Goal: Task Accomplishment & Management: Manage account settings

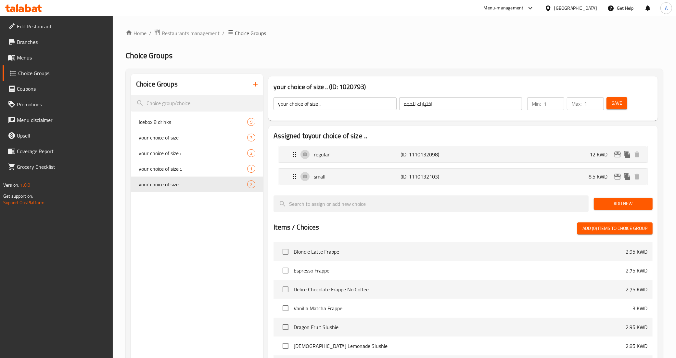
click at [190, 246] on div "Choice Groups Icebox 8 drinks 9 your choice of size 3 your choice of size : 2 y…" at bounding box center [197, 290] width 132 height 433
click at [144, 310] on div "Choice Groups Icebox 8 drinks 9 your choice of size 3 your choice of size : 2 y…" at bounding box center [197, 290] width 132 height 433
click at [254, 84] on icon "button" at bounding box center [255, 84] width 5 height 5
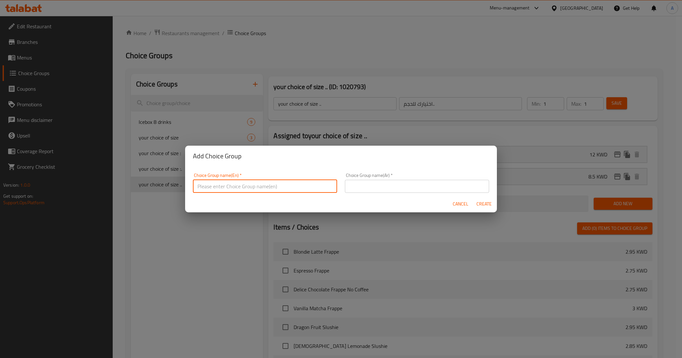
click at [243, 182] on input "text" at bounding box center [265, 186] width 144 height 13
type input "your choice of size:::"
click at [363, 186] on input "text" at bounding box center [417, 186] width 144 height 13
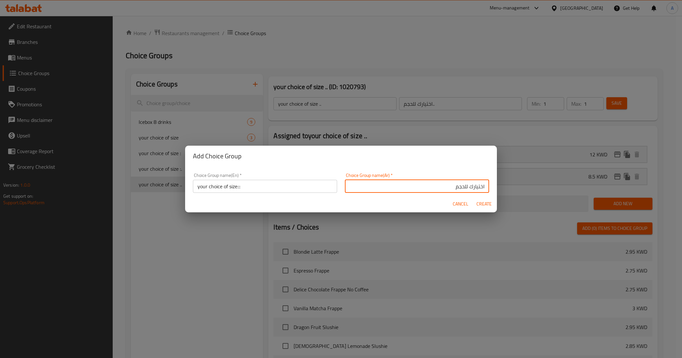
click at [403, 184] on input "اختيارك للحجم" at bounding box center [417, 186] width 144 height 13
type input "اختيارك للحجم:::"
click at [478, 199] on button "Create" at bounding box center [483, 204] width 21 height 12
type input "your choice of size:::"
type input "اختيارك للحجم:::"
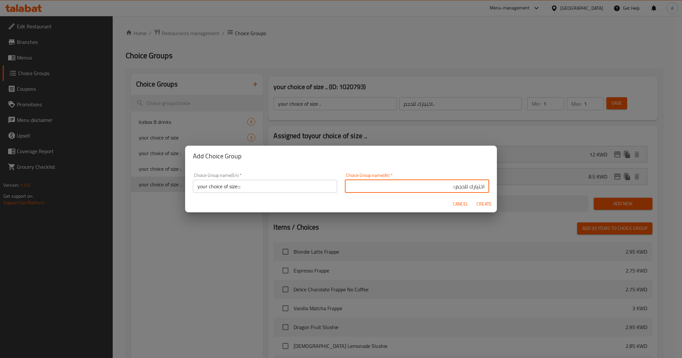
type input "0"
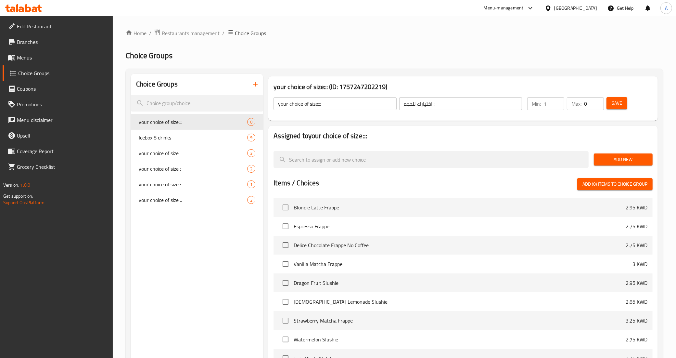
type input "1"
click at [558, 101] on input "1" at bounding box center [553, 103] width 21 height 13
click at [600, 102] on input "0" at bounding box center [594, 103] width 20 height 13
type input "1"
click at [598, 101] on input "1" at bounding box center [594, 103] width 20 height 13
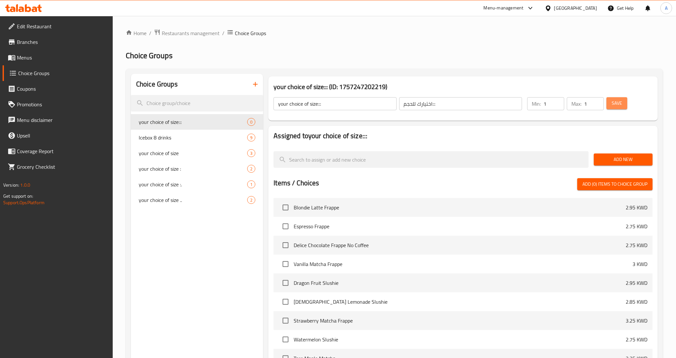
click at [624, 101] on button "Save" at bounding box center [616, 103] width 21 height 12
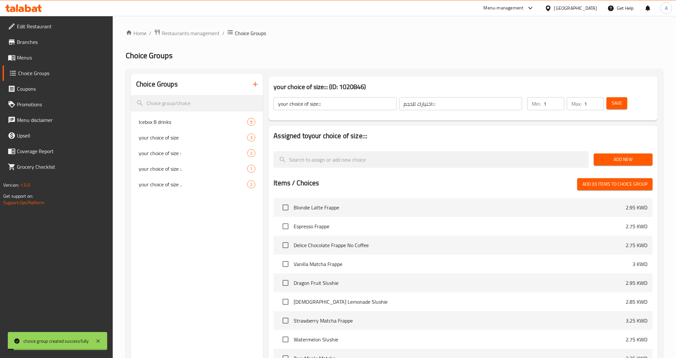
click at [606, 163] on span "Add New" at bounding box center [623, 159] width 48 height 8
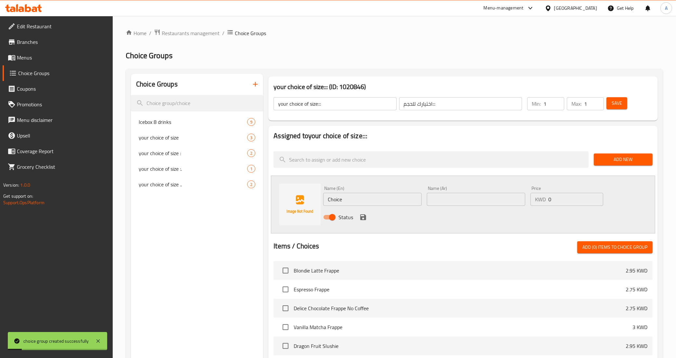
click at [345, 199] on input "Choice" at bounding box center [372, 199] width 98 height 13
type input "regular"
click at [437, 198] on input "text" at bounding box center [476, 199] width 98 height 13
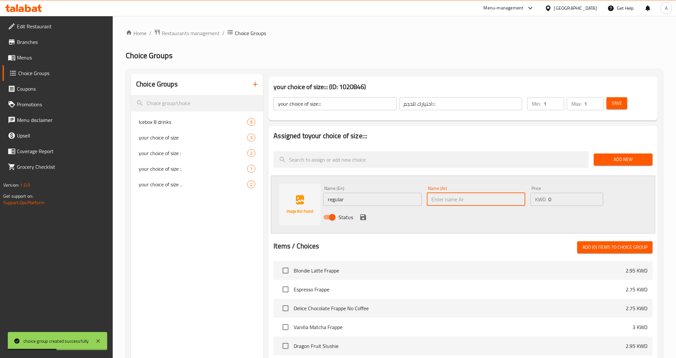
type input "عادي"
click at [442, 224] on div "Status" at bounding box center [475, 217] width 311 height 18
click at [561, 197] on input "0" at bounding box center [575, 199] width 55 height 13
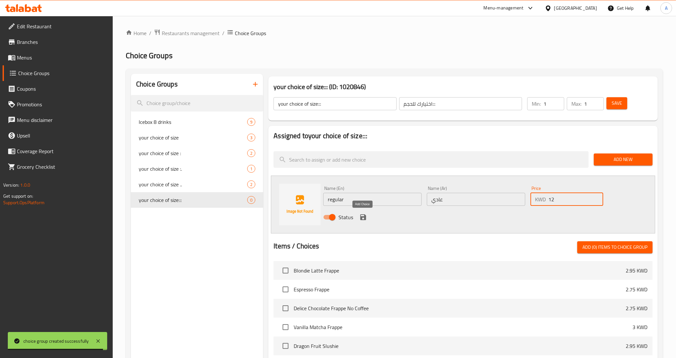
type input "12"
click at [360, 214] on icon "save" at bounding box center [363, 217] width 8 height 8
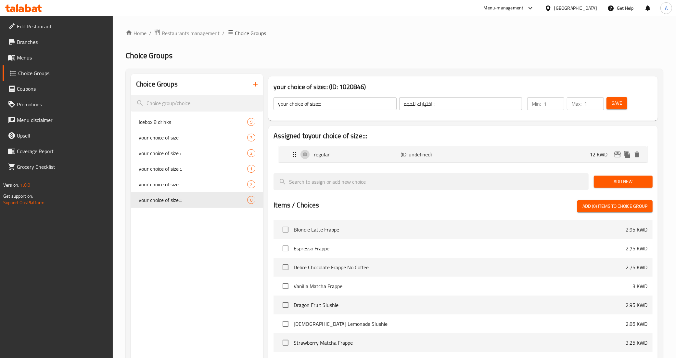
click at [606, 180] on span "Add New" at bounding box center [623, 181] width 48 height 8
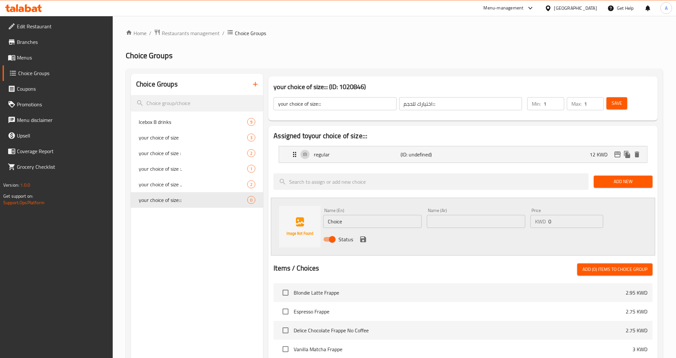
click at [383, 215] on input "Choice" at bounding box center [372, 221] width 98 height 13
click at [379, 218] on input "text" at bounding box center [372, 221] width 98 height 13
type input "large"
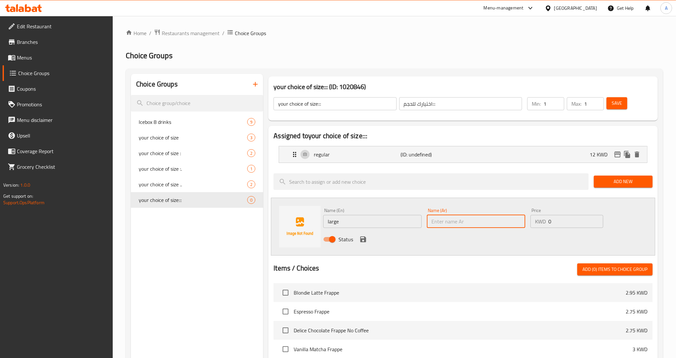
click at [476, 216] on input "text" at bounding box center [476, 221] width 98 height 13
type input "كبير"
click at [565, 221] on input "0" at bounding box center [575, 221] width 55 height 13
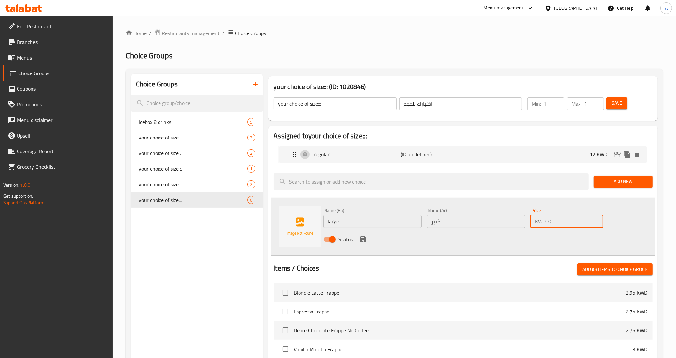
click at [565, 221] on input "0" at bounding box center [575, 221] width 55 height 13
type input "17"
click at [364, 237] on icon "save" at bounding box center [363, 239] width 6 height 6
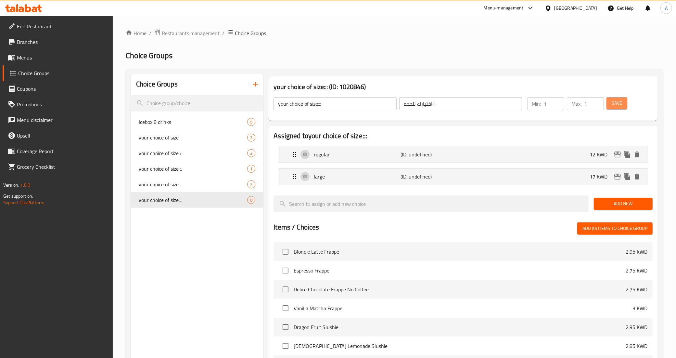
click at [615, 105] on span "Save" at bounding box center [616, 103] width 10 height 8
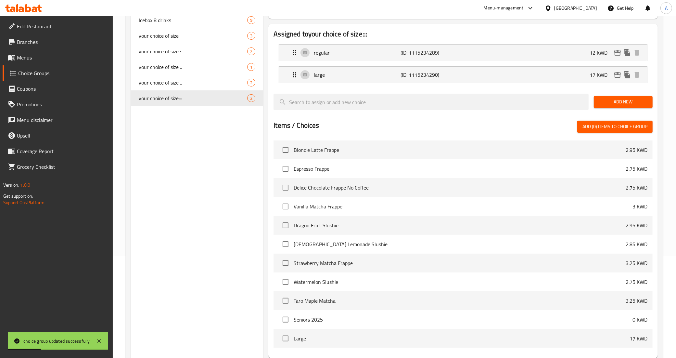
scroll to position [162, 0]
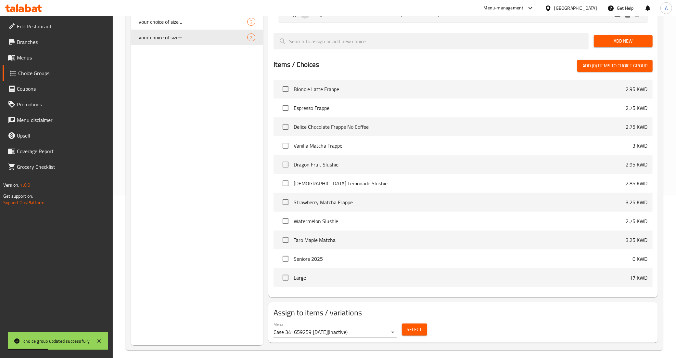
click at [413, 332] on span "Select" at bounding box center [414, 329] width 15 height 8
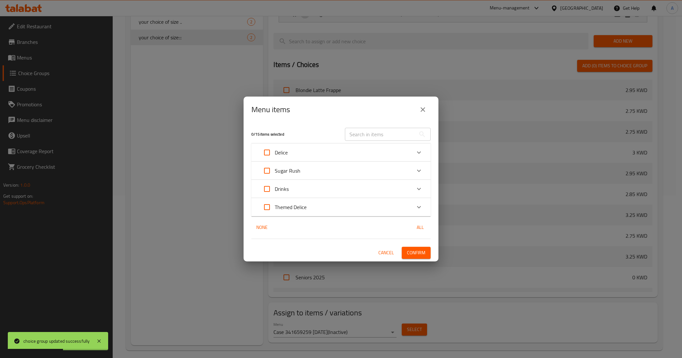
click at [346, 206] on div "Themed Delice" at bounding box center [335, 207] width 152 height 16
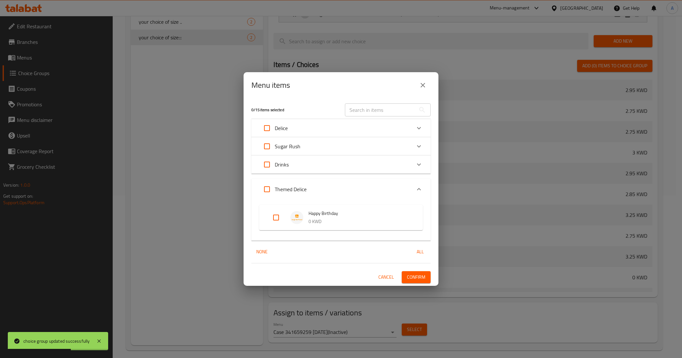
drag, startPoint x: 281, startPoint y: 218, endPoint x: 324, endPoint y: 244, distance: 50.4
click at [280, 218] on input "Expand" at bounding box center [276, 217] width 16 height 16
checkbox input "true"
click at [419, 278] on span "Confirm" at bounding box center [416, 277] width 19 height 8
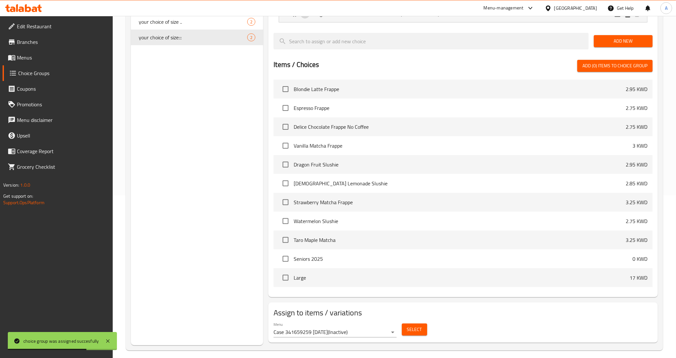
click at [413, 329] on span "Select" at bounding box center [414, 329] width 15 height 8
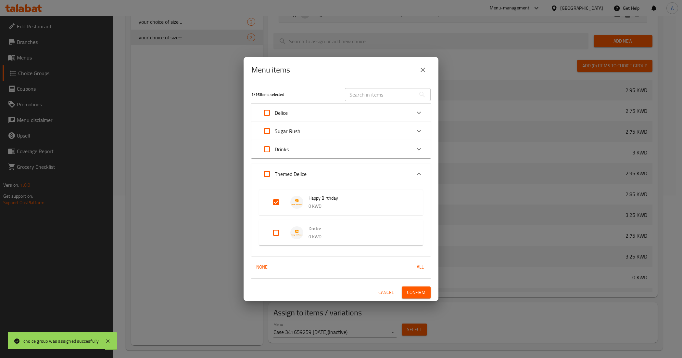
drag, startPoint x: 268, startPoint y: 232, endPoint x: 378, endPoint y: 293, distance: 125.8
click at [268, 232] on input "Expand" at bounding box center [276, 233] width 16 height 16
checkbox input "true"
click at [413, 293] on span "Confirm" at bounding box center [416, 292] width 19 height 8
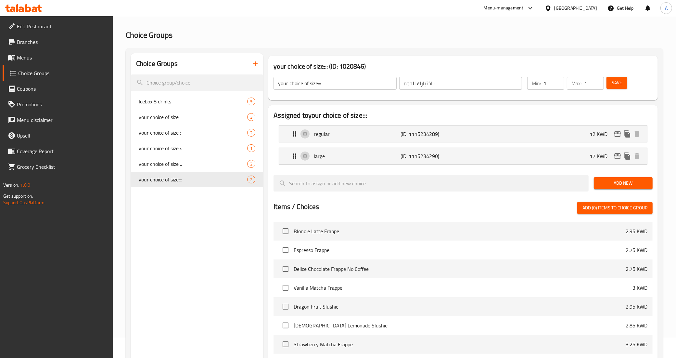
scroll to position [0, 0]
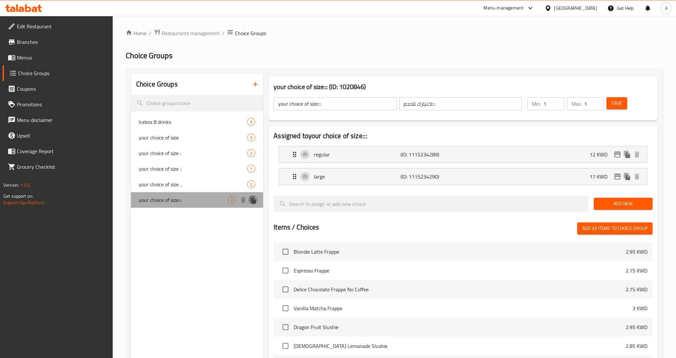
click at [252, 202] on icon "duplicate" at bounding box center [253, 199] width 6 height 7
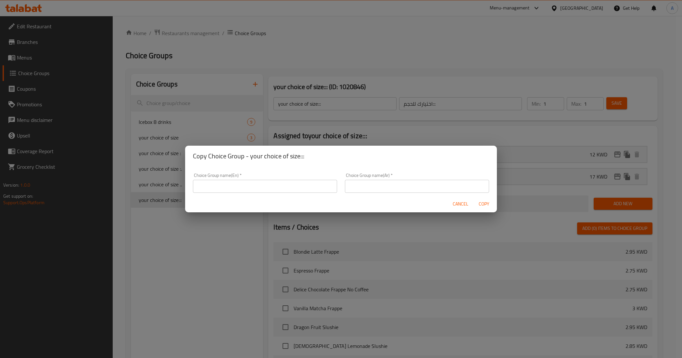
click at [254, 190] on input "text" at bounding box center [265, 186] width 144 height 13
type input "your choice of size"
click at [460, 202] on span "Cancel" at bounding box center [461, 204] width 16 height 8
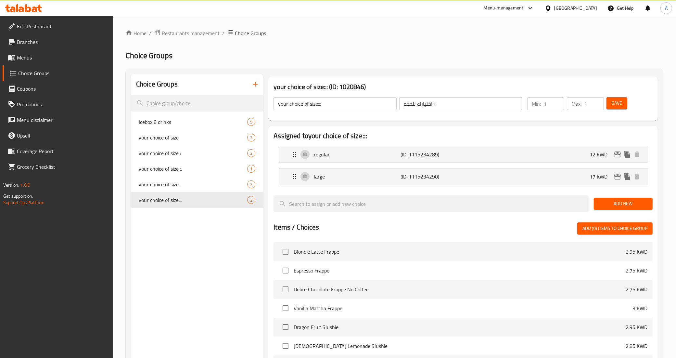
click at [203, 236] on div "Choice Groups Icebox 8 drinks 9 your choice of size 3 your choice of size : 2 y…" at bounding box center [197, 290] width 132 height 433
click at [249, 88] on button "button" at bounding box center [255, 84] width 16 height 16
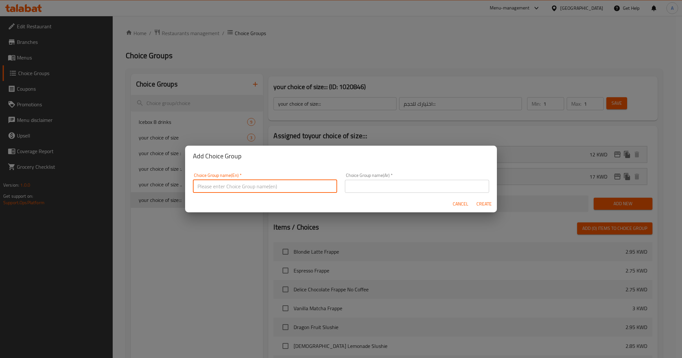
click at [257, 189] on input "text" at bounding box center [265, 186] width 144 height 13
type input "your choice of size .:."
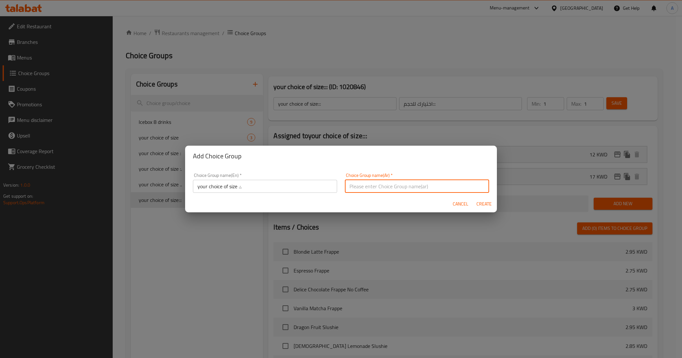
click at [356, 184] on input "text" at bounding box center [417, 186] width 144 height 13
type input "اختيارك للحجم:.:"
click at [479, 202] on span "Create" at bounding box center [484, 204] width 16 height 8
type input "your choice of size .:."
type input "اختيارك للحجم:.:"
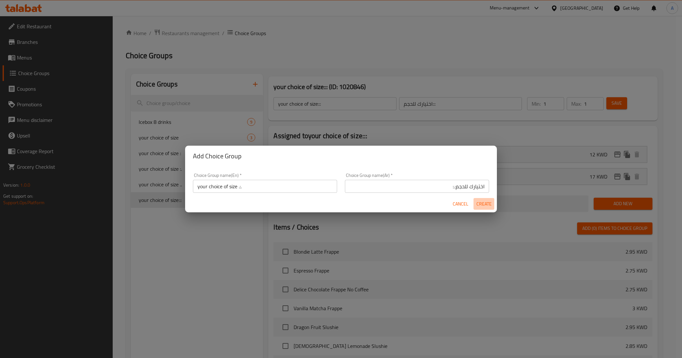
type input "0"
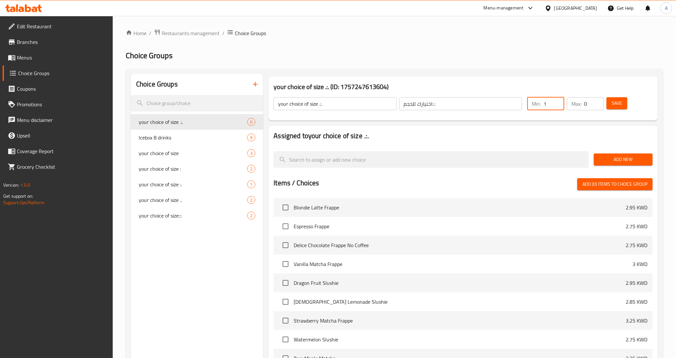
type input "1"
click at [558, 101] on input "1" at bounding box center [553, 103] width 21 height 13
type input "1"
click at [598, 102] on input "1" at bounding box center [594, 103] width 20 height 13
click at [616, 101] on span "Save" at bounding box center [616, 103] width 10 height 8
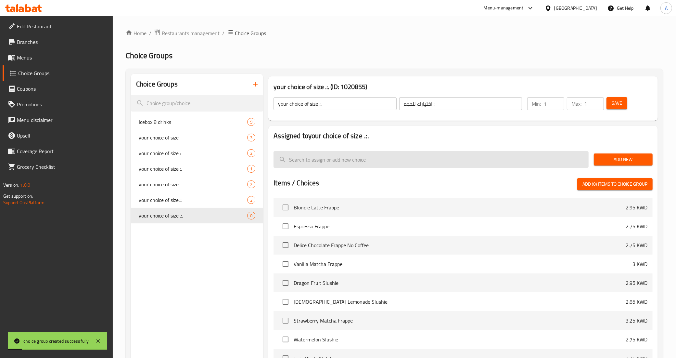
click at [359, 161] on input "search" at bounding box center [430, 159] width 315 height 17
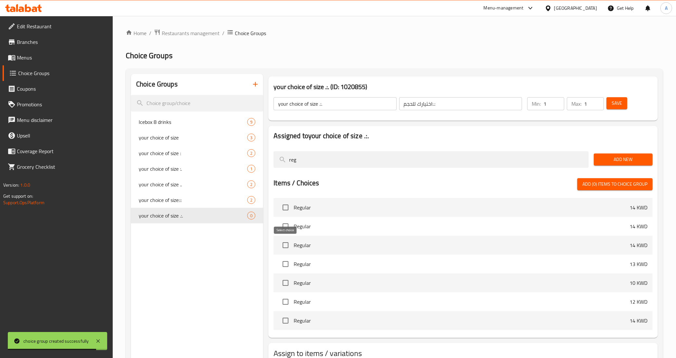
type input "reg"
click at [284, 247] on input "checkbox" at bounding box center [286, 245] width 14 height 14
checkbox input "true"
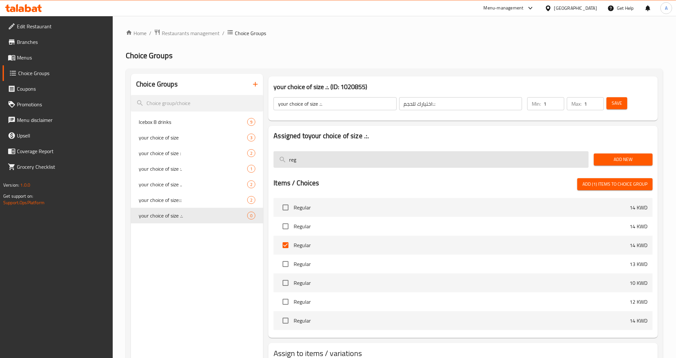
click at [379, 159] on input "reg" at bounding box center [430, 159] width 315 height 17
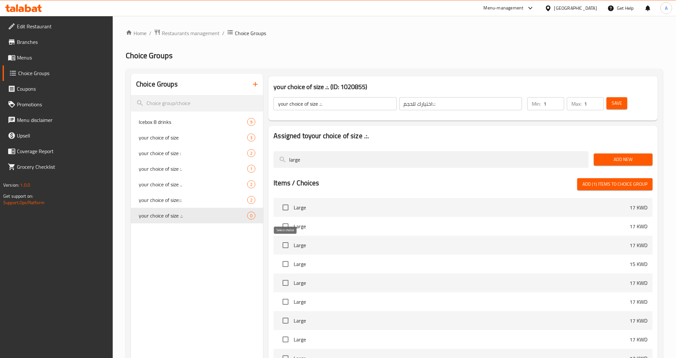
type input "large"
click at [283, 232] on input "checkbox" at bounding box center [286, 226] width 14 height 14
click at [607, 181] on span "Add (2) items to choice group" at bounding box center [614, 184] width 65 height 8
checkbox input "false"
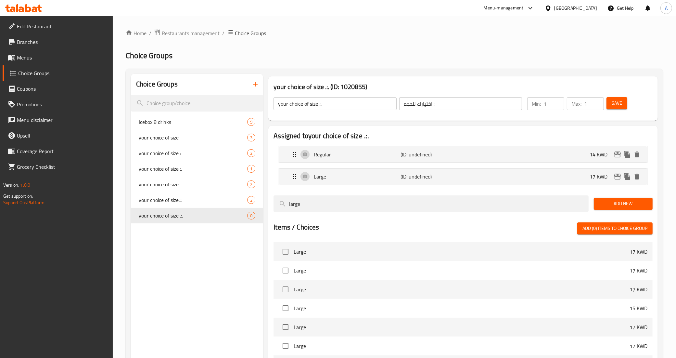
click at [616, 106] on span "Save" at bounding box center [616, 103] width 10 height 8
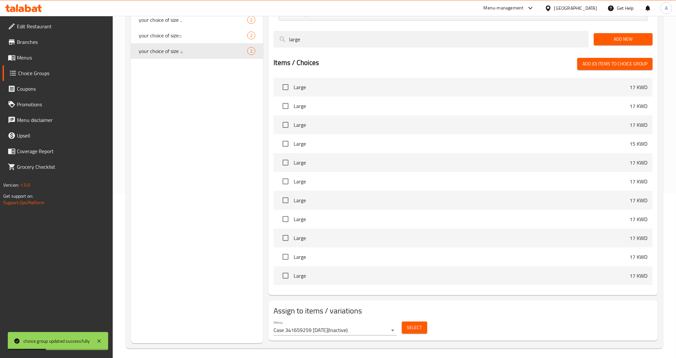
scroll to position [168, 0]
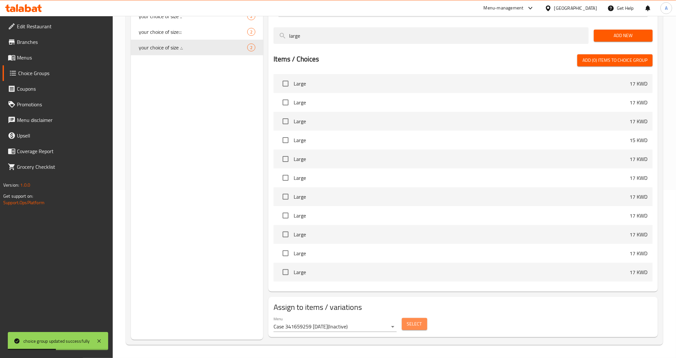
click at [421, 327] on span "Select" at bounding box center [414, 324] width 15 height 8
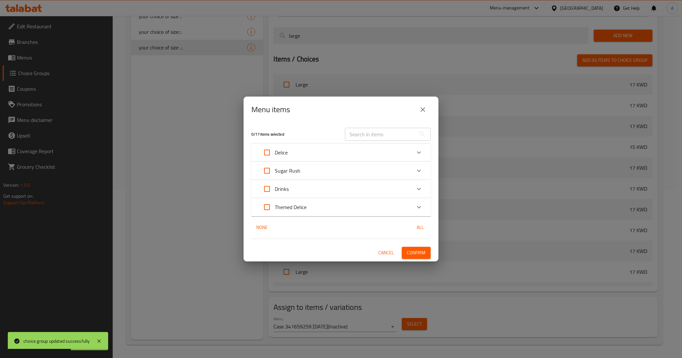
click at [310, 205] on div "Themed Delice" at bounding box center [335, 207] width 152 height 16
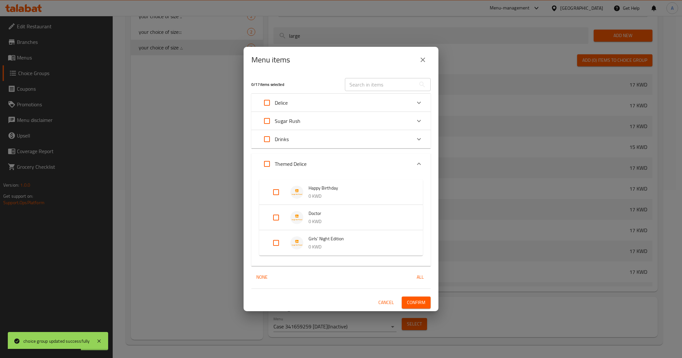
click at [280, 244] on input "Expand" at bounding box center [276, 243] width 16 height 16
checkbox input "true"
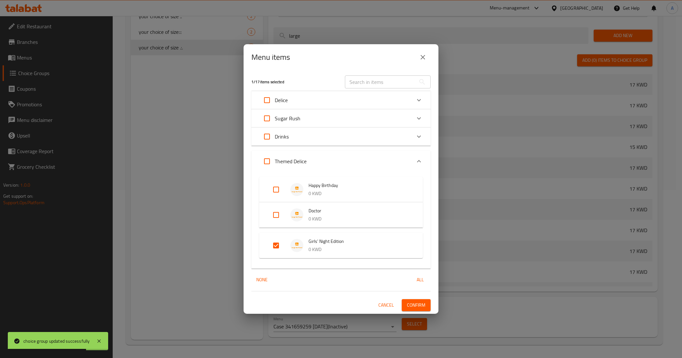
click at [417, 309] on button "Confirm" at bounding box center [416, 305] width 29 height 12
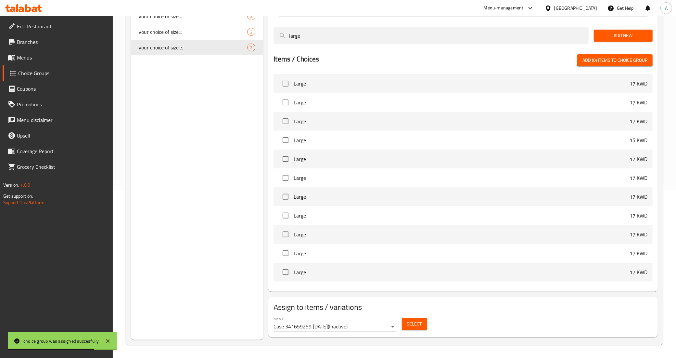
click at [415, 325] on span "Select" at bounding box center [414, 324] width 15 height 8
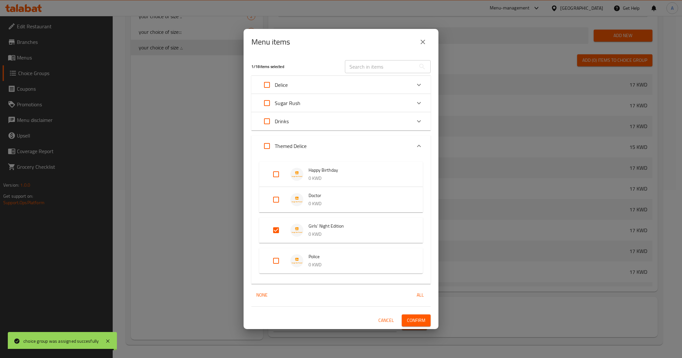
drag, startPoint x: 278, startPoint y: 255, endPoint x: 301, endPoint y: 273, distance: 29.2
click at [278, 256] on input "Expand" at bounding box center [276, 261] width 16 height 16
checkbox input "true"
click at [416, 321] on span "Confirm" at bounding box center [416, 320] width 19 height 8
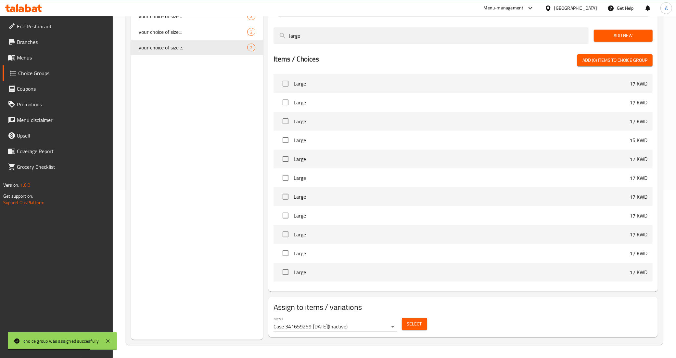
click at [415, 326] on span "Select" at bounding box center [414, 324] width 15 height 8
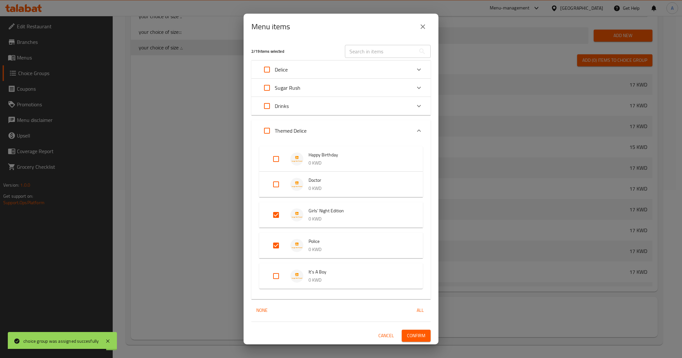
click at [274, 275] on input "Expand" at bounding box center [276, 276] width 16 height 16
checkbox input "true"
click at [418, 334] on span "Confirm" at bounding box center [416, 335] width 19 height 8
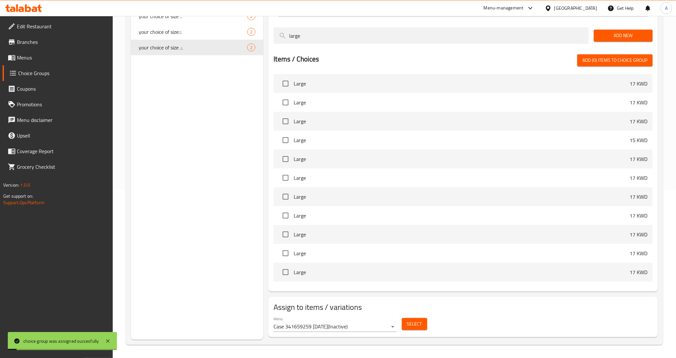
click at [208, 184] on div "Choice Groups Icebox 8 drinks 9 your choice of size 3 your choice of size : 2 y…" at bounding box center [197, 122] width 132 height 433
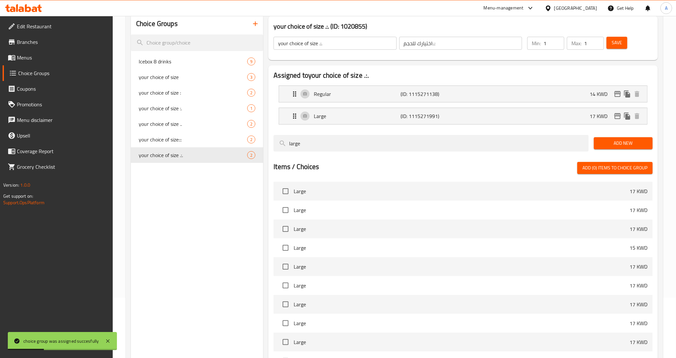
scroll to position [0, 0]
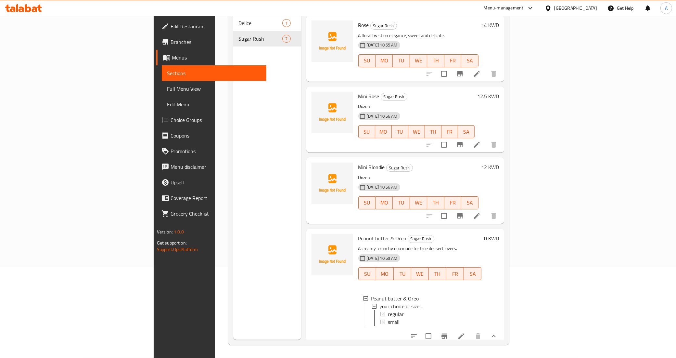
scroll to position [1, 0]
click at [233, 218] on div "Menu sections Delice 1 Sugar Rush 7" at bounding box center [267, 161] width 68 height 358
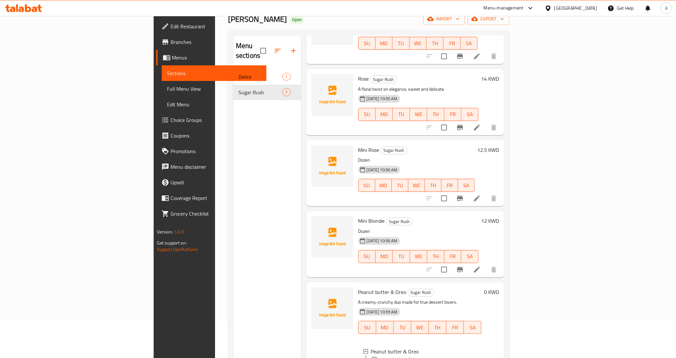
scroll to position [0, 0]
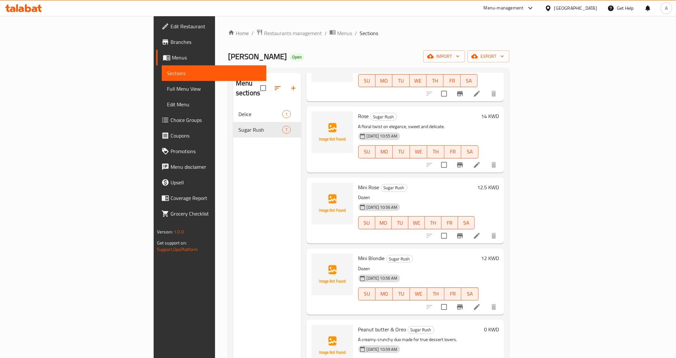
click at [289, 85] on icon "button" at bounding box center [293, 88] width 8 height 8
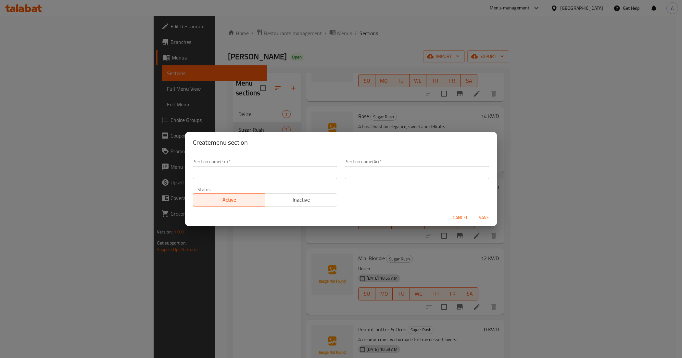
click at [251, 171] on input "text" at bounding box center [265, 172] width 144 height 13
paste input "Drinks"
type input "Drinks"
click at [358, 189] on div "Section name(En)   * Drinks Section name(En) * Section name(Ar)   * Section nam…" at bounding box center [341, 182] width 304 height 55
click at [252, 179] on input "Drinks" at bounding box center [265, 172] width 144 height 13
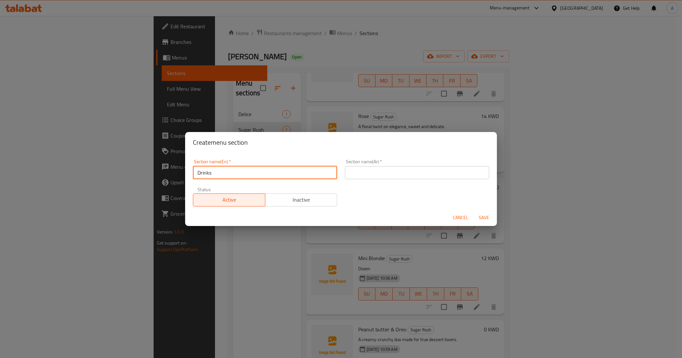
click at [252, 179] on input "Drinks" at bounding box center [265, 172] width 144 height 13
click at [372, 195] on div "Section name(En)   * Drinks Section name(En) * Section name(Ar)   * Section nam…" at bounding box center [341, 182] width 304 height 55
click at [375, 169] on input "text" at bounding box center [417, 172] width 144 height 13
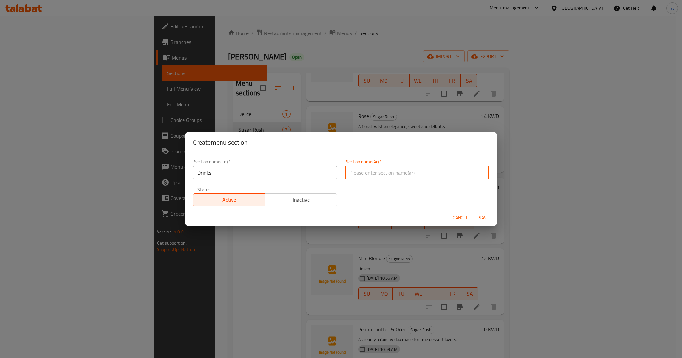
paste input "مشروبات غازية أخرى"
drag, startPoint x: 369, startPoint y: 173, endPoint x: 336, endPoint y: 173, distance: 33.1
click at [336, 173] on div "Section name(En)   * Drinks Section name(En) * Section name(Ar)   * مشروبات غاز…" at bounding box center [341, 182] width 304 height 55
click at [477, 171] on input "مشروبات" at bounding box center [417, 172] width 144 height 13
type input "المشروبات"
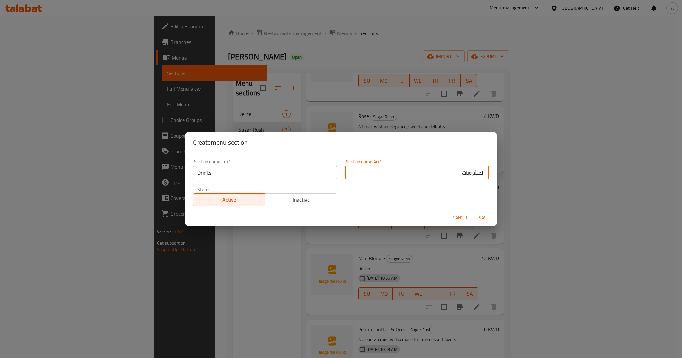
click at [489, 218] on span "Save" at bounding box center [484, 217] width 16 height 8
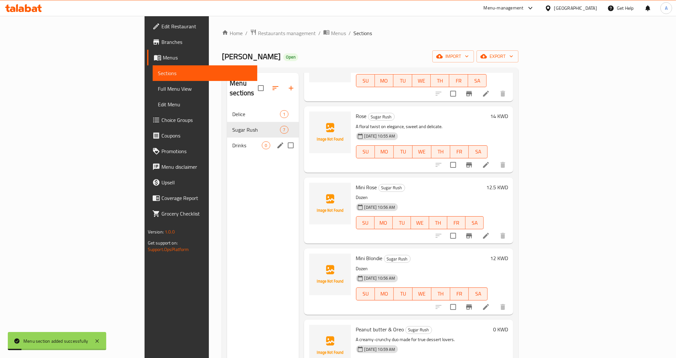
click at [232, 141] on span "Drinks" at bounding box center [247, 145] width 30 height 8
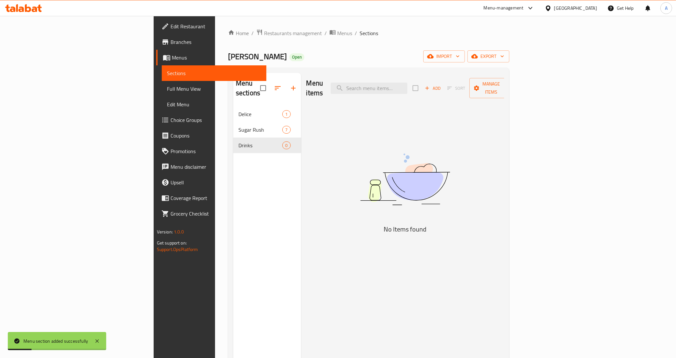
click at [233, 173] on div "Menu sections Delice 1 Sugar Rush 7 Drinks 0" at bounding box center [267, 252] width 68 height 358
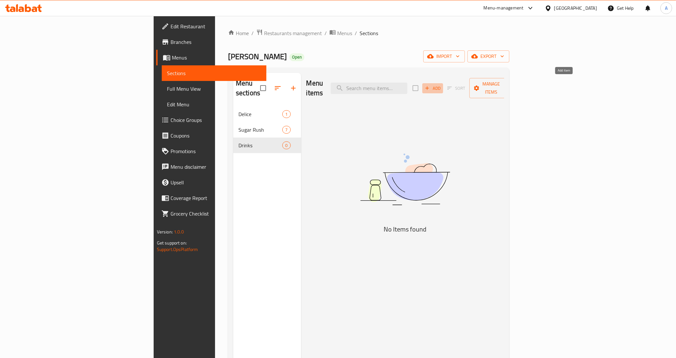
click at [441, 84] on span "Add" at bounding box center [433, 87] width 18 height 7
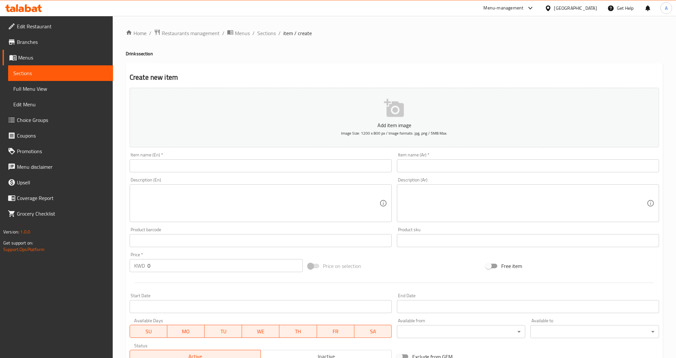
click at [145, 174] on div "Item name (En)   * Item name (En) *" at bounding box center [260, 162] width 267 height 25
click at [148, 169] on input "text" at bounding box center [261, 165] width 262 height 13
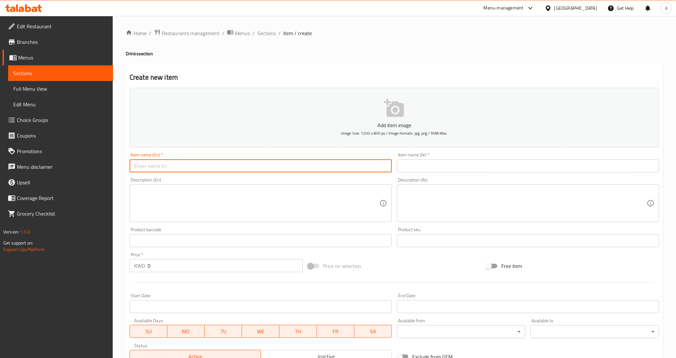
paste input "Espresso frappe"
type input "Espresso frappe"
click at [446, 169] on input "text" at bounding box center [528, 165] width 262 height 13
paste input "إسبريسو"
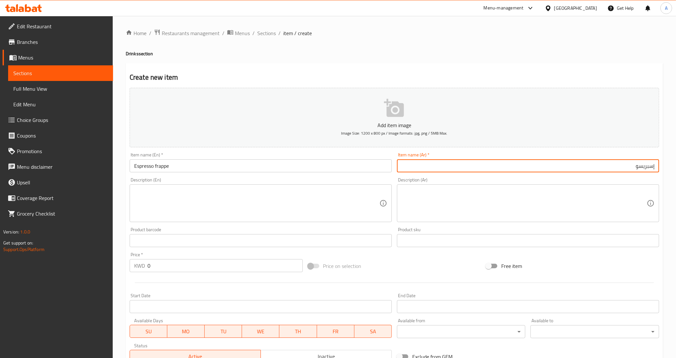
click at [161, 170] on input "Espresso frappe" at bounding box center [261, 165] width 262 height 13
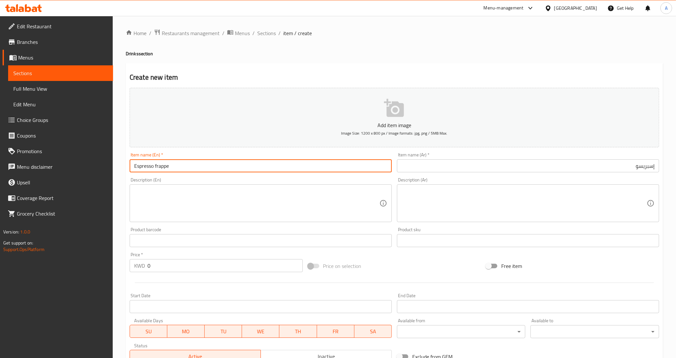
click at [161, 170] on input "Espresso frappe" at bounding box center [261, 165] width 262 height 13
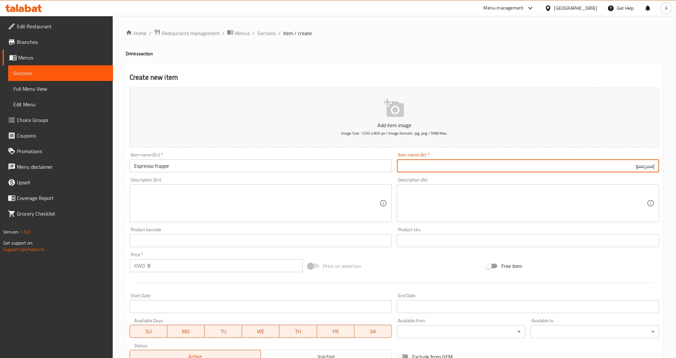
click at [457, 167] on input "إسبريسو" at bounding box center [528, 165] width 262 height 13
paste input "فرابيه"
type input "إسبريسو فرابيه"
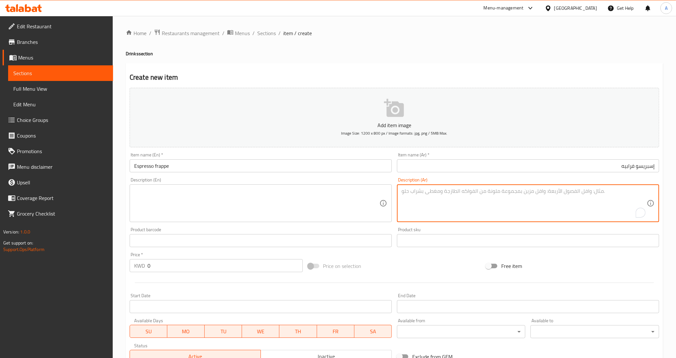
click at [464, 207] on textarea "To enrich screen reader interactions, please activate Accessibility in Grammarl…" at bounding box center [523, 203] width 245 height 31
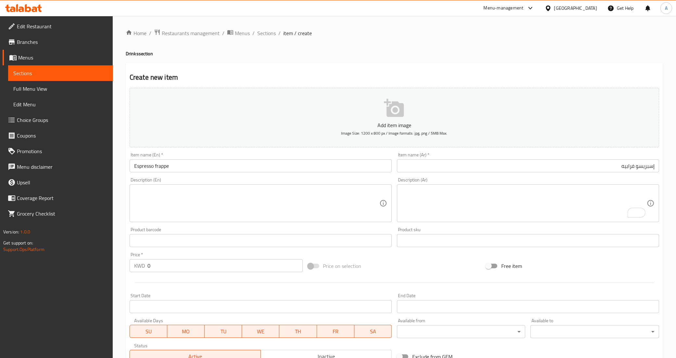
click at [162, 192] on textarea at bounding box center [256, 203] width 245 height 31
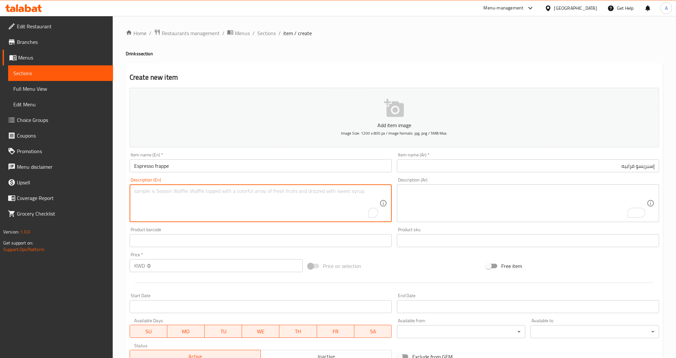
paste textarea "Bold coffee, blended smooth and icy."
type textarea "Bold coffee, blended smooth and icy."
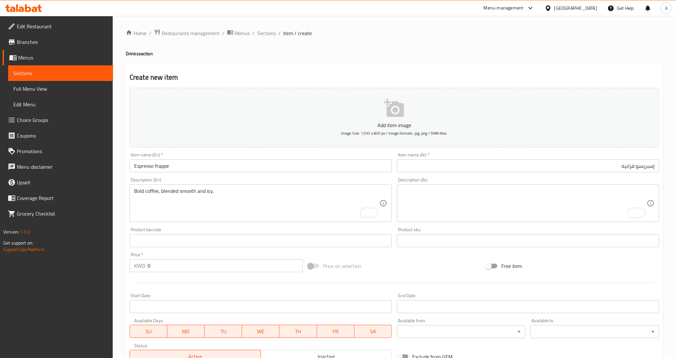
click at [286, 194] on textarea "Bold coffee, blended smooth and icy." at bounding box center [256, 203] width 245 height 31
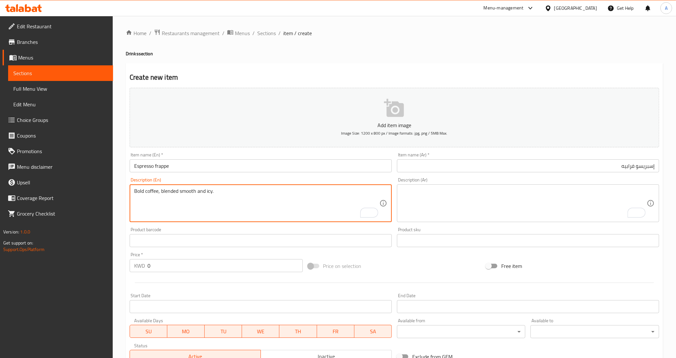
click at [286, 194] on textarea "Bold coffee, blended smooth and icy." at bounding box center [256, 203] width 245 height 31
click at [245, 209] on textarea "Bold coffee, blended smooth and icy." at bounding box center [256, 203] width 245 height 31
click at [257, 205] on textarea "Bold coffee, blended smooth and icy." at bounding box center [256, 203] width 245 height 31
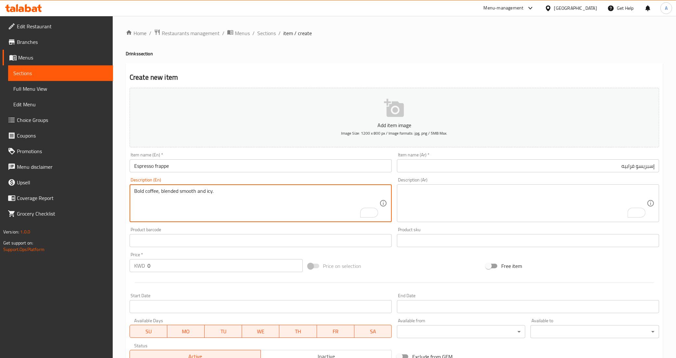
click at [257, 205] on textarea "Bold coffee, blended smooth and icy." at bounding box center [256, 203] width 245 height 31
paste textarea "قهوة جريئة، ممزوجة بشكل سلس ومثلج."
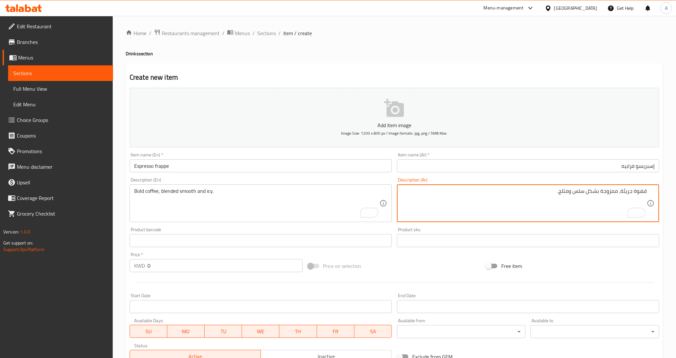
click at [628, 191] on textarea "قهوة جريئة، ممزوجة بشكل سلس ومثلج." at bounding box center [523, 203] width 245 height 31
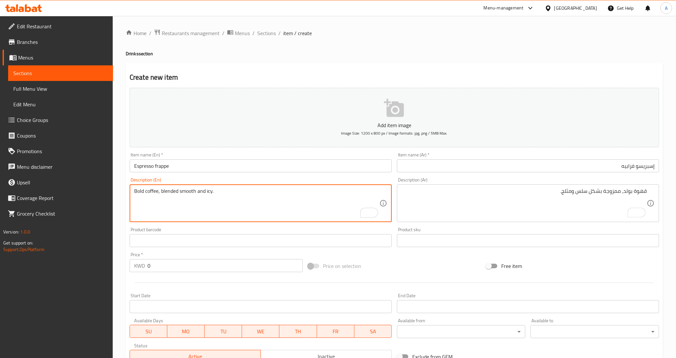
click at [142, 192] on textarea "Bold coffee, blended smooth and icy." at bounding box center [256, 203] width 245 height 31
click at [182, 208] on textarea "Bold coffee, blended smooth and icy." at bounding box center [256, 203] width 245 height 31
click at [173, 194] on textarea "Bold coffee, blended smooth and icy." at bounding box center [256, 203] width 245 height 31
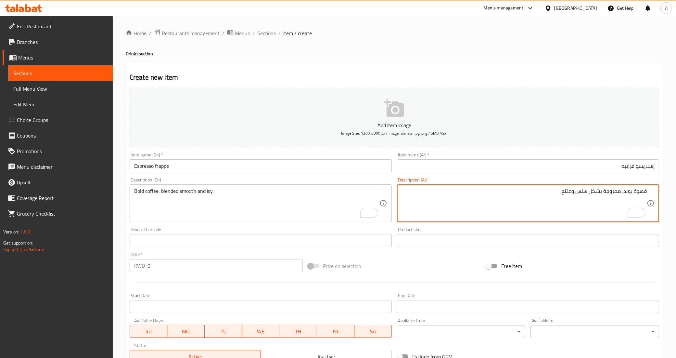
click at [614, 194] on textarea "قهوة بولد، ممزوجة بشكل سلس ومثلج." at bounding box center [523, 203] width 245 height 31
paste textarea "خلاط"
click at [607, 207] on textarea "قهوة بولد، خلاط بشكل سلس ومثلج." at bounding box center [523, 203] width 245 height 31
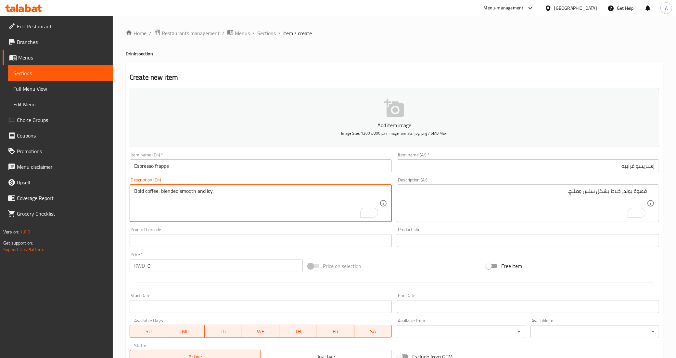
click at [184, 192] on textarea "Bold coffee, blended smooth and icy." at bounding box center [256, 203] width 245 height 31
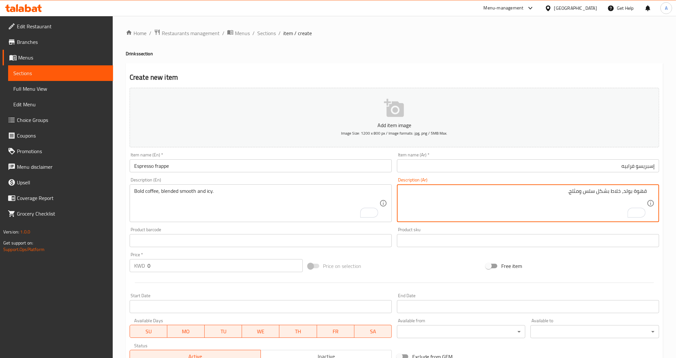
click at [605, 192] on textarea "قهوة بولد، خلاط بشكل سلس ومثلج." at bounding box center [523, 203] width 245 height 31
paste textarea "موثي"
click at [587, 193] on textarea "قهوة بولد، خلاط سموث سلس ومثلج." at bounding box center [523, 203] width 245 height 31
type textarea "قهوة بولد، خلاط سموث ومثلج."
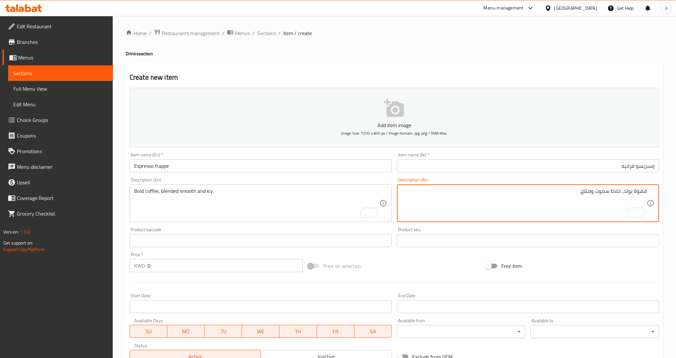
click at [546, 231] on div "Product sku Product sku" at bounding box center [528, 237] width 262 height 20
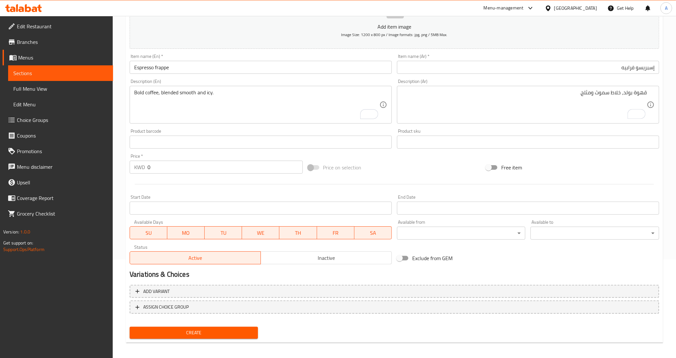
scroll to position [100, 0]
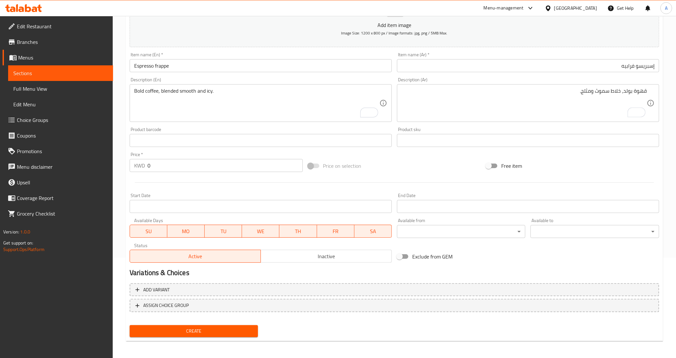
click at [391, 178] on div at bounding box center [394, 182] width 534 height 16
click at [416, 157] on div "Price on selection" at bounding box center [394, 166] width 178 height 18
drag, startPoint x: 133, startPoint y: 67, endPoint x: 152, endPoint y: 95, distance: 33.4
click at [133, 67] on input "Espresso frappe" at bounding box center [261, 65] width 262 height 13
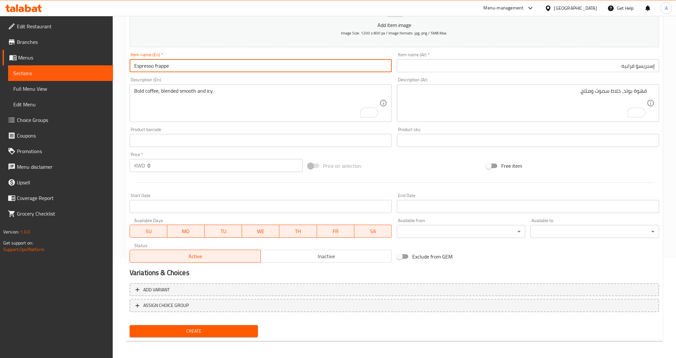
paste input "Regular"
type input "Regular Espresso frappe"
click at [614, 66] on input "إسبريسو فرابيه" at bounding box center [528, 65] width 262 height 13
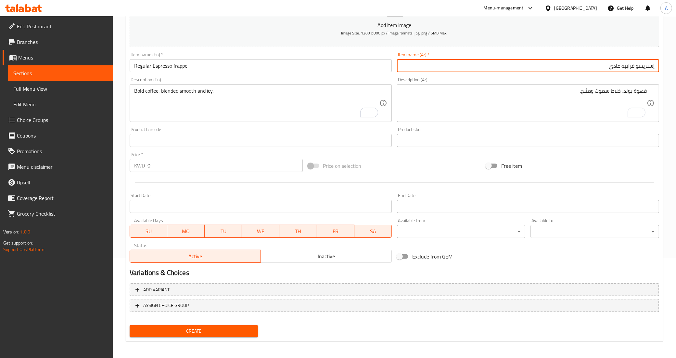
type input "إسبريسو فرابيه عادي"
click at [584, 167] on div "Free item" at bounding box center [572, 166] width 178 height 18
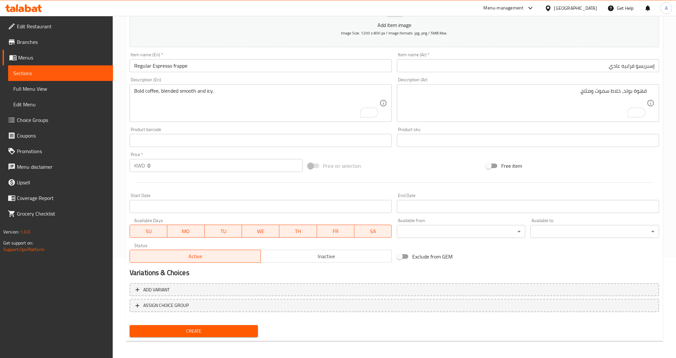
click at [198, 168] on input "0" at bounding box center [224, 165] width 155 height 13
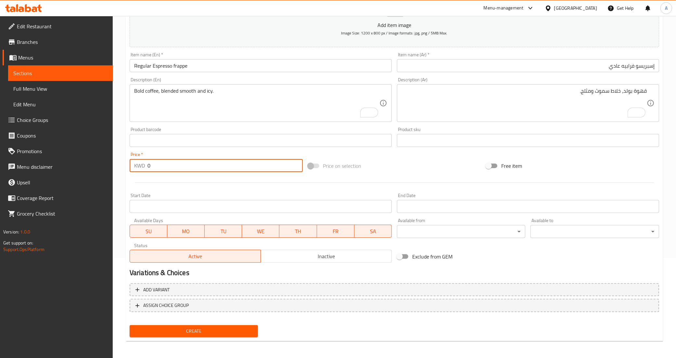
click at [198, 168] on input "0" at bounding box center [224, 165] width 155 height 13
paste input "2.75"
type input "2.75"
click at [194, 183] on div at bounding box center [394, 182] width 534 height 16
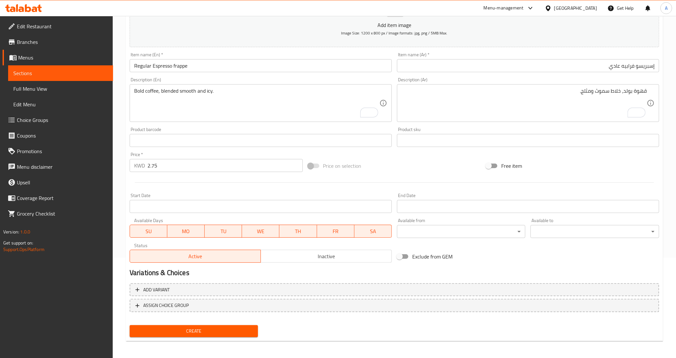
click at [396, 175] on div at bounding box center [394, 182] width 534 height 16
click at [413, 173] on div "Price on selection" at bounding box center [394, 166] width 178 height 18
click at [218, 327] on span "Create" at bounding box center [194, 331] width 118 height 8
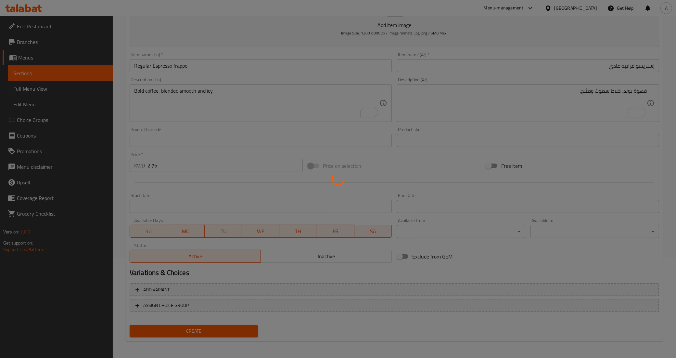
type input "0"
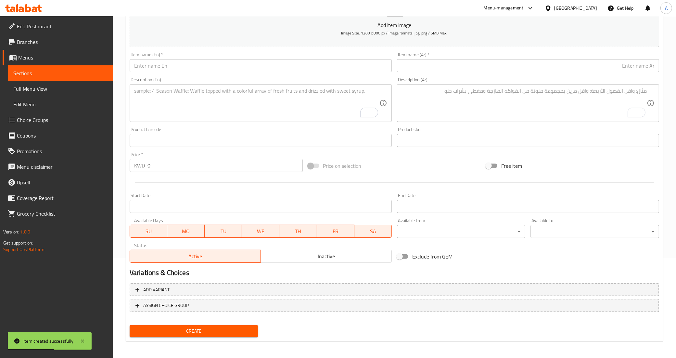
click at [213, 65] on input "text" at bounding box center [261, 65] width 262 height 13
paste input "Blondie latte frappe"
click at [185, 81] on div "Description (En) Description (En)" at bounding box center [261, 99] width 262 height 44
drag, startPoint x: 133, startPoint y: 63, endPoint x: 142, endPoint y: 89, distance: 27.4
click at [133, 64] on input "Blondie latte frappe" at bounding box center [261, 65] width 262 height 13
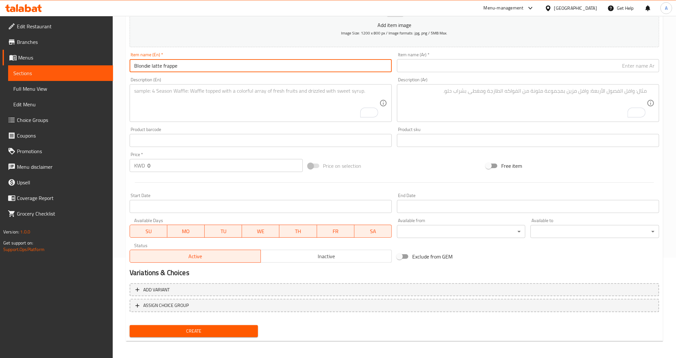
paste input "Regular"
type input "Regular Blondie latte frappe"
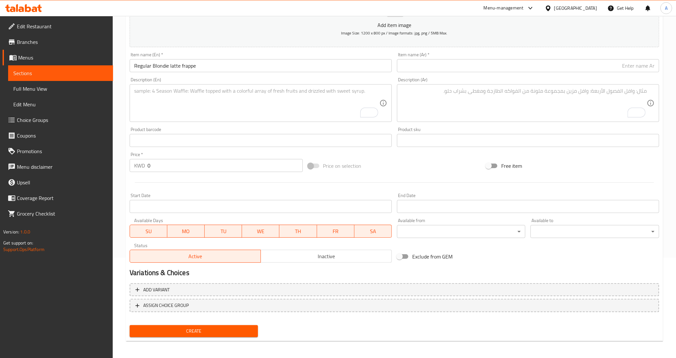
click at [191, 162] on input "0" at bounding box center [224, 165] width 155 height 13
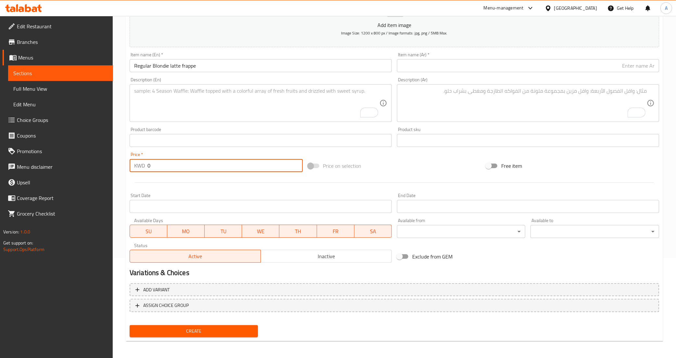
click at [191, 162] on input "0" at bounding box center [224, 165] width 155 height 13
paste input "2.95"
type input "2.95"
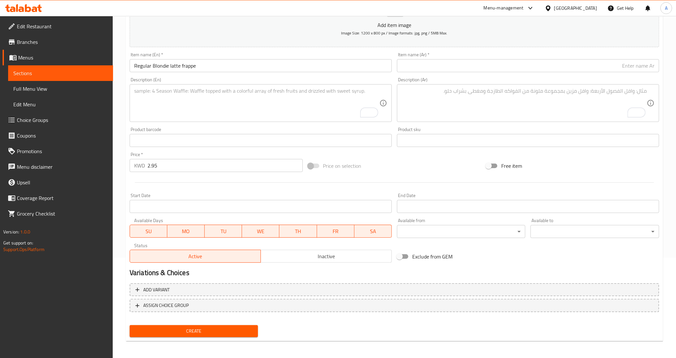
click at [182, 179] on div at bounding box center [394, 182] width 534 height 16
click at [167, 110] on textarea "To enrich screen reader interactions, please activate Accessibility in Grammarl…" at bounding box center [256, 103] width 245 height 31
paste textarea "Sweet blondie meets creamy coffee bliss."
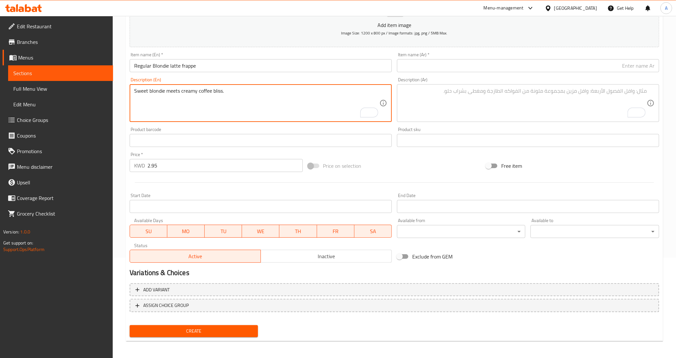
type textarea "Sweet blondie meets creamy coffee bliss."
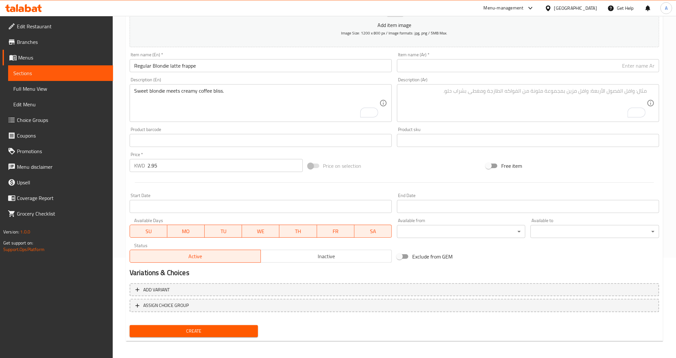
click at [205, 181] on div at bounding box center [394, 182] width 534 height 16
click at [221, 65] on input "Regular Blondie latte frappe" at bounding box center [261, 65] width 262 height 13
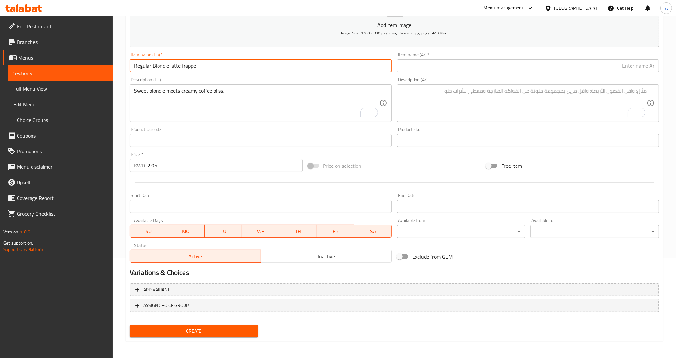
click at [221, 65] on input "Regular Blondie latte frappe" at bounding box center [261, 65] width 262 height 13
click at [260, 57] on div "Item name (En)   * Regular Blondie latte frappe Item name (En) *" at bounding box center [261, 62] width 262 height 20
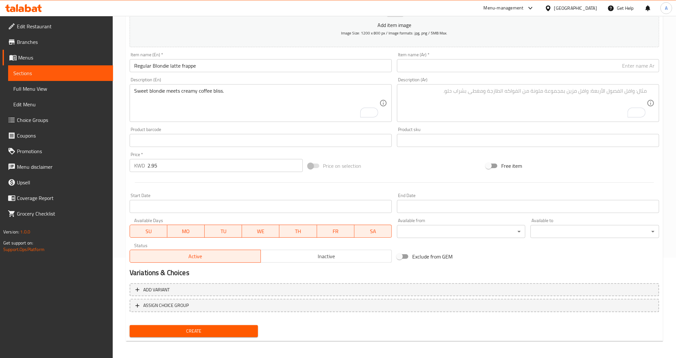
click at [257, 63] on input "Regular Blondie latte frappe" at bounding box center [261, 65] width 262 height 13
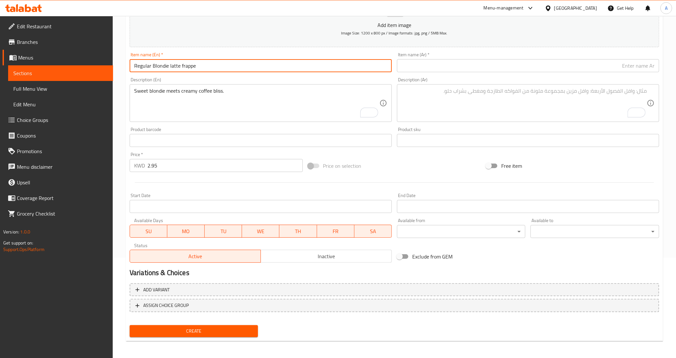
click at [257, 63] on input "Regular Blondie latte frappe" at bounding box center [261, 65] width 262 height 13
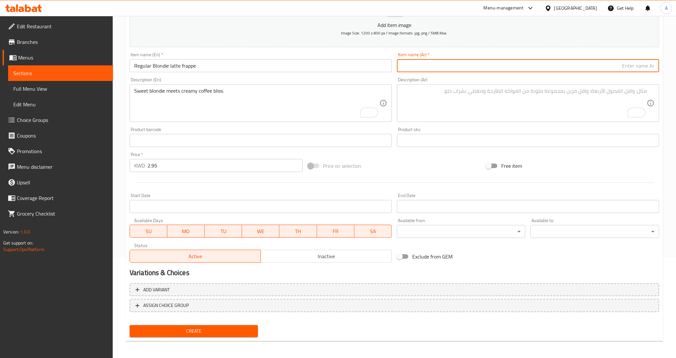
click at [426, 65] on input "text" at bounding box center [528, 65] width 262 height 13
paste input "لاتيه فرابيه بلوندي عادي"
type input "لاتيه فرابيه بلوندي عادي"
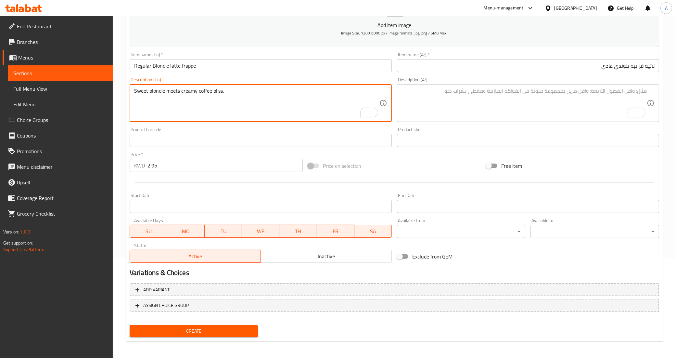
click at [221, 94] on textarea "Sweet blondie meets creamy coffee bliss." at bounding box center [256, 103] width 245 height 31
click at [460, 105] on textarea "To enrich screen reader interactions, please activate Accessibility in Grammarl…" at bounding box center [523, 103] width 245 height 31
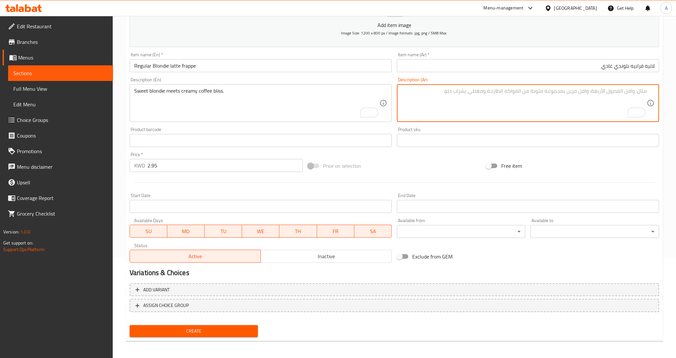
paste textarea "تلتقي البراونيز الحلوة مع متعة القهوة الكريمية."
click at [444, 165] on div "Price on selection" at bounding box center [394, 166] width 178 height 18
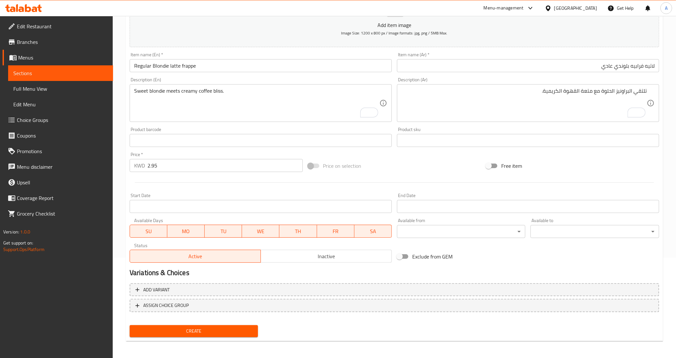
click at [621, 66] on input "لاتيه فرابيه بلوندي عادي" at bounding box center [528, 65] width 262 height 13
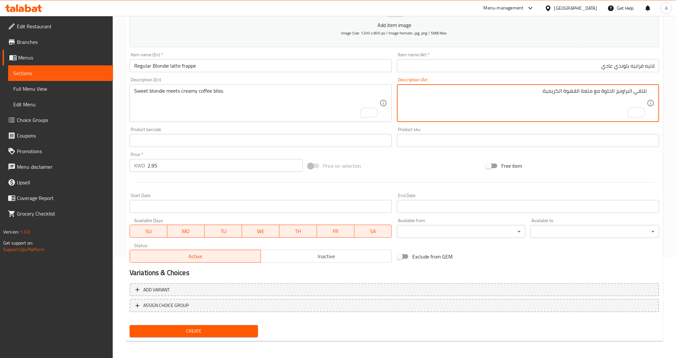
click at [615, 94] on textarea "تلتقي البراونيز الحلوة مع متعة القهوة الكريمية." at bounding box center [523, 103] width 245 height 31
paste textarea "لوندي"
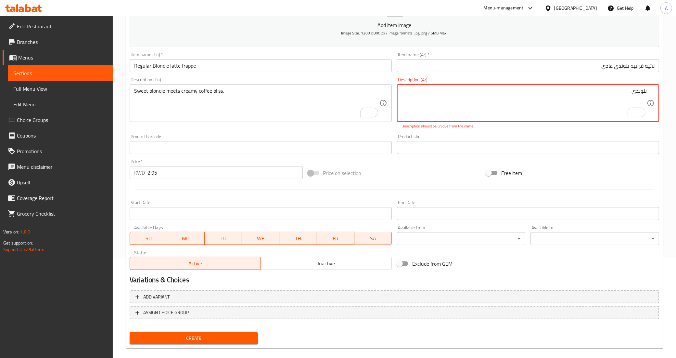
click at [550, 128] on p "Description should be unique from the name." at bounding box center [527, 126] width 253 height 6
click at [650, 91] on div "بلوندي Description (Ar)" at bounding box center [528, 103] width 262 height 38
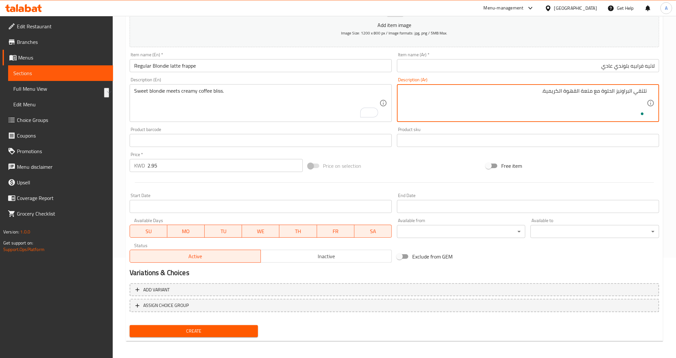
click at [616, 104] on textarea "تلتقي البراونيز الحلوة مع متعة القهوة الكريمية." at bounding box center [523, 103] width 245 height 31
drag, startPoint x: 633, startPoint y: 93, endPoint x: 616, endPoint y: 93, distance: 17.2
click at [616, 93] on textarea "تلتقي البراونيز الحلوة مع متعة القهوة الكريمية." at bounding box center [523, 103] width 245 height 31
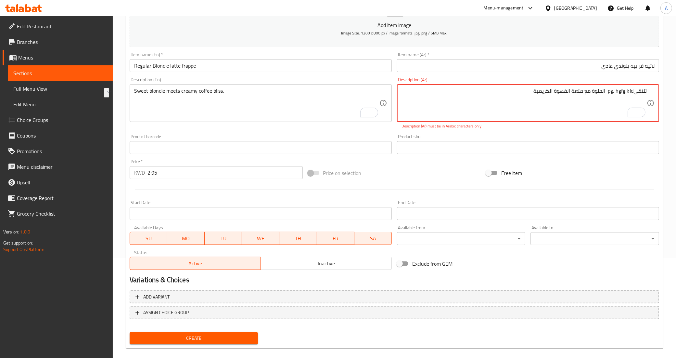
drag, startPoint x: 634, startPoint y: 90, endPoint x: 606, endPoint y: 91, distance: 28.3
click at [606, 91] on textarea "تلتقيpg, hgfg,k]d الحلوة مع متعة القهوة الكريمية." at bounding box center [523, 103] width 245 height 31
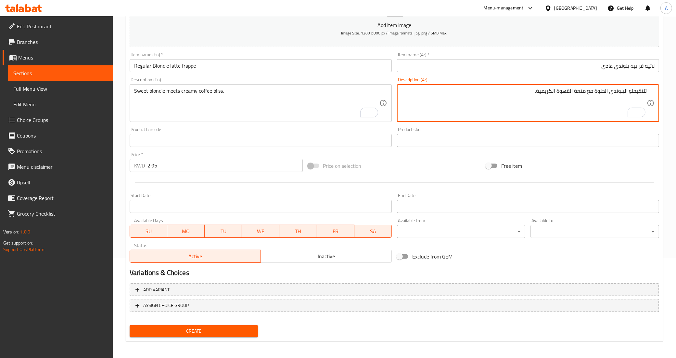
drag, startPoint x: 636, startPoint y: 92, endPoint x: 650, endPoint y: 117, distance: 28.6
click at [636, 92] on textarea "تلتقيحلو البلوندي الحلوة مع متعة القهوة الكريمية." at bounding box center [523, 103] width 245 height 31
click at [610, 108] on textarea "تلتقي حلو البلوندي الحلوة مع متعة القهوة الكريمية." at bounding box center [523, 103] width 245 height 31
click at [601, 164] on div "Free item" at bounding box center [572, 166] width 178 height 18
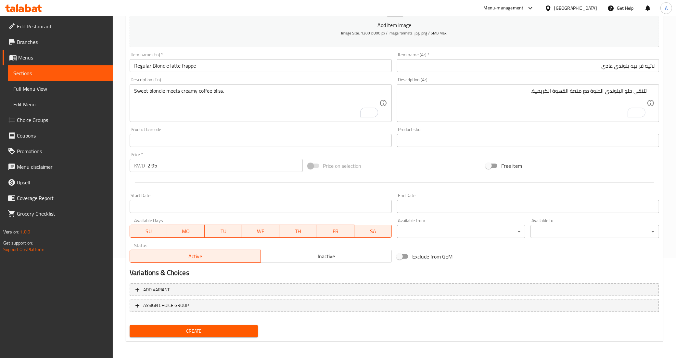
click at [567, 161] on div "Free item" at bounding box center [572, 166] width 178 height 18
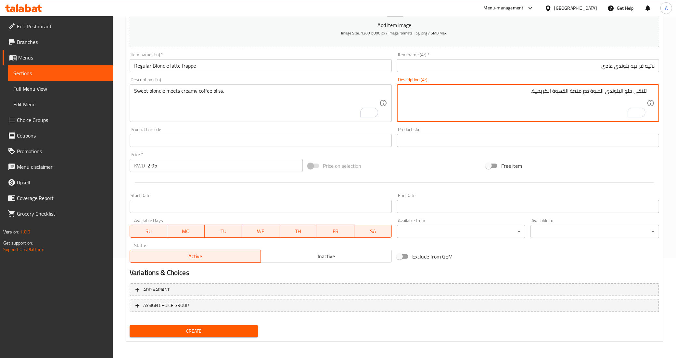
click at [627, 90] on textarea "تلتقي حلو البلوندي الحلوة مع متعة القهوة الكريمية." at bounding box center [523, 103] width 245 height 31
click at [543, 93] on textarea "تلتقي البلوندي الحلوة مع متعة القهوة الكريمية." at bounding box center [523, 103] width 245 height 31
click at [585, 93] on textarea "تلتقي البلوندي الحلوة مع متعة القهوة الكريمي." at bounding box center [523, 103] width 245 height 31
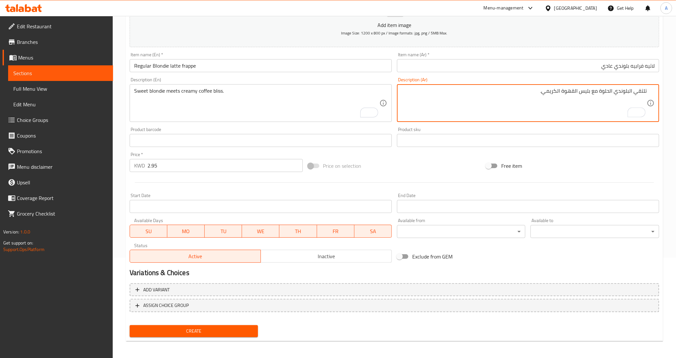
type textarea "تلتقي البلوندي الحلوة مع بليس القهوة الكريمي."
click at [605, 161] on div "Free item" at bounding box center [572, 166] width 178 height 18
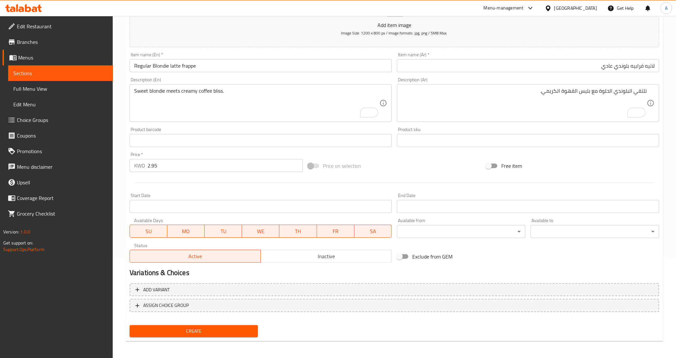
click at [397, 161] on div "Price on selection" at bounding box center [394, 166] width 178 height 18
click at [419, 174] on div at bounding box center [394, 182] width 534 height 16
click at [195, 334] on button "Create" at bounding box center [194, 331] width 129 height 12
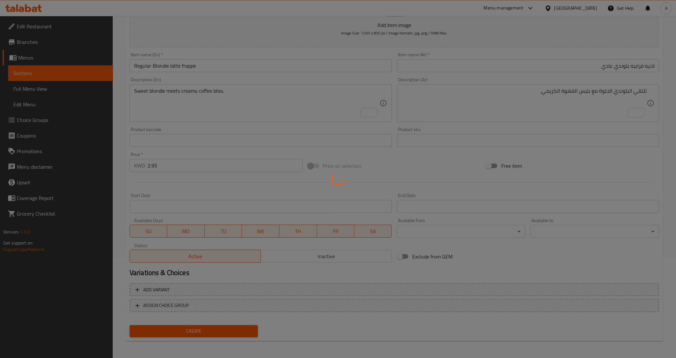
type input "0"
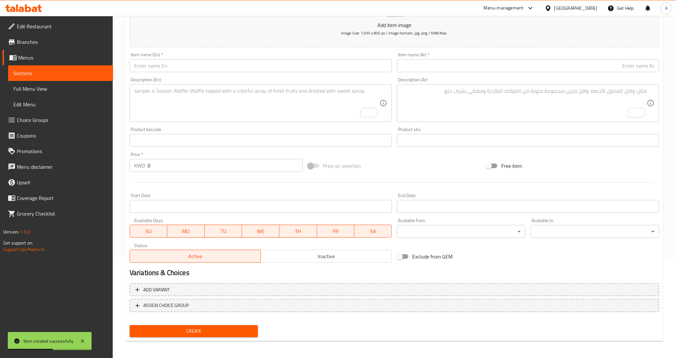
click at [66, 77] on link "Sections" at bounding box center [60, 73] width 105 height 16
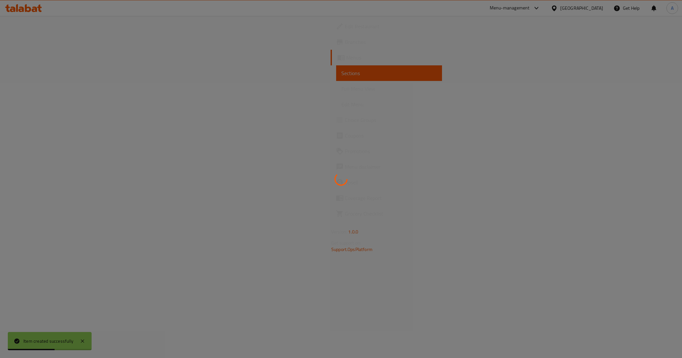
click at [66, 77] on div at bounding box center [341, 179] width 682 height 358
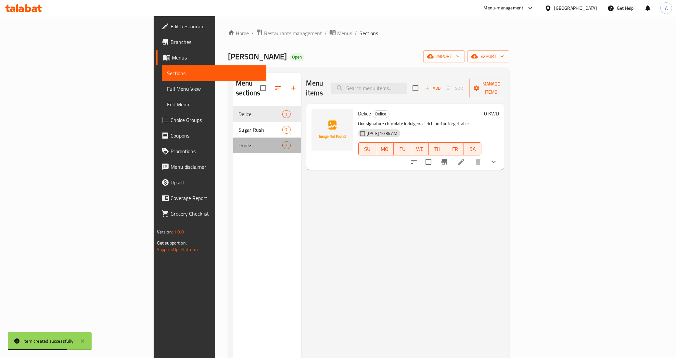
click at [233, 141] on div "Drinks 2" at bounding box center [267, 145] width 68 height 16
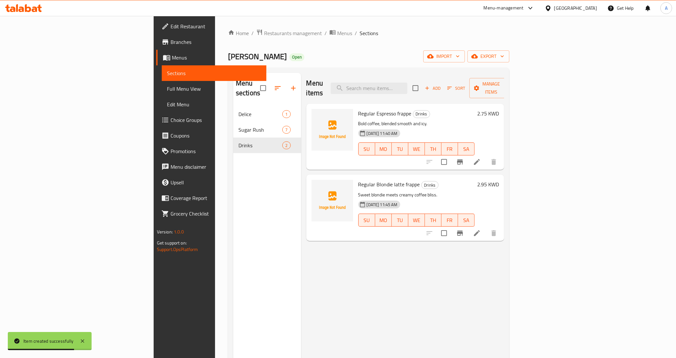
click at [387, 267] on div "Menu items Add Sort Manage items Regular Espresso frappe Drinks Bold coffee, bl…" at bounding box center [402, 252] width 203 height 358
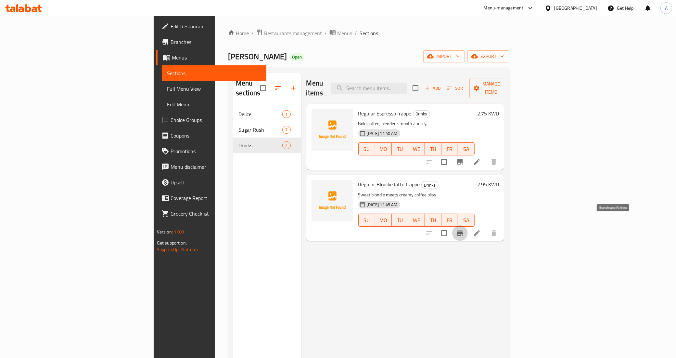
click at [463, 230] on icon "Branch-specific-item" at bounding box center [460, 232] width 6 height 5
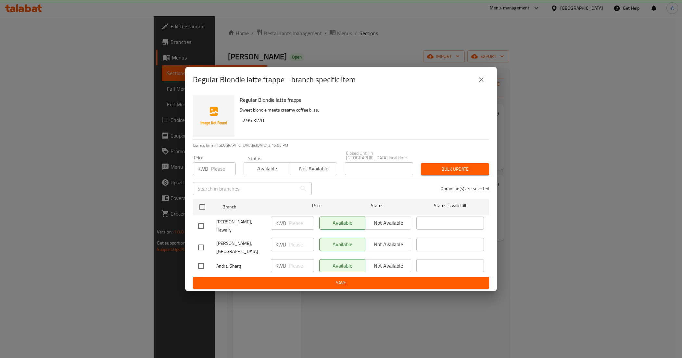
drag, startPoint x: 478, startPoint y: 85, endPoint x: 496, endPoint y: 112, distance: 32.2
click at [478, 83] on icon "close" at bounding box center [481, 80] width 8 height 8
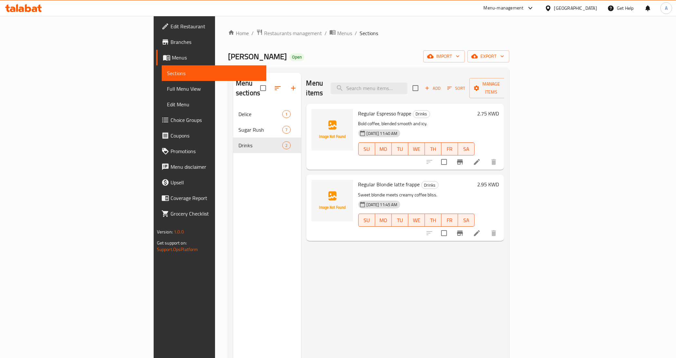
click at [475, 191] on p "Sweet blondie meets creamy coffee bliss." at bounding box center [416, 195] width 117 height 8
click at [441, 86] on span "Add" at bounding box center [433, 87] width 18 height 7
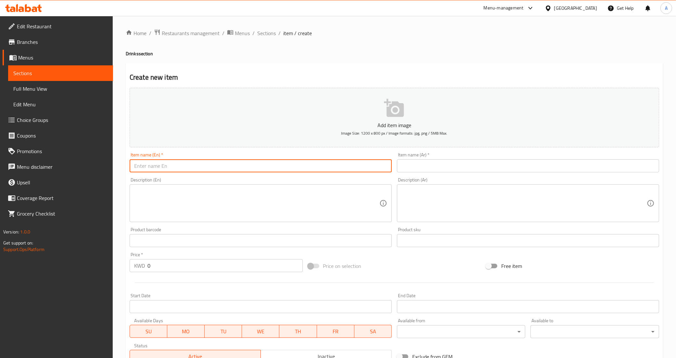
click at [297, 167] on input "text" at bounding box center [261, 165] width 262 height 13
paste input "Delice chocolate frappe (no coffee)"
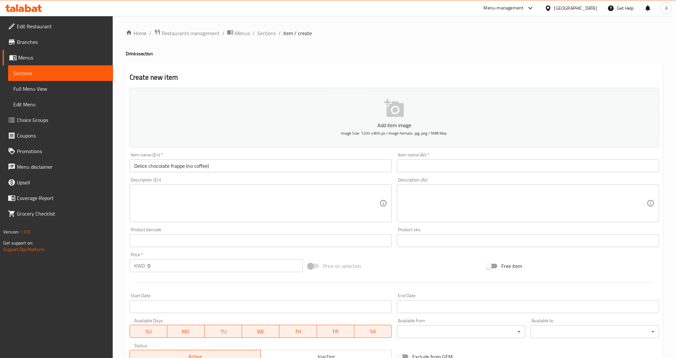
click at [135, 165] on input "Delice chocolate frappe (no coffee)" at bounding box center [261, 165] width 262 height 13
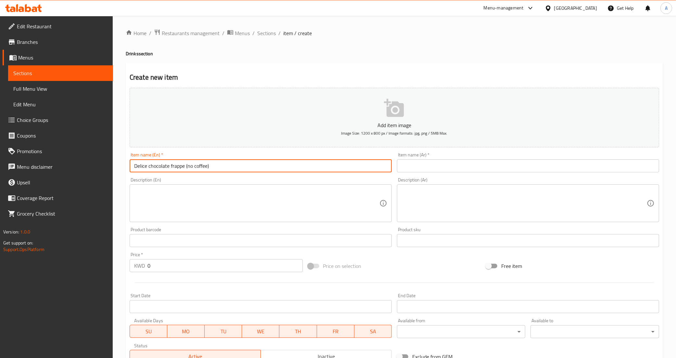
paste input "Regular"
type input "Regular Delice chocolate frappe (no coffee)"
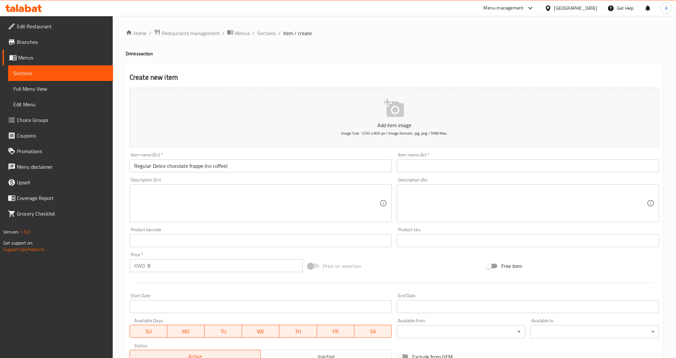
click at [245, 170] on input "Regular Delice chocolate frappe (no coffee)" at bounding box center [261, 165] width 262 height 13
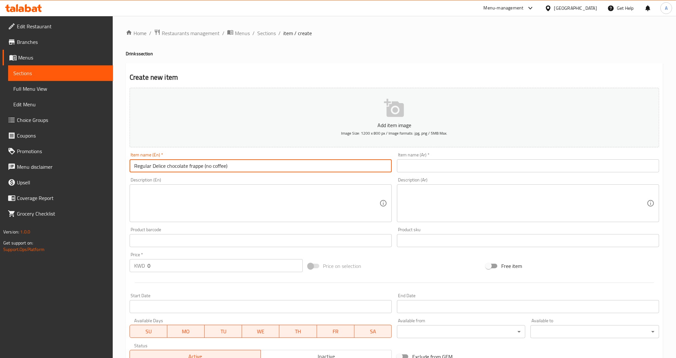
click at [224, 210] on textarea at bounding box center [256, 203] width 245 height 31
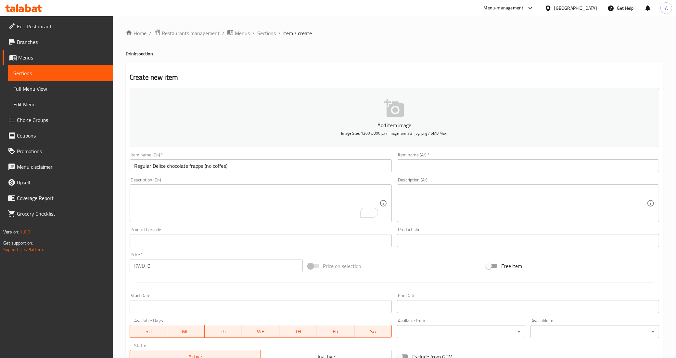
click at [174, 263] on input "0" at bounding box center [224, 265] width 155 height 13
paste input "2.75"
type input "2.75"
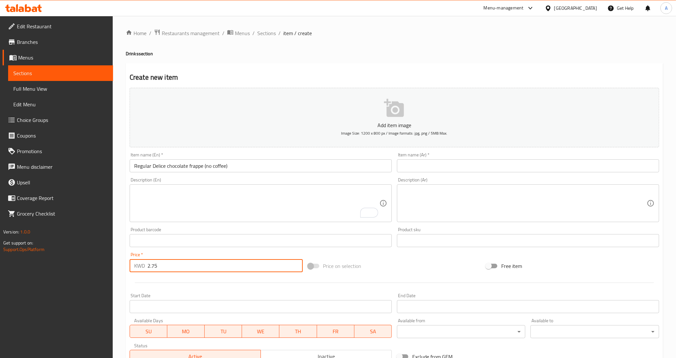
click at [167, 286] on div at bounding box center [394, 282] width 534 height 16
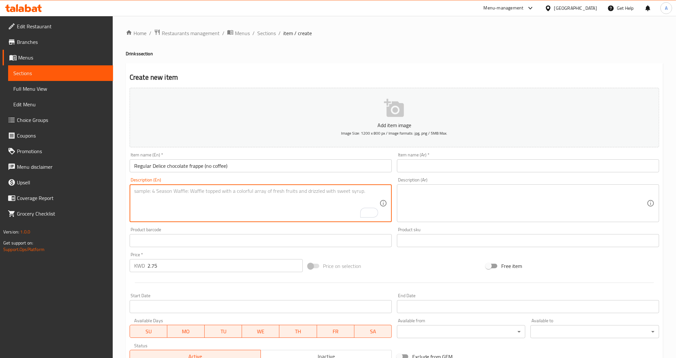
click at [212, 200] on textarea "To enrich screen reader interactions, please activate Accessibility in Grammarl…" at bounding box center [256, 203] width 245 height 31
paste textarea "Pure chocolate heaven, no coffee needed."
type textarea "Pure chocolate heaven, no coffee needed."
click at [458, 266] on div "Price on selection" at bounding box center [394, 266] width 178 height 18
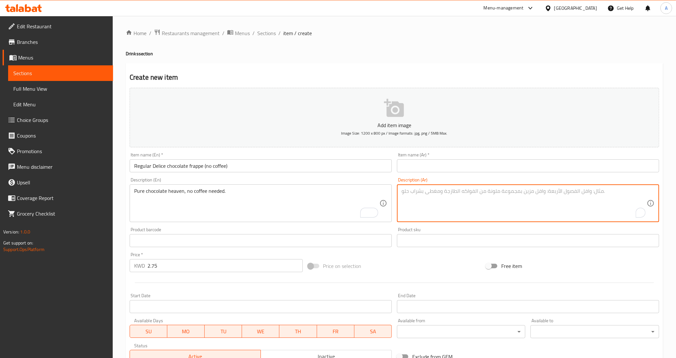
click at [455, 195] on textarea "To enrich screen reader interactions, please activate Accessibility in Grammarl…" at bounding box center [523, 203] width 245 height 31
paste textarea "جنة الشوكولاتة النقية، لا حاجة للقهوة."
click at [639, 190] on textarea "جنة الشوكولاتة النقية، لا حاجة للقهوة." at bounding box center [523, 203] width 245 height 31
click at [645, 196] on textarea "جنة الشوكولاتة النقية، لا حاجة للقهوة." at bounding box center [523, 203] width 245 height 31
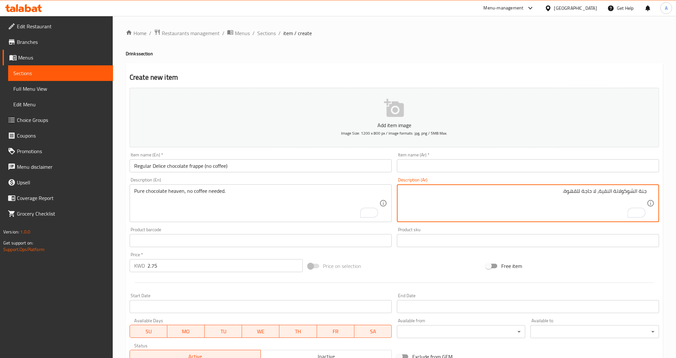
click at [645, 196] on textarea "جنة الشوكولاتة النقية، لا حاجة للقهوة." at bounding box center [523, 203] width 245 height 31
click at [598, 194] on textarea "هيفين الشوكولاتة النقية، لا حاجة للقهوة." at bounding box center [523, 203] width 245 height 31
drag, startPoint x: 627, startPoint y: 192, endPoint x: 634, endPoint y: 201, distance: 10.7
click at [629, 193] on textarea "هيفين الشوكولاتة النقية، لا حاجة للقهوة." at bounding box center [523, 203] width 245 height 31
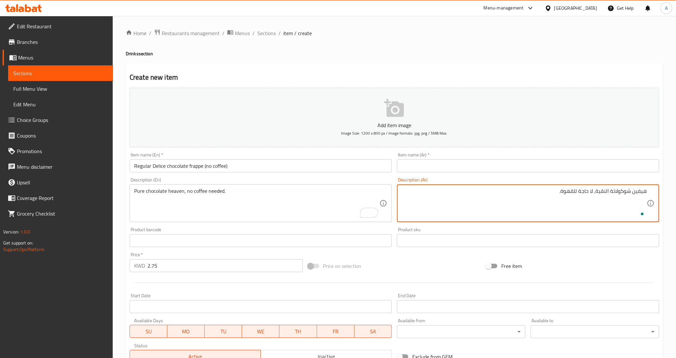
click at [604, 189] on textarea "هيفين شوكولاتة النقية، لا حاجة للقهوة." at bounding box center [523, 203] width 245 height 31
type textarea "هيفين شوكولاتة بيور، لا حاجة للقهوة."
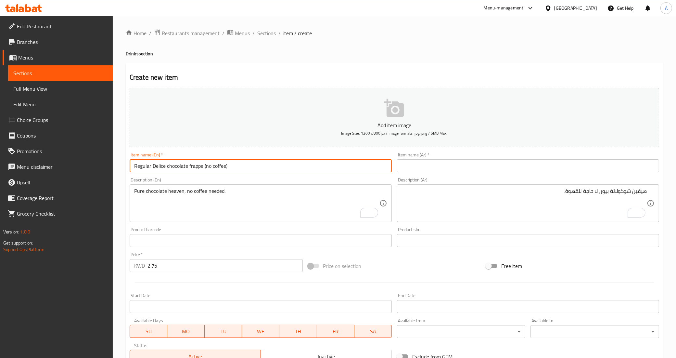
click at [316, 166] on input "Regular Delice chocolate frappe (no coffee)" at bounding box center [261, 165] width 262 height 13
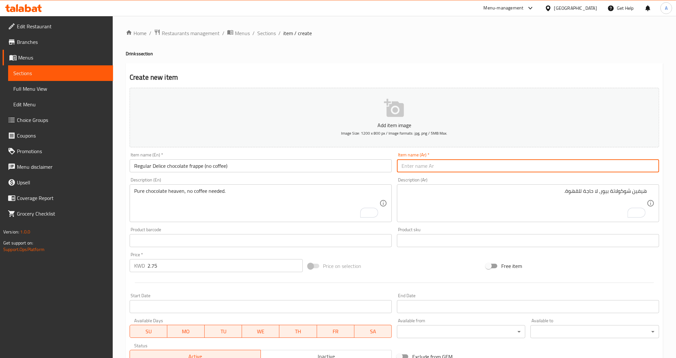
click at [473, 168] on input "text" at bounding box center [528, 165] width 262 height 13
paste input "فرابيه الشوكولاتة ديليس العادي (بدون قهوة)"
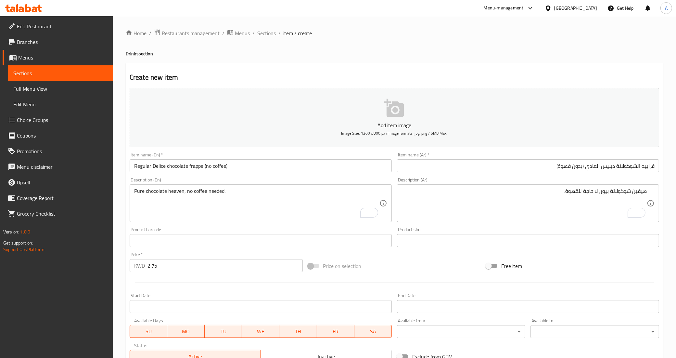
click at [456, 267] on div "Price on selection" at bounding box center [394, 266] width 178 height 18
click at [640, 177] on div "Description (Ar) هيفين شوكولاتة بيور، لا حاجة للقهوة. Description (Ar)" at bounding box center [527, 200] width 267 height 50
click at [628, 166] on input "فرابيه الشوكولاتة ديليس العادي (بدون قهوة)" at bounding box center [528, 165] width 262 height 13
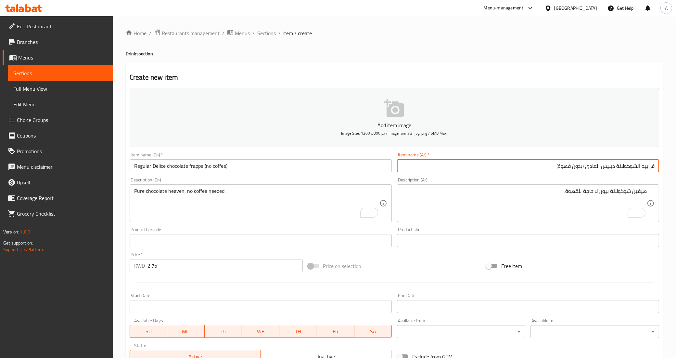
click at [636, 166] on input "فرابيه الشوكولاتة ديليس العادي (بدون قهوة)" at bounding box center [528, 165] width 262 height 13
click at [594, 166] on input "فرابيه شوكولاتة ديليس العادي (بدون قهوة)" at bounding box center [528, 165] width 262 height 13
drag, startPoint x: 600, startPoint y: 167, endPoint x: 615, endPoint y: 221, distance: 56.4
click at [603, 174] on div "Item name (Ar)   * فرابيه شوكولاتة ديليس عدي (بدون قهوة) Item name (Ar) *" at bounding box center [527, 162] width 267 height 25
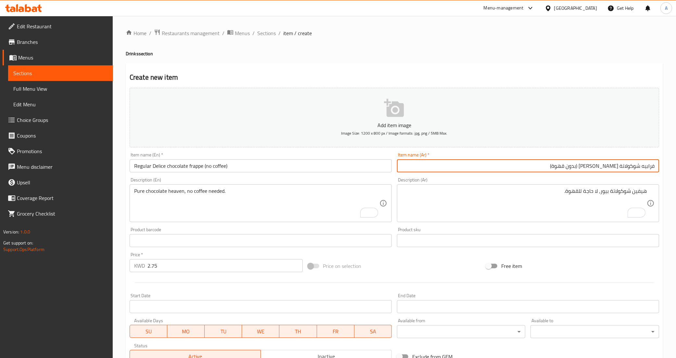
type input "فرابيه شوكولاتة ديليس عادي (بدون قهوة)"
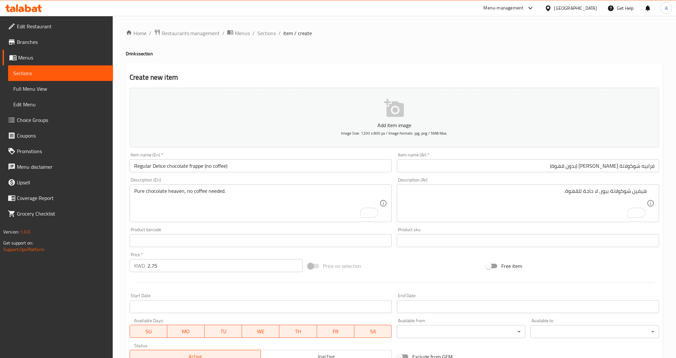
click at [618, 255] on div "Add item image Image Size: 1200 x 800 px / Image formats: jpg, png / 5MB Max. I…" at bounding box center [394, 225] width 534 height 280
click at [624, 269] on div "Free item" at bounding box center [572, 266] width 178 height 18
click at [192, 292] on div "Start Date Start Date" at bounding box center [260, 302] width 267 height 25
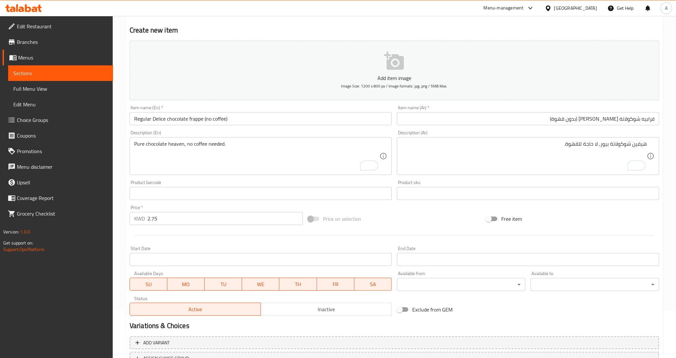
scroll to position [100, 0]
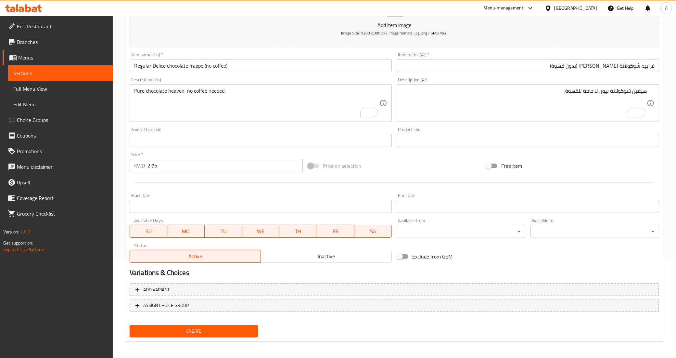
click at [205, 327] on span "Create" at bounding box center [194, 331] width 118 height 8
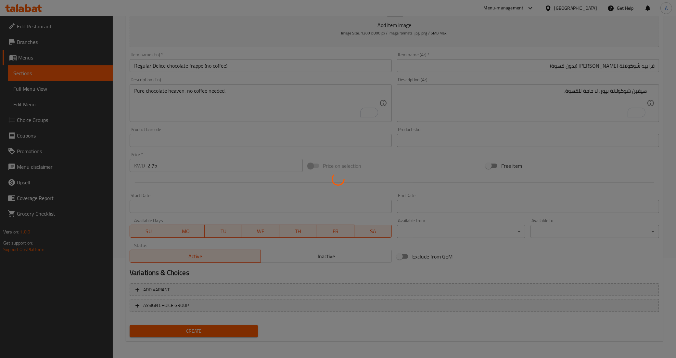
type input "0"
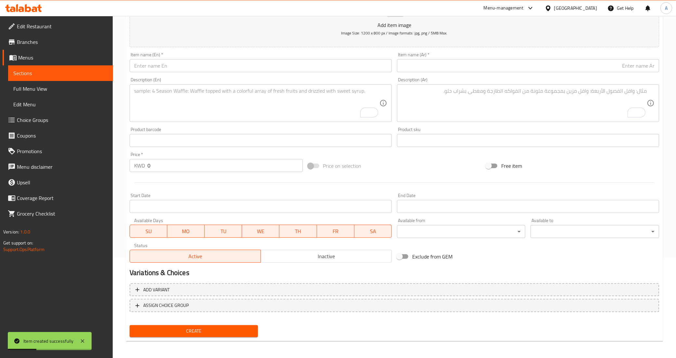
click at [203, 73] on div "Item name (En)   * Item name (En) *" at bounding box center [260, 62] width 267 height 25
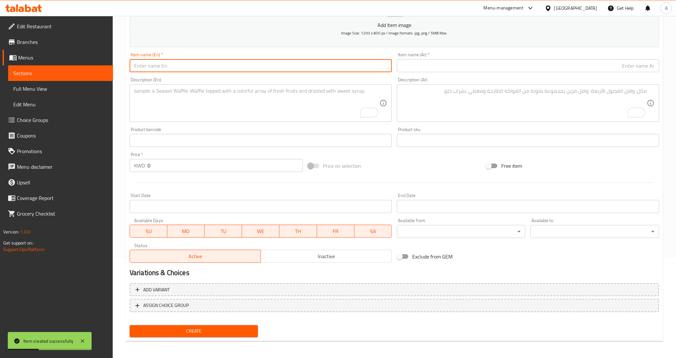
click at [207, 63] on input "text" at bounding box center [261, 65] width 262 height 13
paste input "Vanilla matcha frappe"
type input "Vanilla matcha frappe"
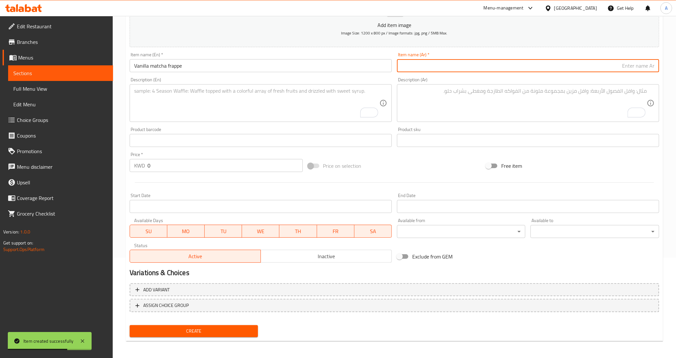
click at [408, 67] on input "text" at bounding box center [528, 65] width 262 height 13
paste input "فرابيه الفانيليا والماتشا"
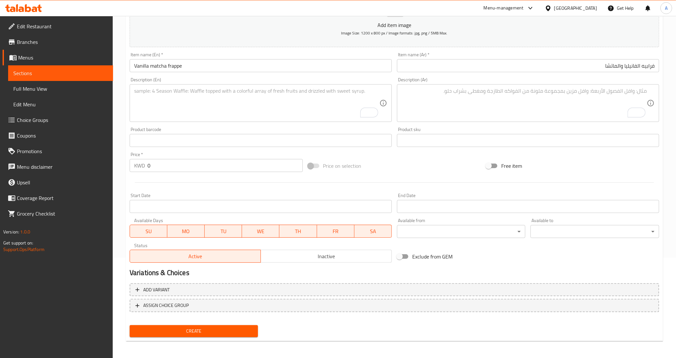
click at [548, 161] on div "Free item" at bounding box center [572, 166] width 178 height 18
click at [175, 65] on input "Vanilla matcha frappe" at bounding box center [261, 65] width 262 height 13
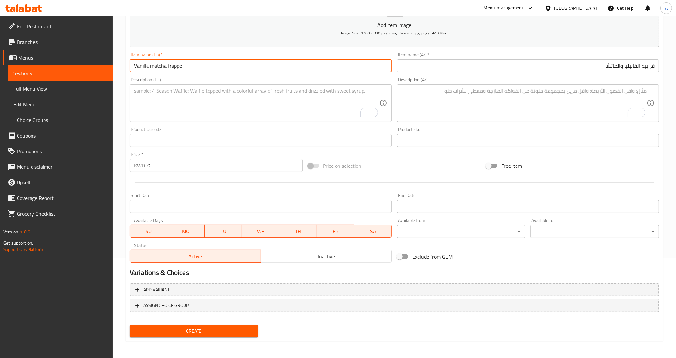
drag, startPoint x: 175, startPoint y: 65, endPoint x: 174, endPoint y: 78, distance: 13.0
click at [175, 65] on input "Vanilla matcha frappe" at bounding box center [261, 65] width 262 height 13
click at [442, 168] on div "Price on selection" at bounding box center [394, 166] width 178 height 18
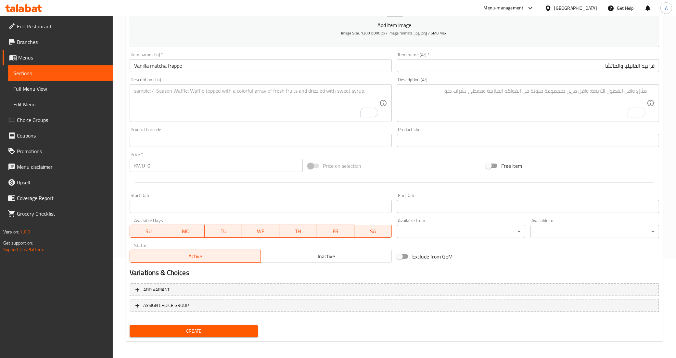
click at [616, 171] on div "Free item" at bounding box center [572, 166] width 178 height 18
drag, startPoint x: 637, startPoint y: 67, endPoint x: 640, endPoint y: 73, distance: 7.1
click at [637, 68] on input "فرابيه الفانيليا والماتشا" at bounding box center [528, 65] width 262 height 13
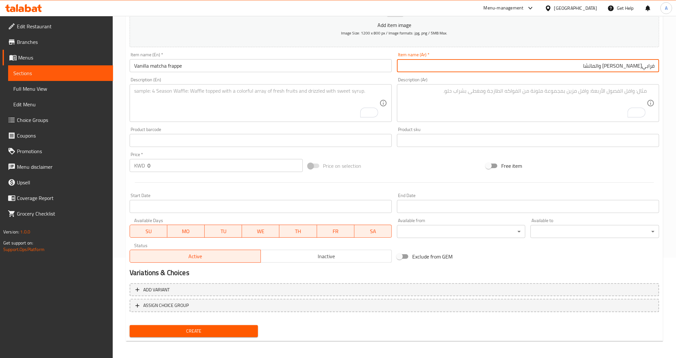
click at [621, 67] on input "فرابيه فانيليا والماتشا" at bounding box center [528, 65] width 262 height 13
type input "فرابيه فانيليا وماتشا"
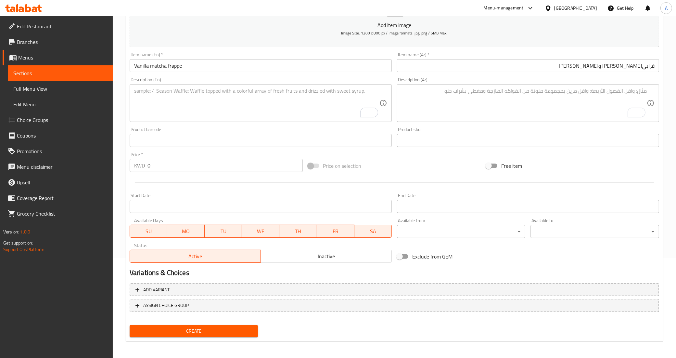
click at [629, 77] on div "Description (Ar) Description (Ar)" at bounding box center [528, 99] width 262 height 44
click at [631, 75] on div "Description (Ar) Description (Ar)" at bounding box center [527, 100] width 267 height 50
click at [616, 76] on div "Description (Ar) Description (Ar)" at bounding box center [527, 100] width 267 height 50
click at [119, 54] on div "Home / Restaurants management / Menus / Sections / item / create Drinks section…" at bounding box center [394, 137] width 563 height 443
drag, startPoint x: 134, startPoint y: 66, endPoint x: 154, endPoint y: 100, distance: 39.1
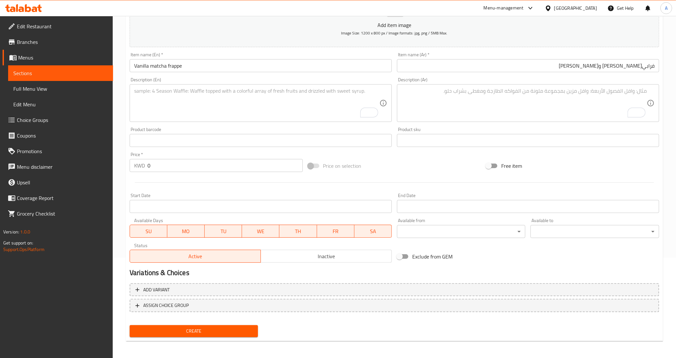
click at [133, 67] on input "Vanilla matcha frappe" at bounding box center [261, 65] width 262 height 13
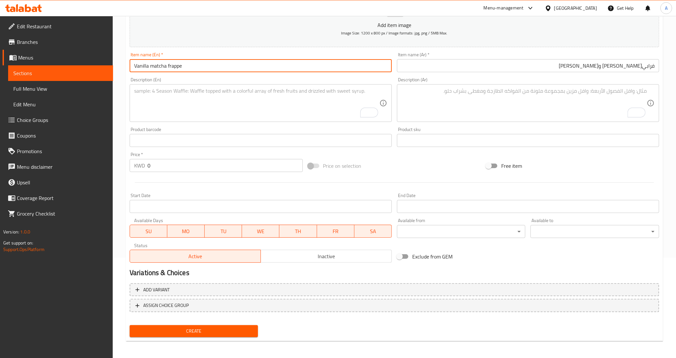
paste input "Regular Delice chocolate frappe (no coffee)"
drag, startPoint x: 226, startPoint y: 67, endPoint x: 153, endPoint y: 69, distance: 73.1
click at [153, 69] on input "Regular Delice chocolate frappe (no coffee)Vanilla matcha frappe" at bounding box center [261, 65] width 262 height 13
type input "Regular Vanilla matcha frappe"
click at [173, 77] on div "Description (En) Description (En)" at bounding box center [261, 99] width 262 height 44
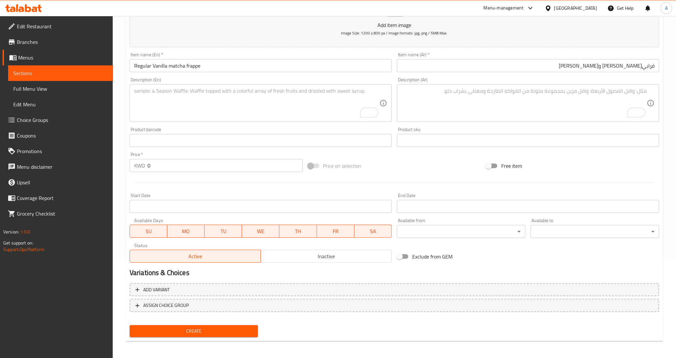
click at [656, 65] on input "فرابيه فانيليا وماتشا" at bounding box center [528, 65] width 262 height 13
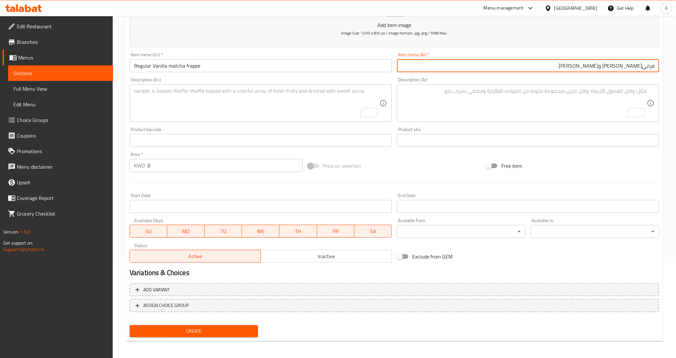
type input "فرابيه فانيليا وماتشا عادي"
click at [602, 160] on div "Free item" at bounding box center [572, 166] width 178 height 18
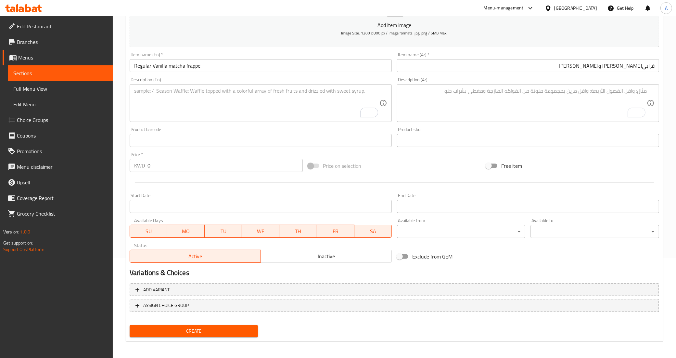
click at [168, 163] on input "0" at bounding box center [224, 165] width 155 height 13
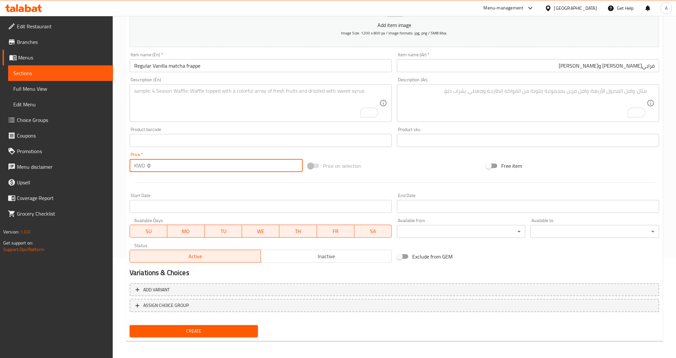
click at [168, 163] on input "0" at bounding box center [224, 165] width 155 height 13
paste input "3"
type input "3"
click at [171, 178] on div at bounding box center [394, 182] width 534 height 16
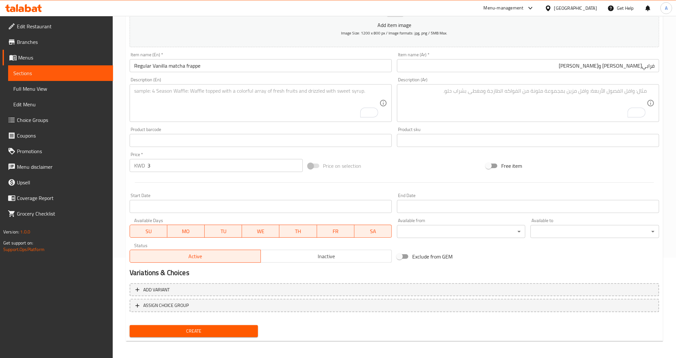
click at [430, 175] on div at bounding box center [394, 182] width 534 height 16
click at [162, 102] on textarea "To enrich screen reader interactions, please activate Accessibility in Grammarl…" at bounding box center [256, 103] width 245 height 31
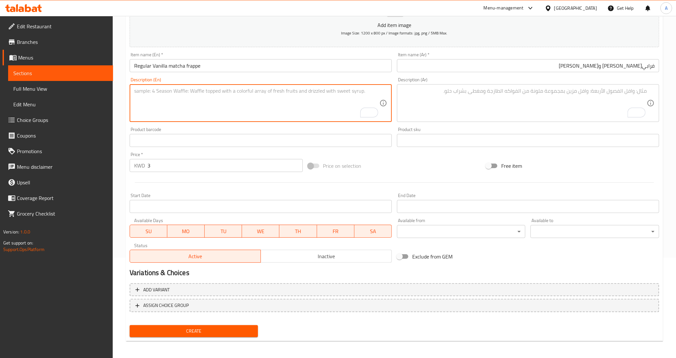
paste textarea "Classic matcha softened with creamy vanilla."
type textarea "Classic matcha softened with creamy vanilla."
click at [456, 100] on textarea "To enrich screen reader interactions, please activate Accessibility in Grammarl…" at bounding box center [523, 103] width 245 height 31
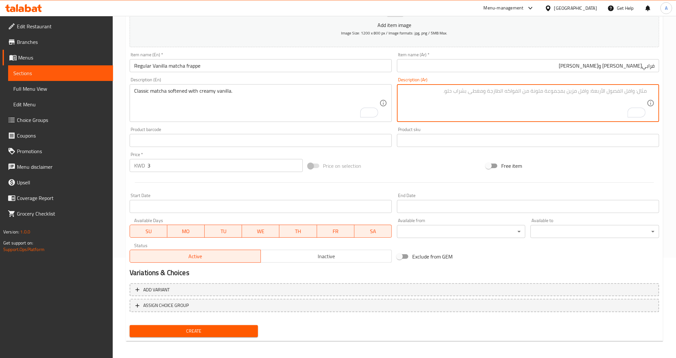
paste textarea "الماتشا الكلاسيكي المخفف بالفانيليا الكريمية."
click at [642, 90] on textarea "الماتشا الكلاسيكي المخفف بالفانيليا الكريمية." at bounding box center [523, 103] width 245 height 31
click at [630, 92] on textarea "ماتشا الكلاسيكي المخفف بالفانيليا الكريمية." at bounding box center [523, 103] width 245 height 31
click at [614, 93] on textarea "ماتشا كلاسيكي المخفف بالفانيليا الكريمية." at bounding box center [523, 103] width 245 height 31
click at [560, 92] on textarea "ماتشا كلاسيك المخفف بالفانيليا الكريمية." at bounding box center [523, 103] width 245 height 31
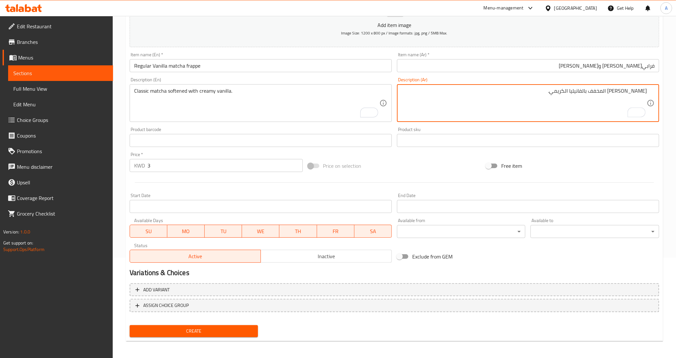
click at [296, 126] on div "Product barcode Product barcode" at bounding box center [260, 136] width 267 height 25
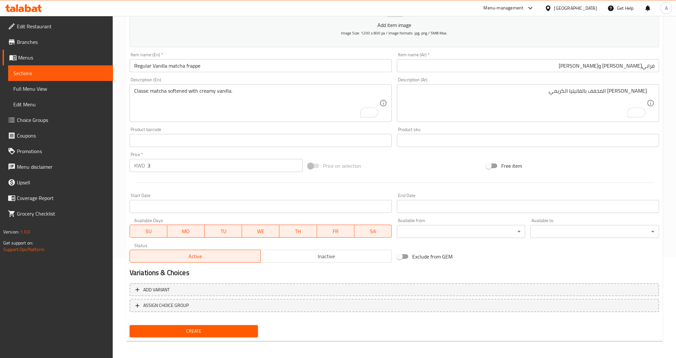
click at [568, 154] on div "Add item image Image Size: 1200 x 800 px / Image formats: jpg, png / 5MB Max. I…" at bounding box center [394, 125] width 534 height 280
click at [607, 125] on div "Product sku Product sku" at bounding box center [527, 136] width 267 height 25
click at [585, 161] on div "Free item" at bounding box center [572, 166] width 178 height 18
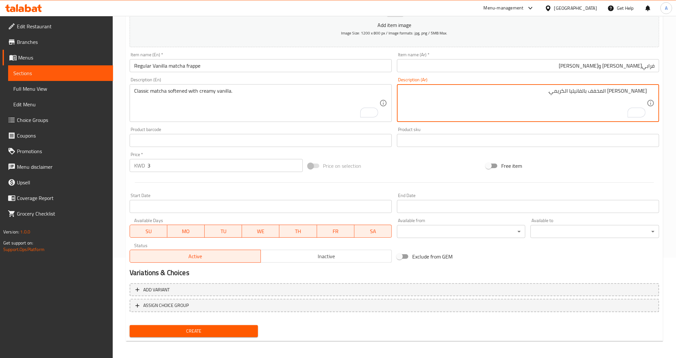
click at [606, 91] on textarea "ماتشا كلاسيك المخفف بالفانيليا الكريمي." at bounding box center [523, 103] width 245 height 31
click at [578, 161] on div "Free item" at bounding box center [572, 166] width 178 height 18
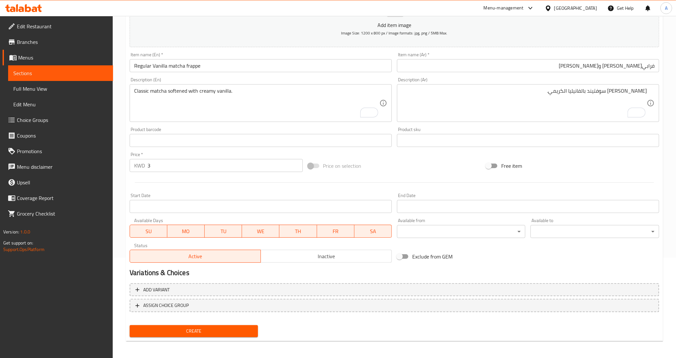
drag, startPoint x: 592, startPoint y: 93, endPoint x: 597, endPoint y: 109, distance: 17.9
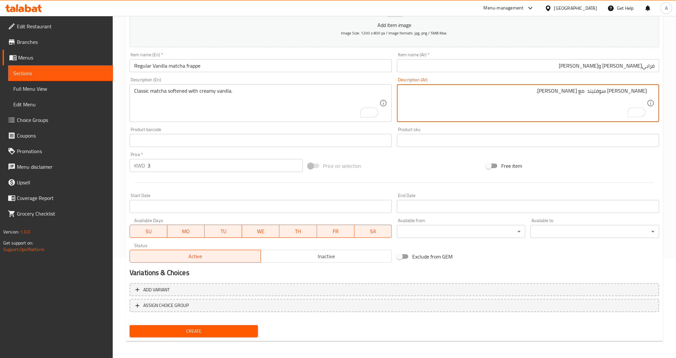
type textarea "ماتشا كلاسيك سوفتيند مع فانيليا الكريمي."
click at [588, 153] on div "Add item image Image Size: 1200 x 800 px / Image formats: jpg, png / 5MB Max. I…" at bounding box center [394, 125] width 534 height 280
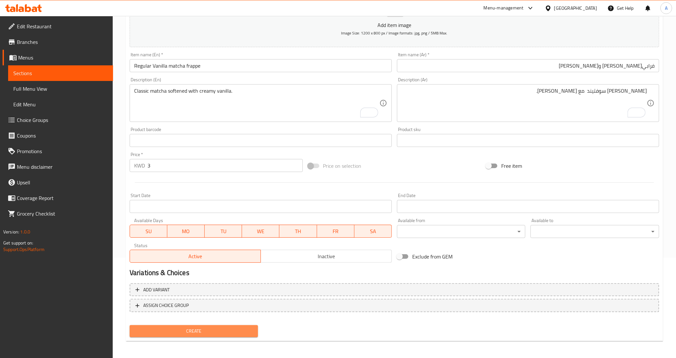
click at [231, 327] on span "Create" at bounding box center [194, 331] width 118 height 8
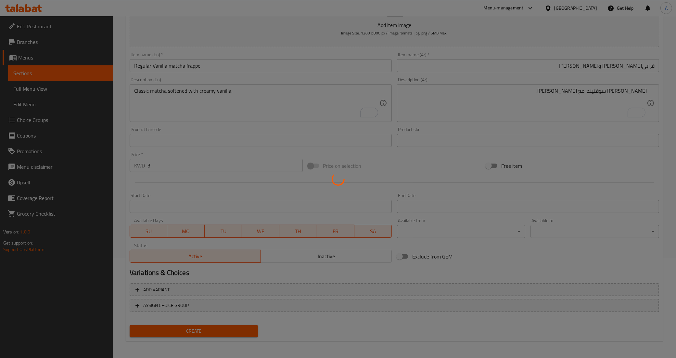
type input "0"
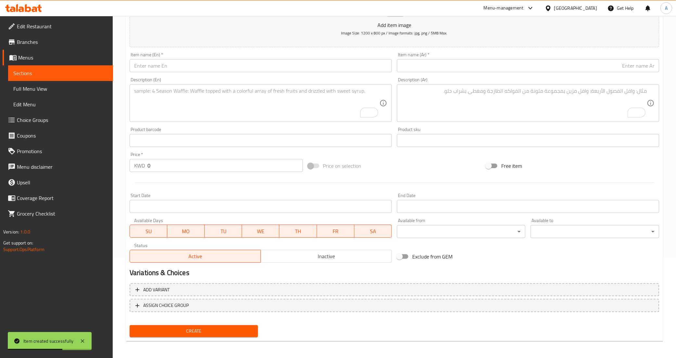
click at [398, 155] on div "Add item image Image Size: 1200 x 800 px / Image formats: jpg, png / 5MB Max. I…" at bounding box center [394, 125] width 534 height 280
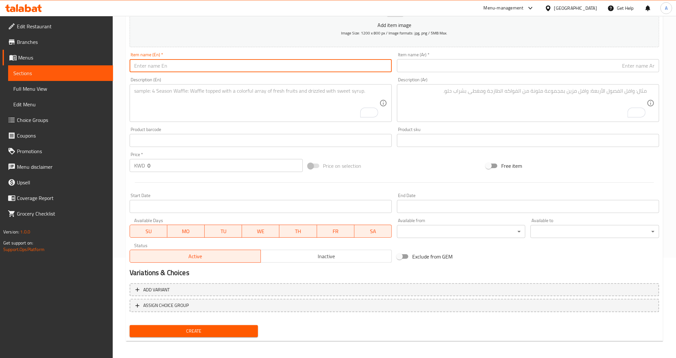
click at [217, 59] on input "text" at bounding box center [261, 65] width 262 height 13
paste input "Strawberry matcha frappe"
click at [265, 102] on textarea "To enrich screen reader interactions, please activate Accessibility in Grammarl…" at bounding box center [256, 103] width 245 height 31
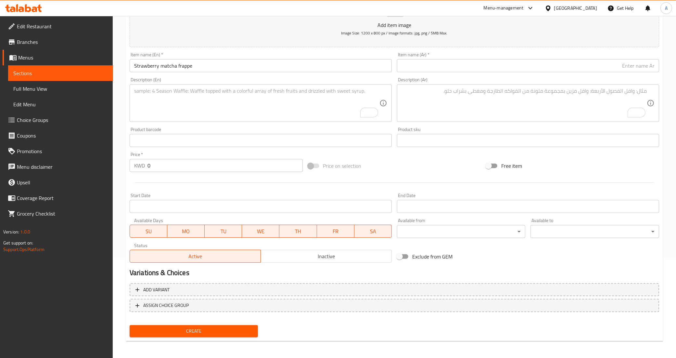
click at [410, 165] on div "Price on selection" at bounding box center [394, 166] width 178 height 18
drag, startPoint x: 134, startPoint y: 64, endPoint x: 145, endPoint y: 81, distance: 20.5
click at [134, 64] on input "Strawberry matcha frappe" at bounding box center [261, 65] width 262 height 13
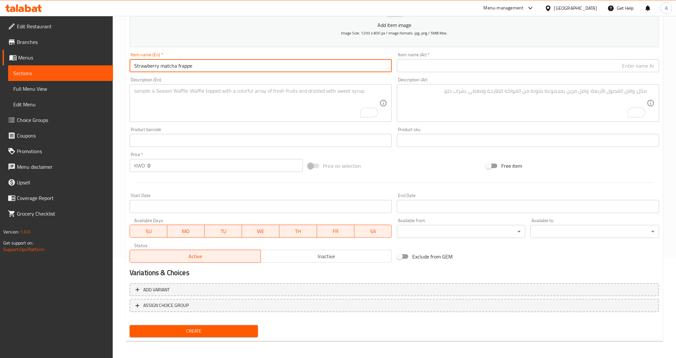
paste input "Regular"
click at [264, 68] on input "Regular Strawberry matcha frappe" at bounding box center [261, 65] width 262 height 13
click at [263, 68] on input "Regular Strawberry matcha frappe" at bounding box center [261, 65] width 262 height 13
type input "Regular Strawberry matcha frappe"
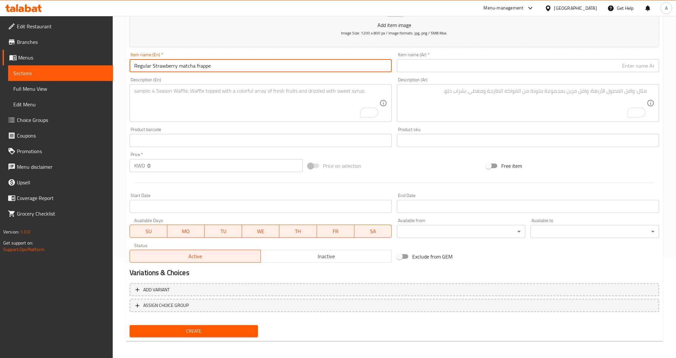
click at [448, 64] on input "text" at bounding box center [528, 65] width 262 height 13
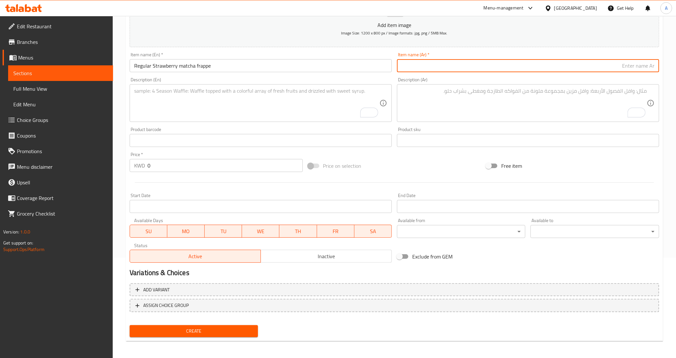
paste input "فرابيه ماتشا الفراولة العادية"
click at [606, 67] on input "فرابيه ماتشا الفراولة العادية" at bounding box center [528, 65] width 262 height 13
click at [584, 66] on input "فرابيه ماتشا الفراولة عادية" at bounding box center [528, 65] width 262 height 13
click at [624, 66] on input "فرابيه ماتشا الفراولة عادي" at bounding box center [528, 65] width 262 height 13
type input "فرابيه ماتشا فراولة عادي"
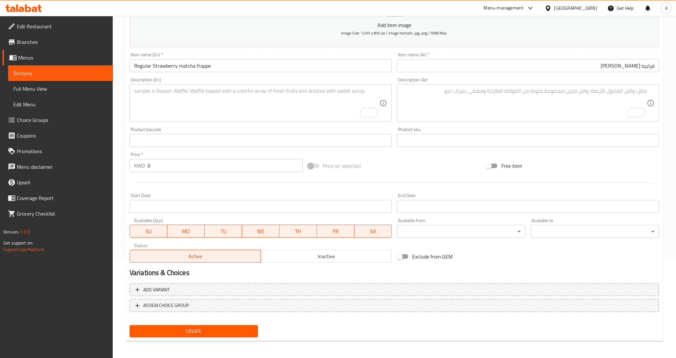
click at [624, 79] on div "Description (Ar) Description (Ar)" at bounding box center [528, 99] width 262 height 44
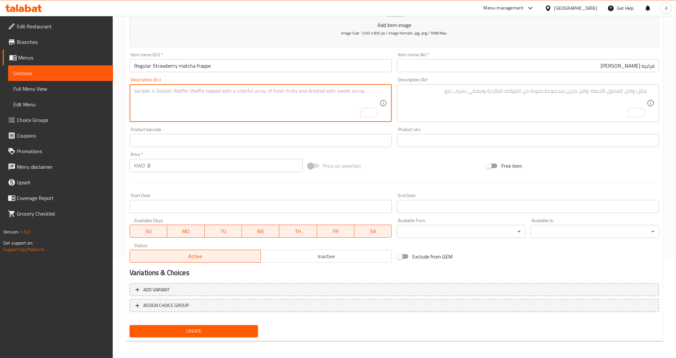
click at [169, 97] on textarea "To enrich screen reader interactions, please activate Accessibility in Grammarl…" at bounding box center [256, 103] width 245 height 31
paste textarea "Fruity freshness meets earthy matcha."
type textarea "Fruity freshness meets earthy matcha."
click at [458, 106] on textarea "To enrich screen reader interactions, please activate Accessibility in Grammarl…" at bounding box center [523, 103] width 245 height 31
paste textarea "نضارة الفواكه تلتقي بالشاي الأخضر الترابي."
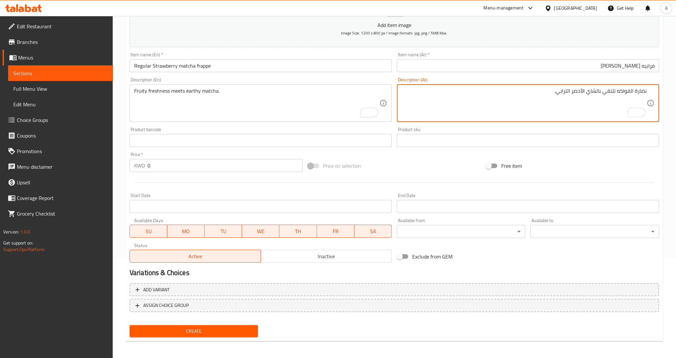
click at [615, 161] on div "Free item" at bounding box center [572, 166] width 178 height 18
drag, startPoint x: 571, startPoint y: 170, endPoint x: 564, endPoint y: 174, distance: 7.7
click at [565, 174] on div "Add item image Image Size: 1200 x 800 px / Image formats: jpg, png / 5MB Max. I…" at bounding box center [394, 125] width 534 height 280
click at [642, 94] on textarea "نضارة الفواكه تلتقي بالشاي الأخضر الترابي." at bounding box center [523, 103] width 245 height 31
drag, startPoint x: 617, startPoint y: 92, endPoint x: 664, endPoint y: 92, distance: 46.8
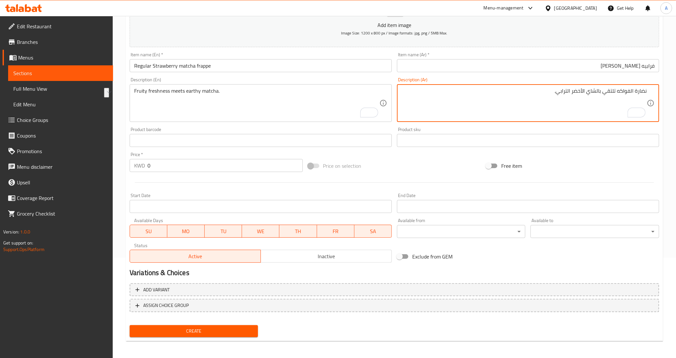
click at [664, 92] on div "Home / Restaurants management / Menus / Sections / item / create Drinks section…" at bounding box center [394, 137] width 563 height 443
click at [633, 94] on textarea "فروتي تلتقي بالماتشا ايرثي." at bounding box center [523, 103] width 245 height 31
click at [611, 93] on textarea "فروتي فرشنس تلتقي بالماتشا ايرثي." at bounding box center [523, 103] width 245 height 31
type textarea "فروتي فرشنس تلتقي بالماتشا ايرثي."
click at [613, 162] on div "Free item" at bounding box center [572, 166] width 178 height 18
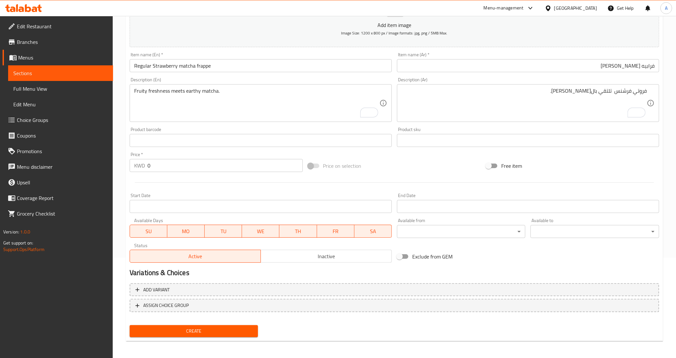
click at [185, 168] on input "0" at bounding box center [224, 165] width 155 height 13
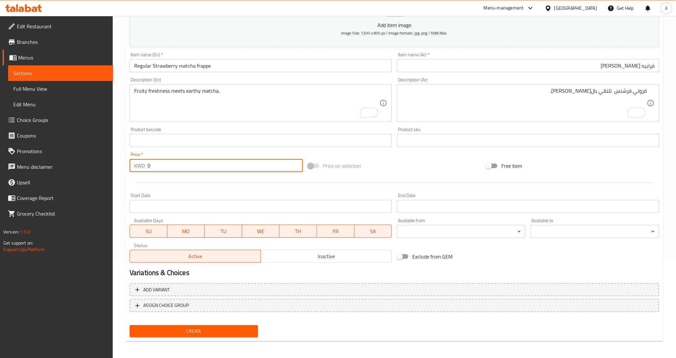
click at [185, 168] on input "0" at bounding box center [224, 165] width 155 height 13
paste input "3.25"
type input "3.25"
click at [181, 182] on div at bounding box center [394, 182] width 534 height 16
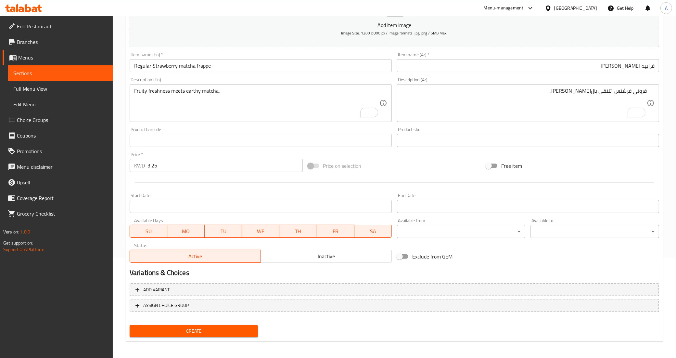
click at [203, 327] on span "Create" at bounding box center [194, 331] width 118 height 8
type input "0"
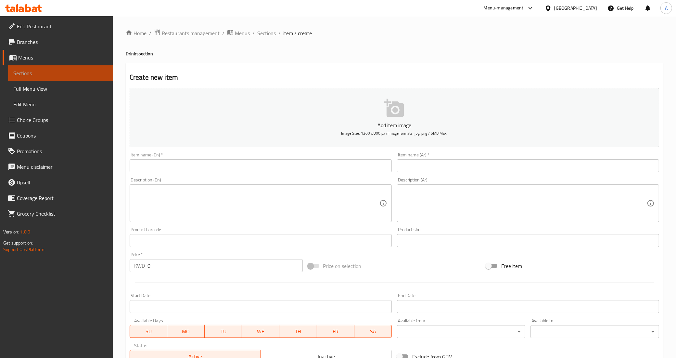
click at [34, 73] on span "Sections" at bounding box center [60, 73] width 94 height 8
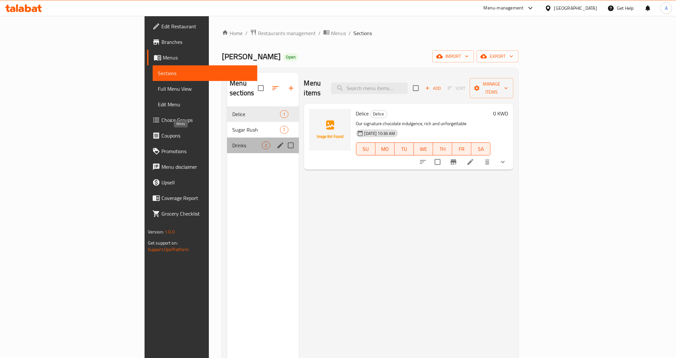
click at [232, 141] on span "Drinks" at bounding box center [247, 145] width 30 height 8
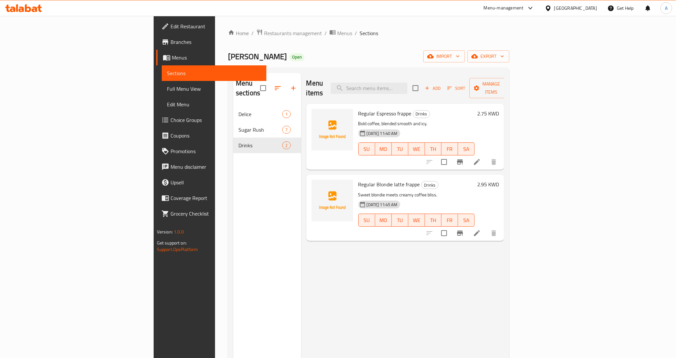
click at [481, 229] on icon at bounding box center [477, 233] width 8 height 8
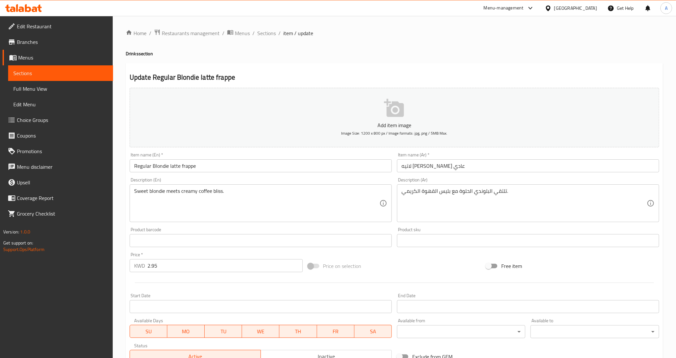
click at [430, 262] on div "Price on selection" at bounding box center [394, 266] width 178 height 18
click at [260, 32] on span "Sections" at bounding box center [266, 33] width 19 height 8
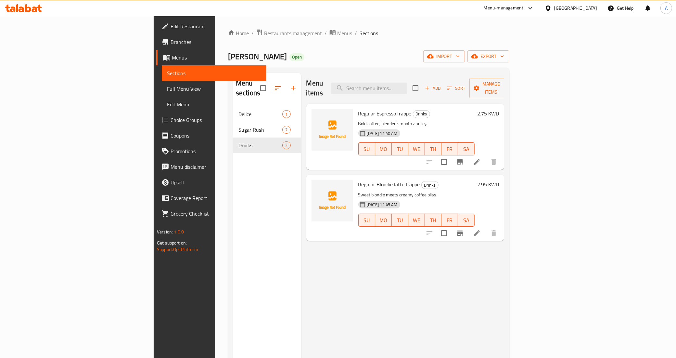
click at [314, 38] on div "Home / Restaurants management / Menus / Sections Andra Open import export Menu …" at bounding box center [368, 232] width 281 height 407
click at [454, 198] on div "07-09-2025 11:45 AM SU MO TU WE TH FR SA" at bounding box center [417, 215] width 122 height 35
click at [379, 244] on div "Menu items Add Sort Manage items Regular Espresso frappe Drinks Bold coffee, bl…" at bounding box center [402, 252] width 203 height 358
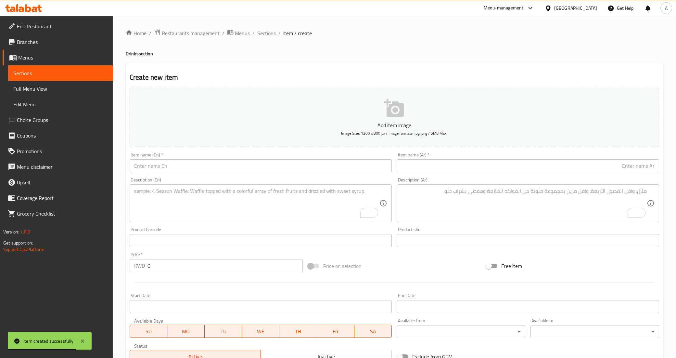
scroll to position [100, 0]
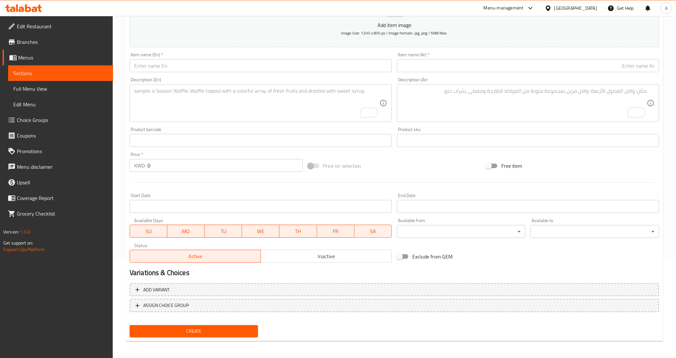
drag, startPoint x: 160, startPoint y: 54, endPoint x: 160, endPoint y: 64, distance: 9.7
click at [160, 54] on div "Item name (En)   * Item name (En) *" at bounding box center [261, 62] width 262 height 20
click at [160, 64] on input "text" at bounding box center [261, 65] width 262 height 13
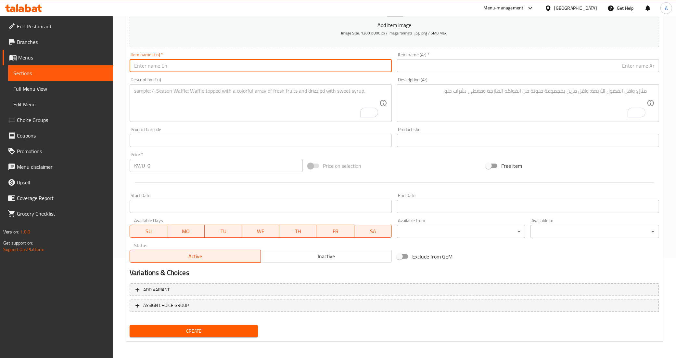
paste input "Taro maple matcha"
click at [133, 66] on input "Taro maple matcha" at bounding box center [261, 65] width 262 height 13
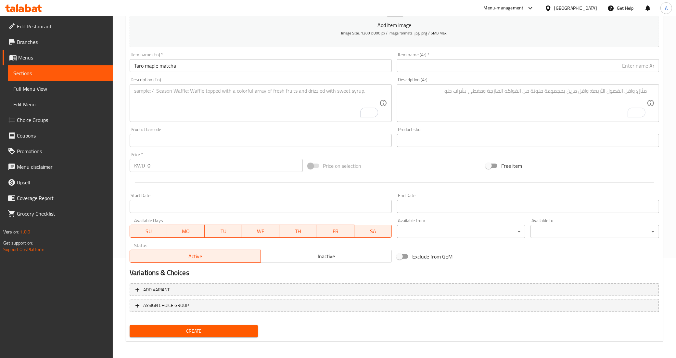
drag, startPoint x: 135, startPoint y: 67, endPoint x: 146, endPoint y: 90, distance: 25.6
click at [135, 67] on input "Taro maple matcha" at bounding box center [261, 65] width 262 height 13
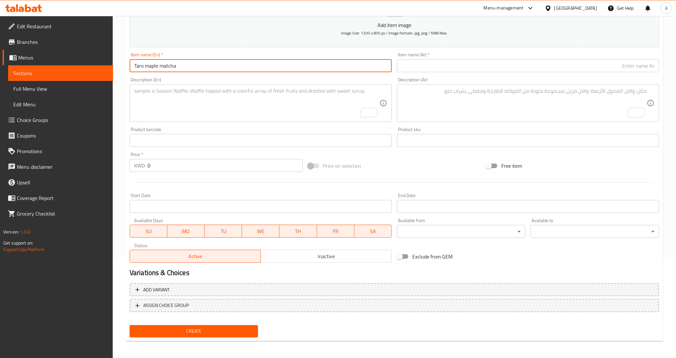
paste input "Regular"
type input "Regular Taro maple matcha"
click at [161, 105] on textarea "To enrich screen reader interactions, please activate Accessibility in Grammarl…" at bounding box center [256, 103] width 245 height 31
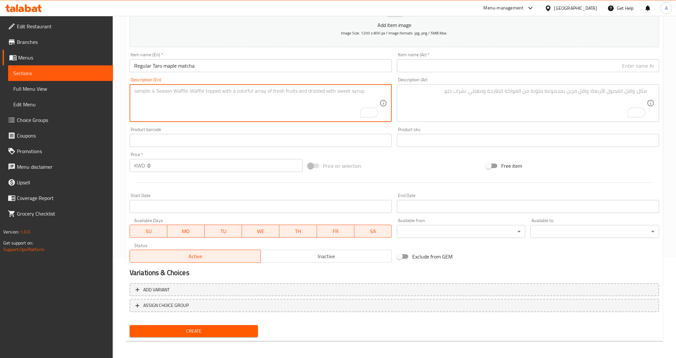
click at [213, 128] on div "Product barcode Product barcode" at bounding box center [261, 137] width 262 height 20
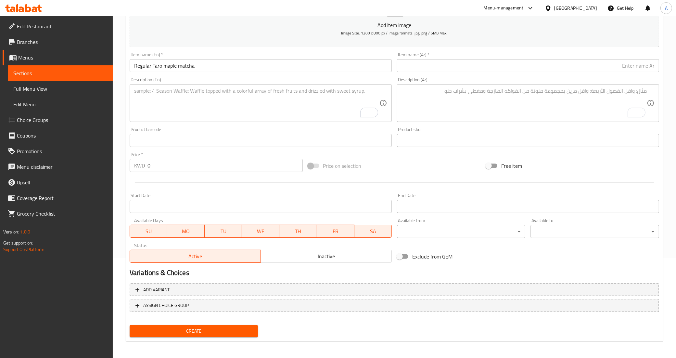
click at [174, 163] on input "0" at bounding box center [224, 165] width 155 height 13
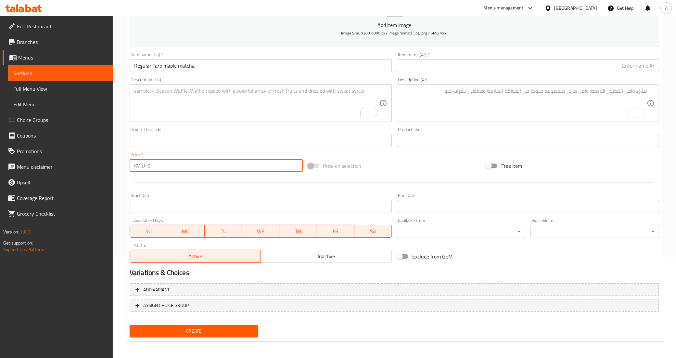
click at [174, 163] on input "0" at bounding box center [224, 165] width 155 height 13
paste input "3.25"
type input "3.25"
click at [169, 179] on div at bounding box center [394, 182] width 534 height 16
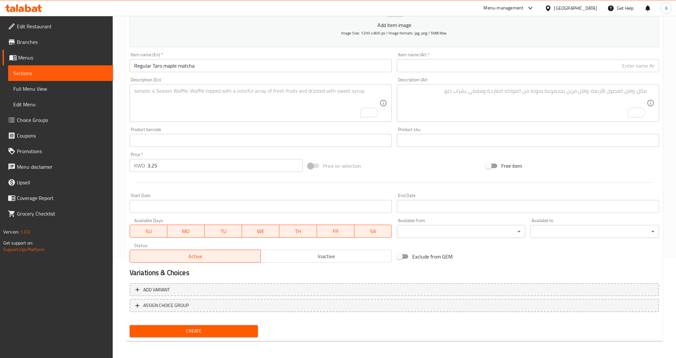
click at [406, 173] on div "Price on selection" at bounding box center [394, 166] width 178 height 18
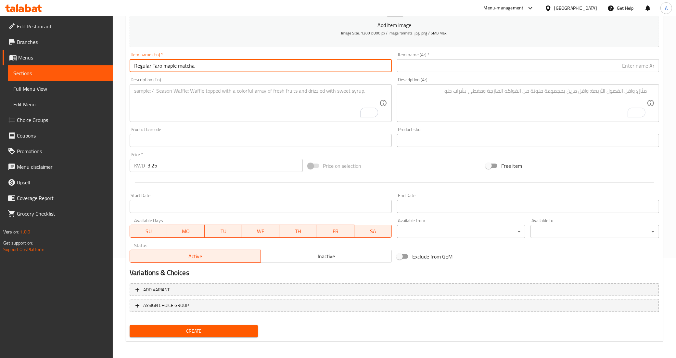
click at [258, 65] on input "Regular Taro maple matcha" at bounding box center [261, 65] width 262 height 13
click at [419, 65] on input "text" at bounding box center [528, 65] width 262 height 13
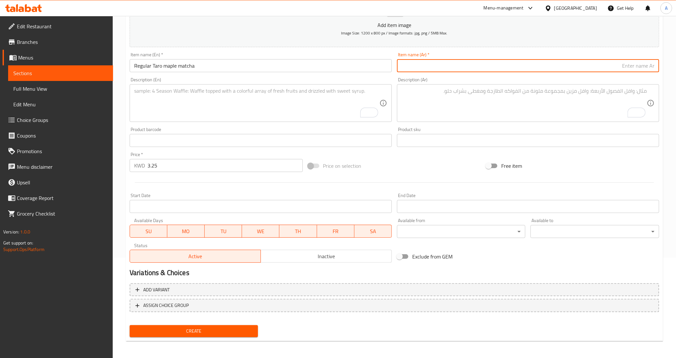
paste input "شاي ماتشا التارو العادي مع القيقب"
click at [649, 62] on input "شاي ماتشا التارو العادي مع القيقب" at bounding box center [528, 65] width 262 height 13
click at [639, 67] on input "ماتشا التارو العادي مع القيقب" at bounding box center [528, 65] width 262 height 13
click at [628, 64] on input "ماتشا تارو العادي مع القيقب" at bounding box center [528, 65] width 262 height 13
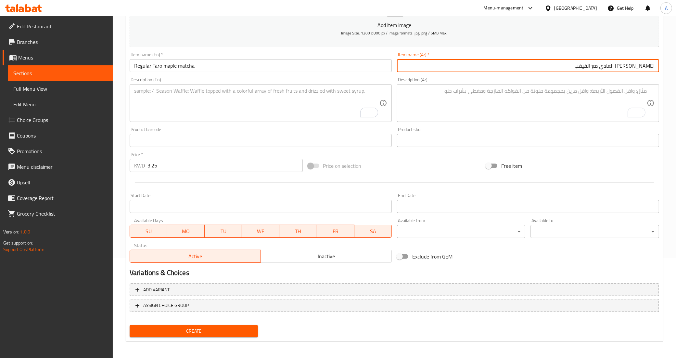
click at [628, 64] on input "ماتشا تارو العادي مع القيقب" at bounding box center [528, 65] width 262 height 13
click at [600, 68] on input "ماتشا تارو مع القيقب" at bounding box center [528, 65] width 262 height 13
click at [164, 67] on input "Regular Taro maple matcha" at bounding box center [261, 65] width 262 height 13
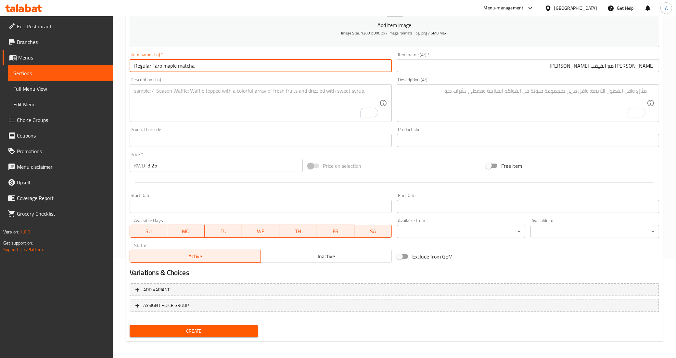
click at [166, 67] on input "Regular Taro maple matcha" at bounding box center [261, 65] width 262 height 13
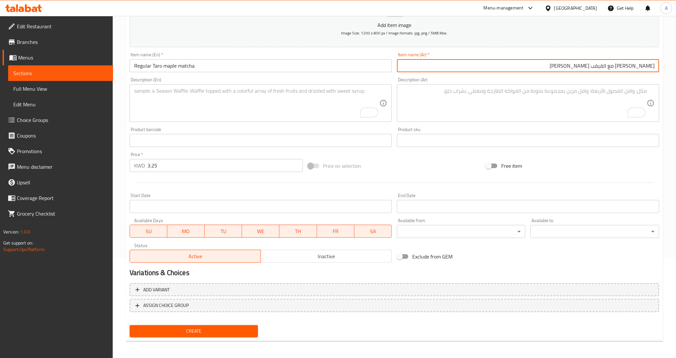
drag, startPoint x: 633, startPoint y: 67, endPoint x: 610, endPoint y: 66, distance: 22.8
click at [610, 66] on input "ماتشا تارو مع القيقب عادي" at bounding box center [528, 65] width 262 height 13
paste input "بل"
type input "ماتشا تارو مابل عادي"
click at [628, 80] on div "Description (Ar) Description (Ar)" at bounding box center [528, 99] width 262 height 44
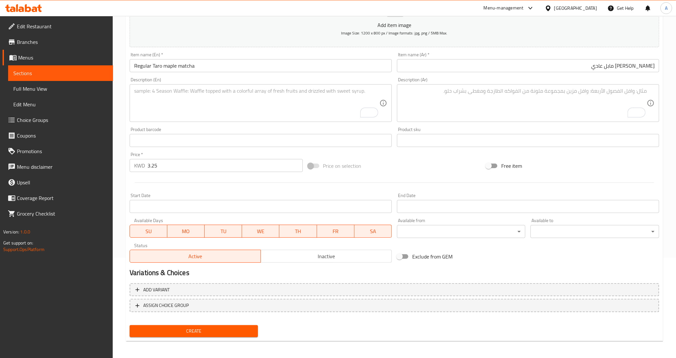
drag, startPoint x: 208, startPoint y: 98, endPoint x: 208, endPoint y: 111, distance: 13.0
click at [208, 98] on textarea "To enrich screen reader interactions, please activate Accessibility in Grammarl…" at bounding box center [256, 103] width 245 height 31
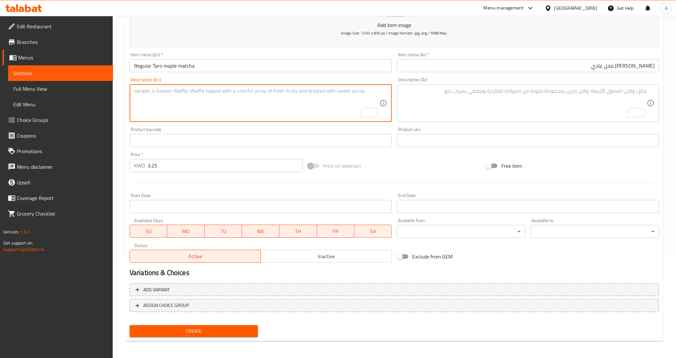
paste textarea "A dreamy purple sip with maple sweetness."
type textarea "A dreamy purple sip with maple sweetness."
click at [283, 90] on textarea "A dreamy purple sip with maple sweetness." at bounding box center [256, 103] width 245 height 31
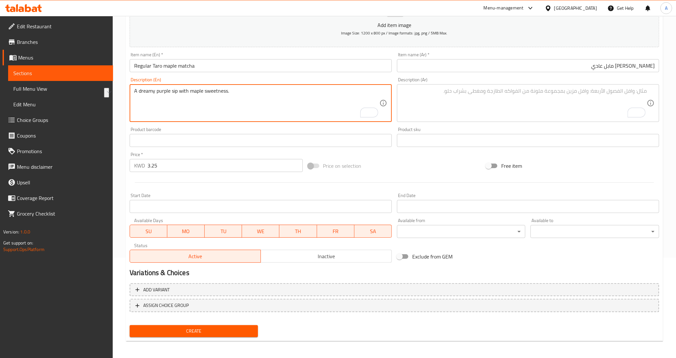
click at [249, 99] on textarea "A dreamy purple sip with maple sweetness." at bounding box center [256, 103] width 245 height 31
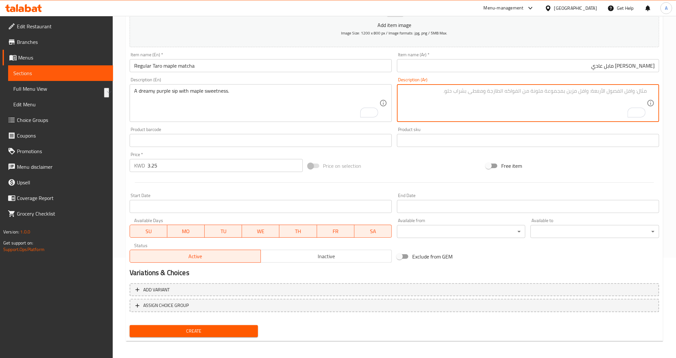
click at [446, 103] on textarea "To enrich screen reader interactions, please activate Accessibility in Grammarl…" at bounding box center [523, 103] width 245 height 31
paste textarea "رشفة أرجوانية حالمة مع حلاوة القيقب."
click at [606, 93] on textarea "رشفة أرجوانية حالمة مع حلاوة القيقب." at bounding box center [523, 103] width 245 height 31
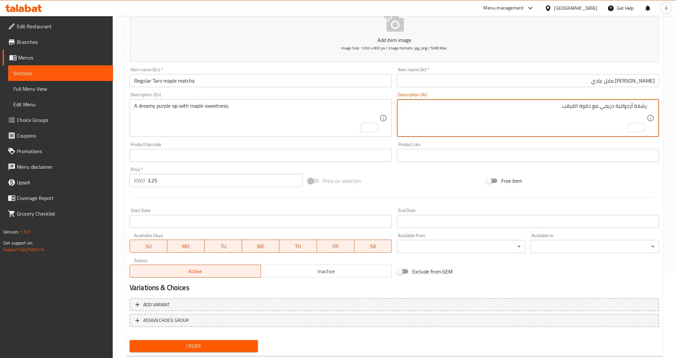
scroll to position [59, 0]
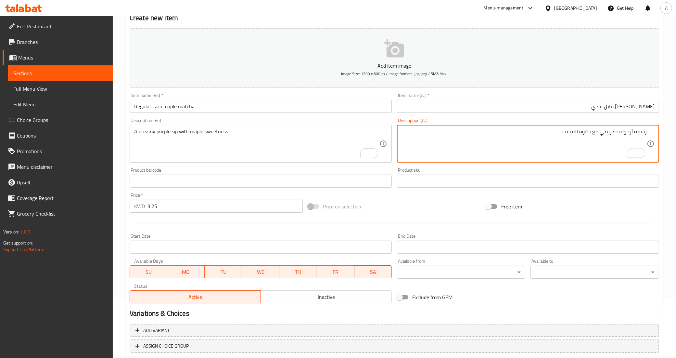
click at [606, 169] on div "Product sku Product sku" at bounding box center [528, 178] width 262 height 20
drag, startPoint x: 592, startPoint y: 132, endPoint x: 565, endPoint y: 132, distance: 27.0
click at [627, 108] on input "ماتشا تارو مابل عادي" at bounding box center [528, 106] width 262 height 13
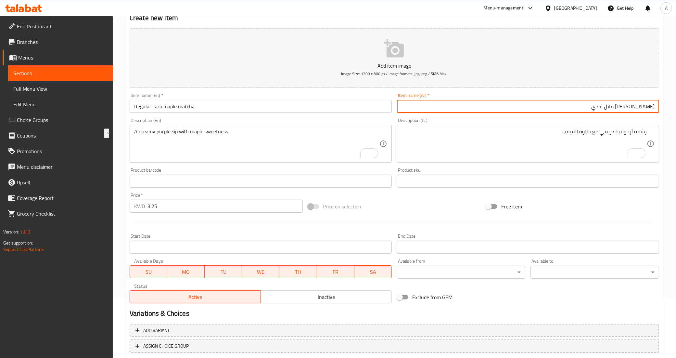
click at [627, 108] on input "ماتشا تارو مابل عادي" at bounding box center [528, 106] width 262 height 13
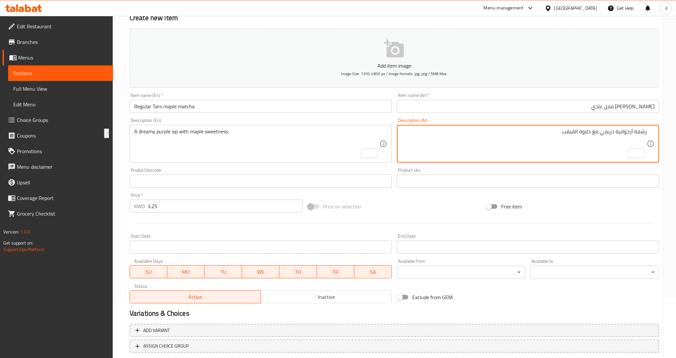
drag, startPoint x: 592, startPoint y: 132, endPoint x: 565, endPoint y: 132, distance: 26.3
paste textarea "مابل"
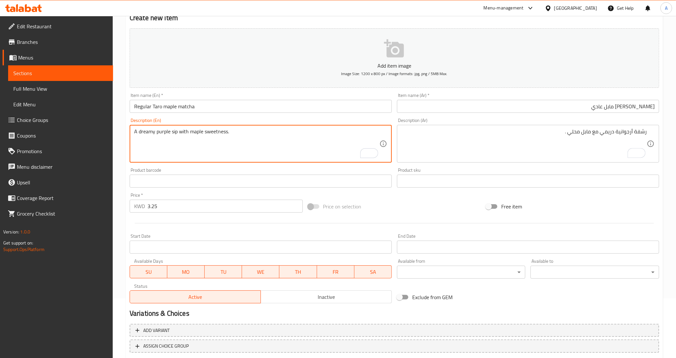
click at [213, 134] on textarea "A dreamy purple sip with maple sweetness." at bounding box center [256, 143] width 245 height 31
click at [259, 140] on textarea "A dreamy purple sip with maple sweetness." at bounding box center [256, 143] width 245 height 31
click at [219, 129] on textarea "A dreamy purple sip with maple sweetness." at bounding box center [256, 143] width 245 height 31
click at [206, 128] on textarea "A dreamy purple sip with maple sweetness." at bounding box center [256, 143] width 245 height 31
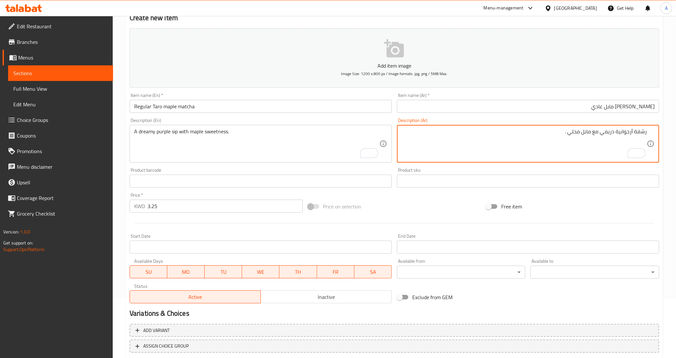
paste textarea "حلاوة"
click at [572, 132] on textarea "رشفة أرجوانية دريمي مع مابل محلي حلاوة." at bounding box center [523, 143] width 245 height 31
type textarea "رشفة أرجوانية دريمي مع مابل حلاوة."
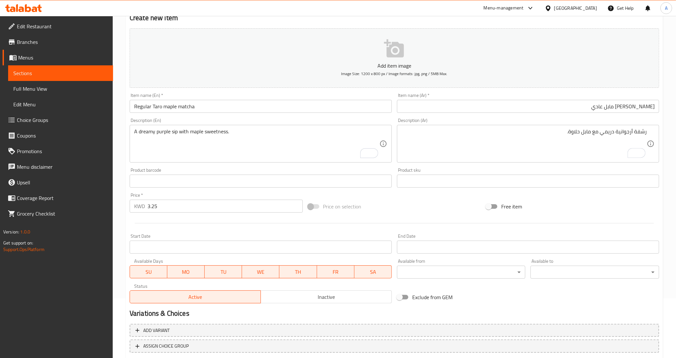
click at [574, 207] on div "Free item" at bounding box center [572, 206] width 178 height 18
click at [428, 206] on div "Price on selection" at bounding box center [394, 206] width 178 height 18
click at [391, 215] on div at bounding box center [394, 223] width 534 height 16
click at [396, 215] on div at bounding box center [394, 223] width 534 height 16
click at [392, 189] on div "Product barcode Product barcode" at bounding box center [260, 177] width 267 height 25
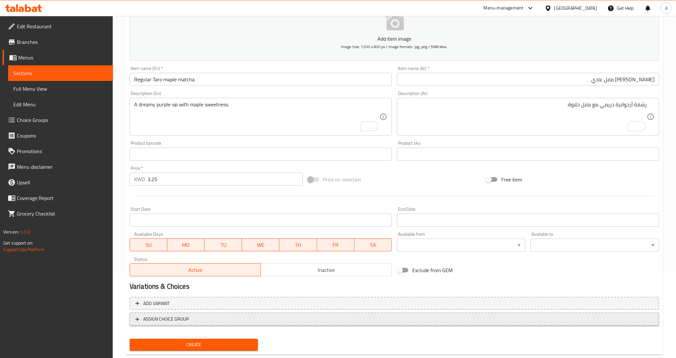
scroll to position [100, 0]
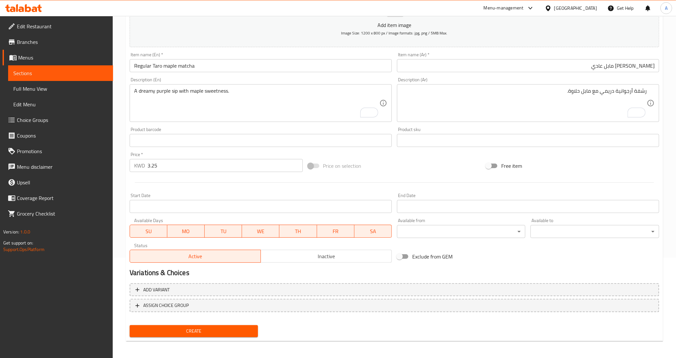
click at [182, 331] on span "Create" at bounding box center [194, 331] width 118 height 8
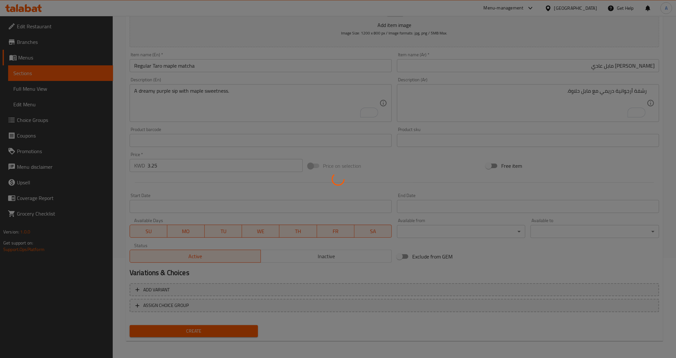
type input "0"
click at [316, 273] on div at bounding box center [338, 179] width 676 height 358
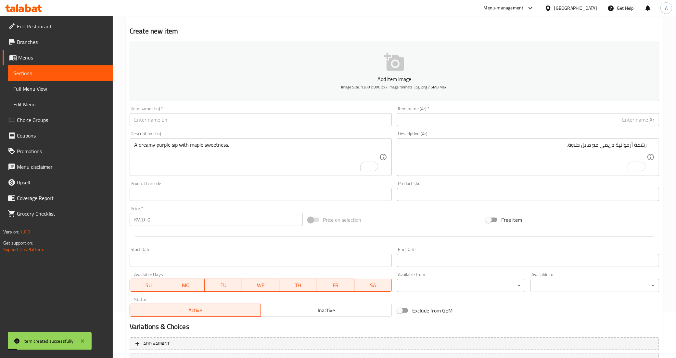
scroll to position [0, 0]
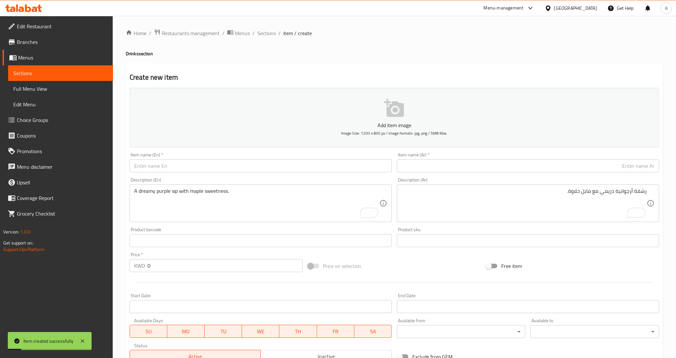
click at [40, 73] on span "Sections" at bounding box center [60, 73] width 94 height 8
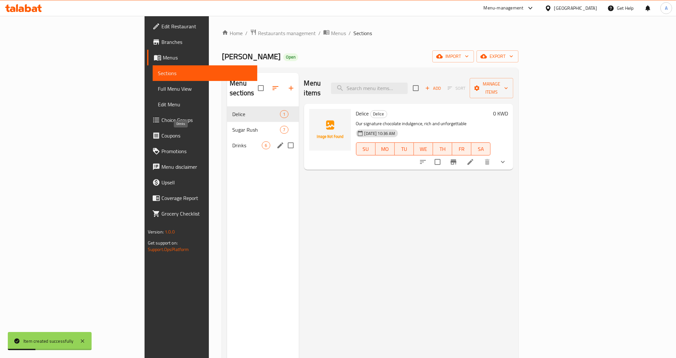
click at [232, 141] on span "Drinks" at bounding box center [247, 145] width 30 height 8
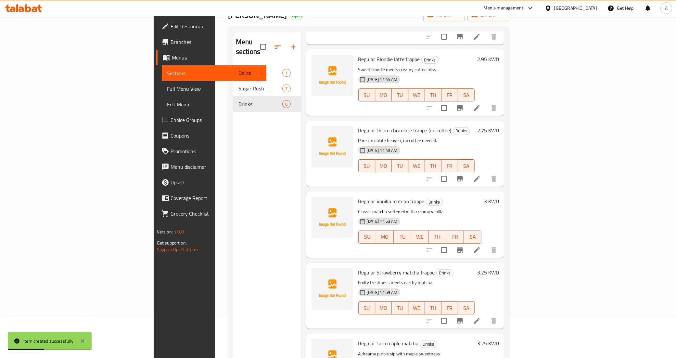
scroll to position [91, 0]
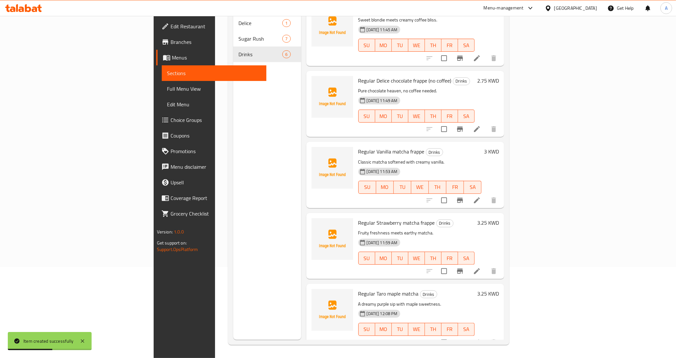
click at [424, 288] on div "Regular Taro maple matcha Drinks A dreamy purple sip with maple sweetness. 07-0…" at bounding box center [417, 316] width 122 height 61
click at [233, 210] on div "Menu sections Delice 1 Sugar Rush 7 Drinks 6" at bounding box center [267, 161] width 68 height 358
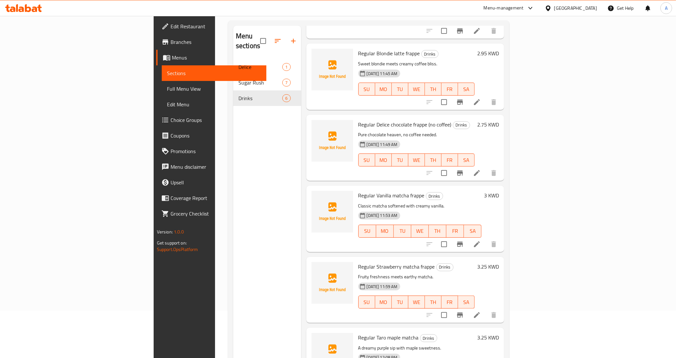
scroll to position [0, 0]
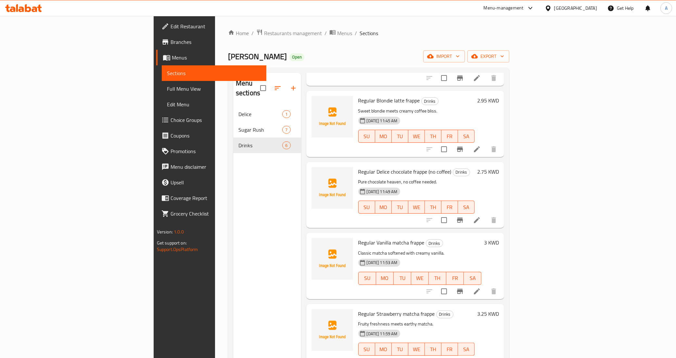
click at [233, 189] on div "Menu sections Delice 1 Sugar Rush 7 Drinks 6" at bounding box center [267, 252] width 68 height 358
click at [289, 87] on icon "button" at bounding box center [293, 88] width 8 height 8
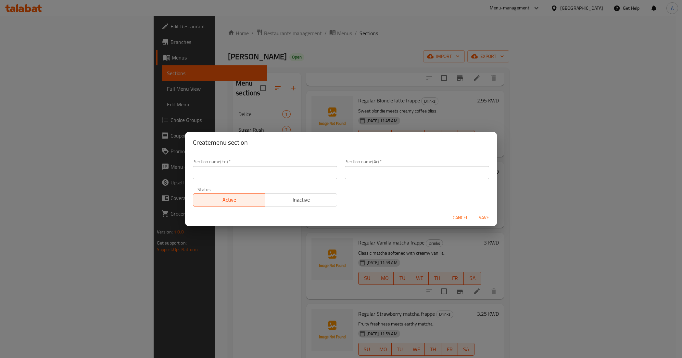
click at [257, 172] on input "text" at bounding box center [265, 172] width 144 height 13
paste input "Themed Delice"
type input "Themed Delice"
click at [443, 165] on div "Section name(Ar)   * Section name(Ar) *" at bounding box center [417, 169] width 144 height 20
click at [441, 179] on div "Section name(Ar)   * Section name(Ar) *" at bounding box center [417, 169] width 152 height 28
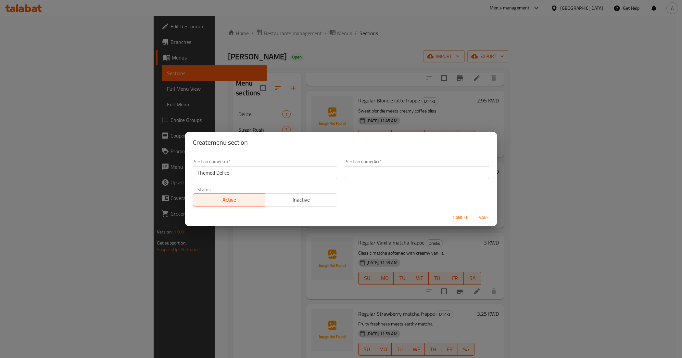
click at [443, 174] on input "text" at bounding box center [417, 172] width 144 height 13
click at [359, 171] on input "ديليس" at bounding box center [417, 172] width 144 height 13
type input "ديليس ثيمد"
click at [391, 218] on div "Cancel Save" at bounding box center [341, 217] width 312 height 17
click at [478, 213] on span "Save" at bounding box center [484, 217] width 16 height 8
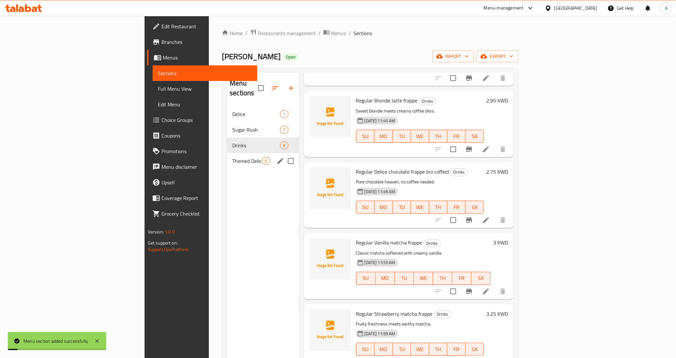
click at [232, 157] on span "Themed Delice" at bounding box center [247, 161] width 30 height 8
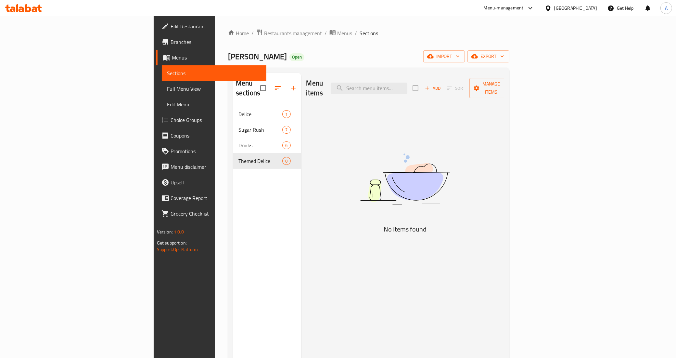
click at [443, 85] on button "Add" at bounding box center [432, 88] width 21 height 10
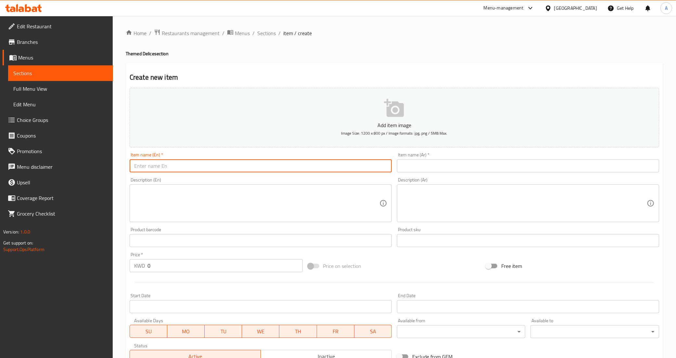
click at [216, 166] on input "text" at bounding box center [261, 165] width 262 height 13
paste input "Happy Birthday"
type input "Happy Birthday"
click at [476, 167] on input "text" at bounding box center [528, 165] width 262 height 13
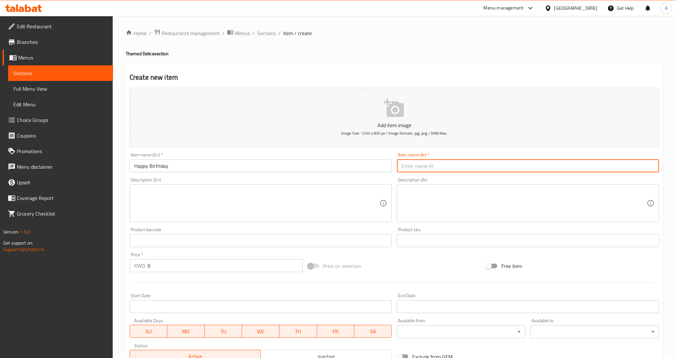
click at [463, 168] on input "text" at bounding box center [528, 165] width 262 height 13
click at [463, 168] on input "ihfd fdve ]hd" at bounding box center [528, 165] width 262 height 13
type input "هابي بيرث داي"
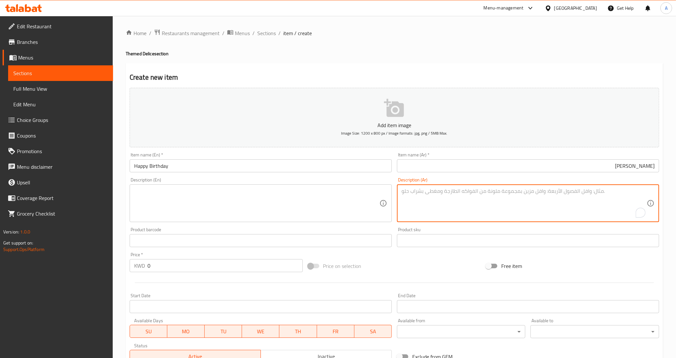
click at [426, 199] on textarea "To enrich screen reader interactions, please activate Accessibility in Grammarl…" at bounding box center [523, 203] width 245 height 31
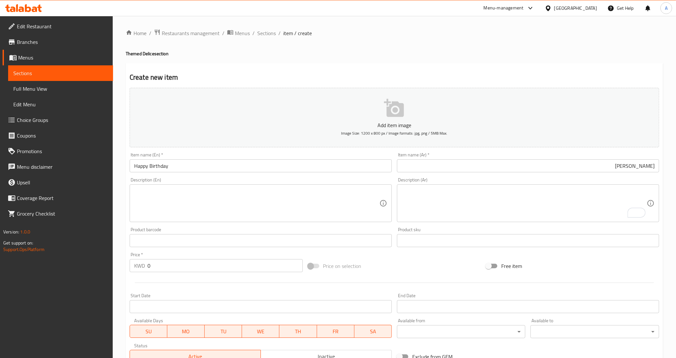
click at [170, 189] on textarea at bounding box center [256, 203] width 245 height 31
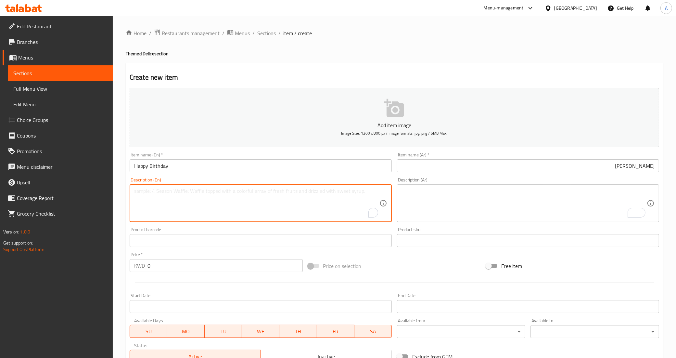
paste textarea "Celebrate every moment with chocolate joy."
type textarea "Celebrate every moment with chocolate joy."
click at [446, 203] on textarea "To enrich screen reader interactions, please activate Accessibility in Grammarl…" at bounding box center [523, 203] width 245 height 31
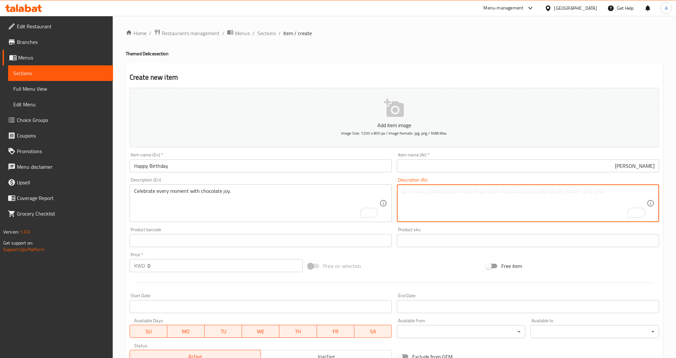
paste textarea "احتفل بكل لحظة مع متعة الشوكولاتة."
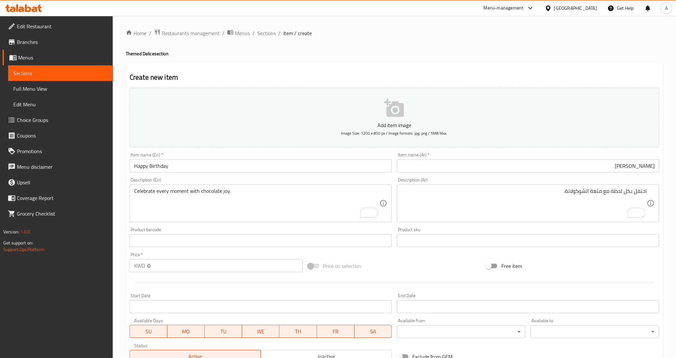
click at [583, 255] on div "Add item image Image Size: 1200 x 800 px / Image formats: jpg, png / 5MB Max. I…" at bounding box center [394, 225] width 534 height 280
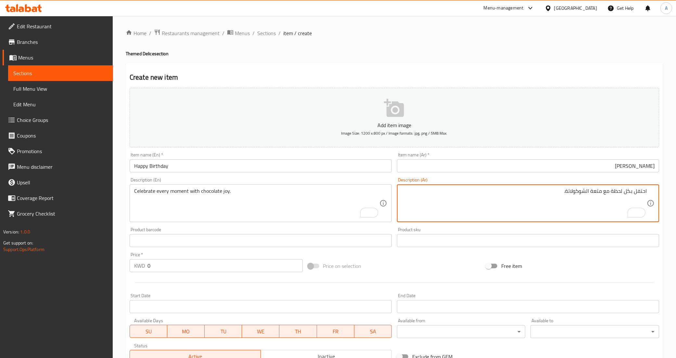
click at [597, 193] on textarea "احتفل بكل لحظة مع متعة الشوكولاتة." at bounding box center [523, 203] width 245 height 31
type textarea "احتفل بكل لحظة مع جوي الشوكولاتة."
click at [578, 260] on div "Free item" at bounding box center [572, 266] width 178 height 18
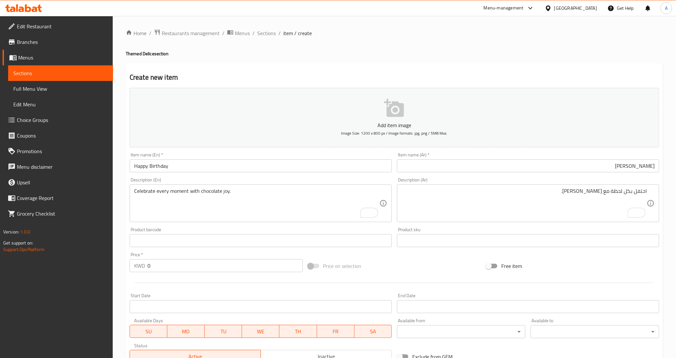
click at [260, 230] on div "Product barcode Product barcode" at bounding box center [261, 237] width 262 height 20
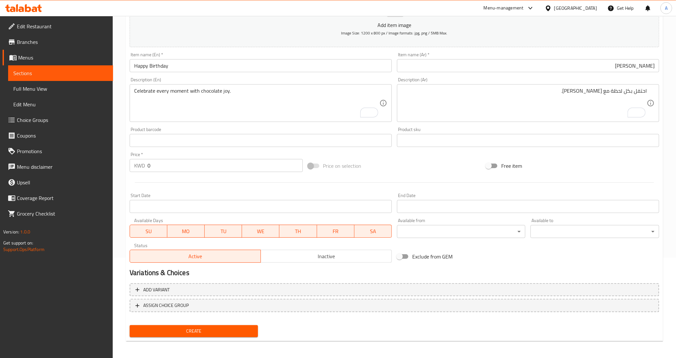
click at [205, 332] on span "Create" at bounding box center [194, 331] width 118 height 8
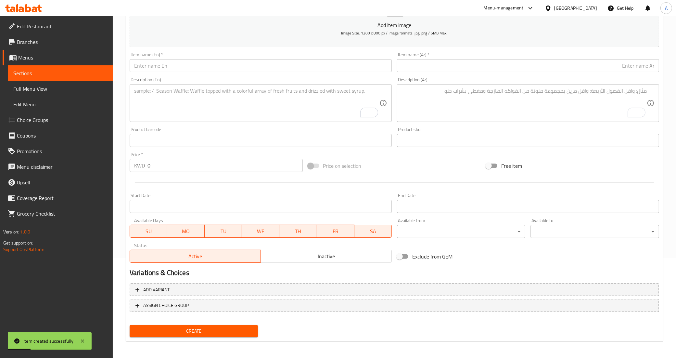
click at [294, 272] on h2 "Variations & Choices" at bounding box center [394, 273] width 529 height 10
click at [508, 260] on div "Exclude from GEM" at bounding box center [483, 256] width 178 height 18
click at [165, 64] on input "text" at bounding box center [261, 65] width 262 height 13
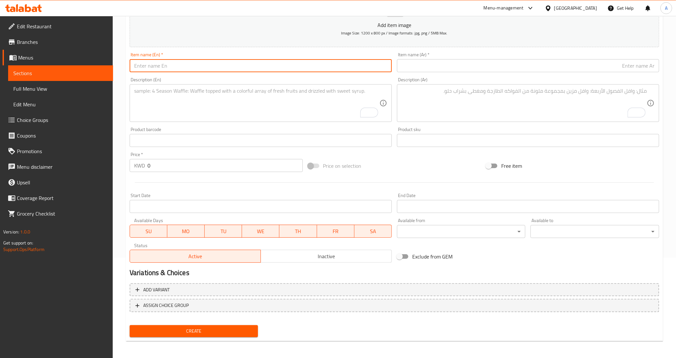
paste input "Doctor"
type input "Doctor"
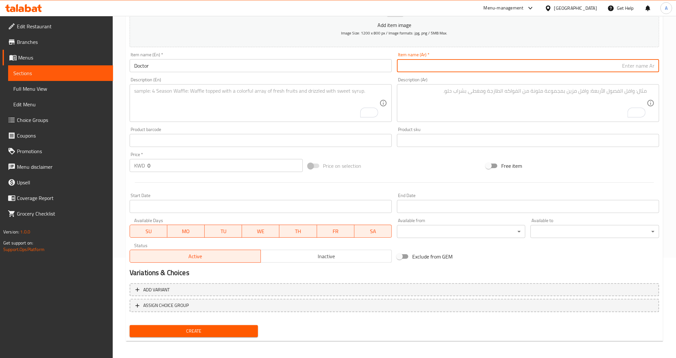
click at [433, 66] on input "text" at bounding box center [528, 65] width 262 height 13
type input "دكتور"
click at [565, 147] on div "Product sku Product sku" at bounding box center [527, 136] width 267 height 25
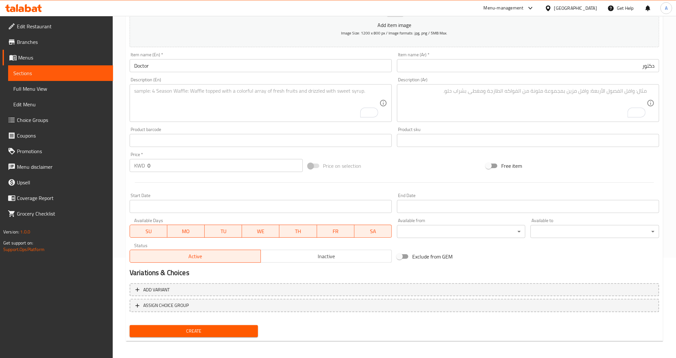
click at [220, 96] on textarea "To enrich screen reader interactions, please activate Accessibility in Grammarl…" at bounding box center [256, 103] width 245 height 31
paste textarea "The sweetest prescription for happiness."
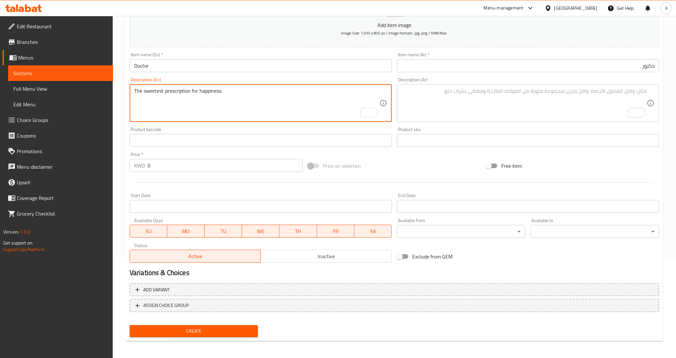
type textarea "The sweetest prescription for happiness."
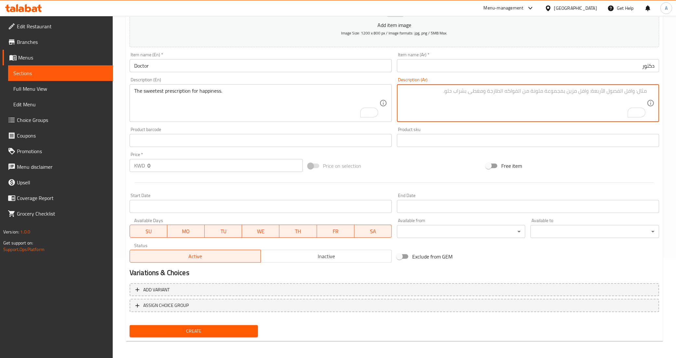
click at [427, 104] on textarea "To enrich screen reader interactions, please activate Accessibility in Grammarl…" at bounding box center [523, 103] width 245 height 31
paste textarea "أحلى وصفة للسعادة."
type textarea "أحلى وصفة للسعادة."
click at [437, 169] on div "Price on selection" at bounding box center [394, 166] width 178 height 18
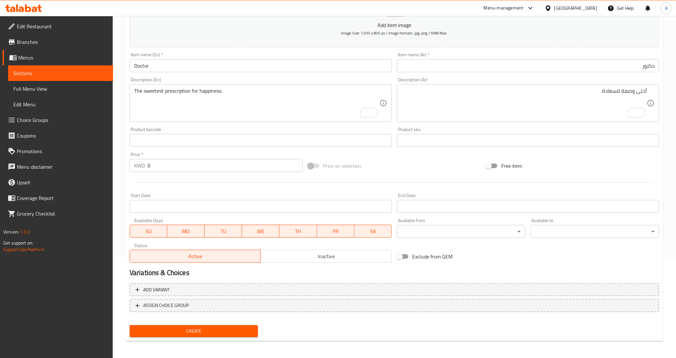
click at [447, 163] on div "Price on selection" at bounding box center [394, 166] width 178 height 18
click at [437, 169] on div "Price on selection" at bounding box center [394, 166] width 178 height 18
click at [422, 162] on div "Price on selection" at bounding box center [394, 166] width 178 height 18
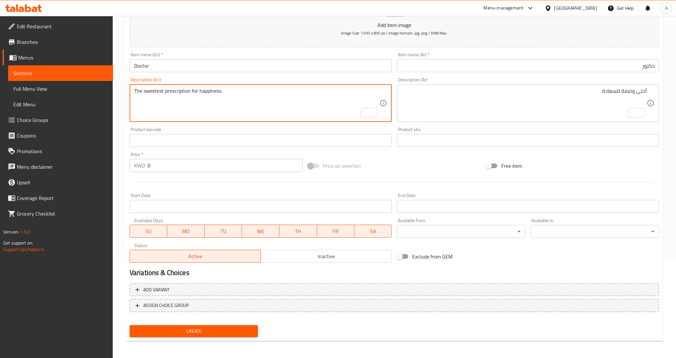
click at [239, 106] on textarea "The sweetest prescription for happiness." at bounding box center [256, 103] width 245 height 31
click at [417, 167] on div "Price on selection" at bounding box center [394, 166] width 178 height 18
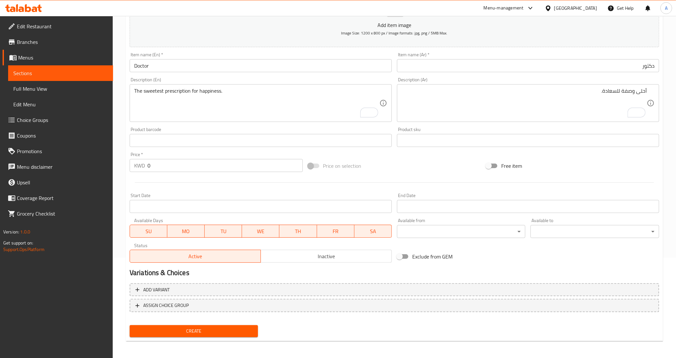
drag, startPoint x: 297, startPoint y: 321, endPoint x: 281, endPoint y: 322, distance: 16.6
click at [297, 322] on div "Create" at bounding box center [394, 330] width 534 height 17
click at [232, 327] on span "Create" at bounding box center [194, 331] width 118 height 8
click at [387, 172] on div "Price on selection" at bounding box center [394, 166] width 178 height 18
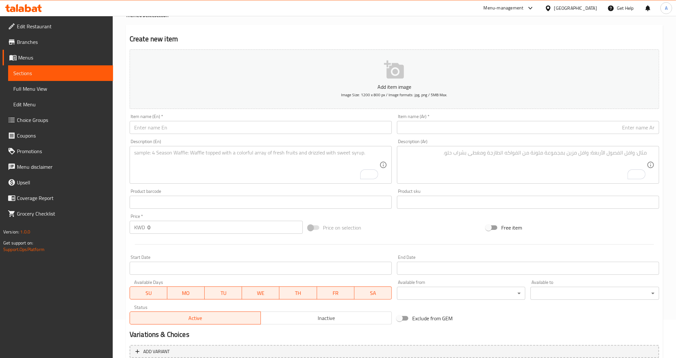
scroll to position [0, 0]
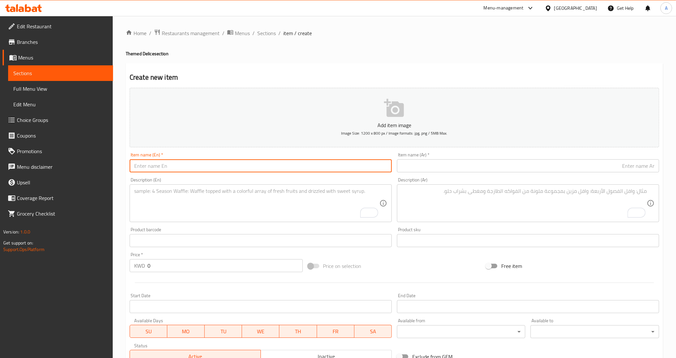
click at [172, 170] on input "text" at bounding box center [261, 165] width 262 height 13
paste input "Girls' Night Edition"
type input "Girls' Night Edition"
click at [473, 167] on input "text" at bounding box center [528, 165] width 262 height 13
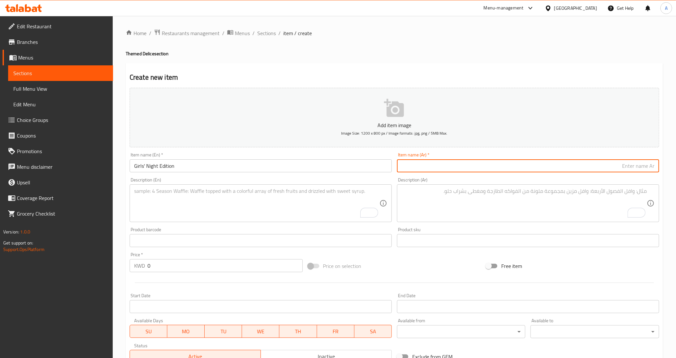
click at [428, 166] on input "text" at bounding box center [528, 165] width 262 height 13
paste input "إصدار ليلة البنات"
drag, startPoint x: 630, startPoint y: 168, endPoint x: 681, endPoint y: 166, distance: 51.3
click at [675, 166] on html "​ Menu-management Kuwait Get Help A Edit Restaurant Branches Menus Sections Ful…" at bounding box center [338, 179] width 676 height 358
type input "بنات نايت إيدشن"
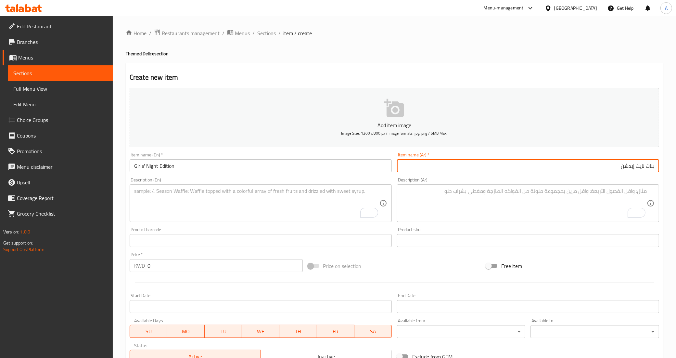
click at [449, 268] on div "Price on selection" at bounding box center [394, 266] width 178 height 18
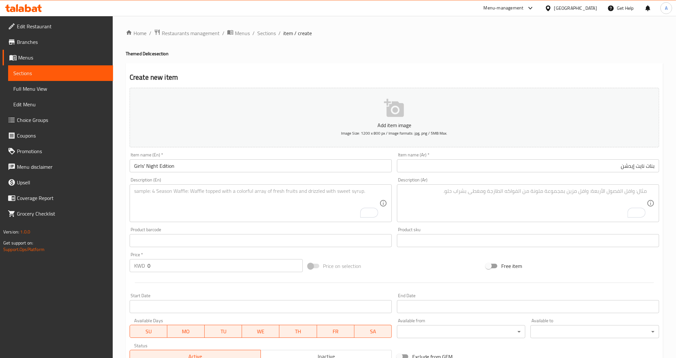
click at [293, 200] on textarea "To enrich screen reader interactions, please activate Accessibility in Grammarl…" at bounding box center [256, 203] width 245 height 31
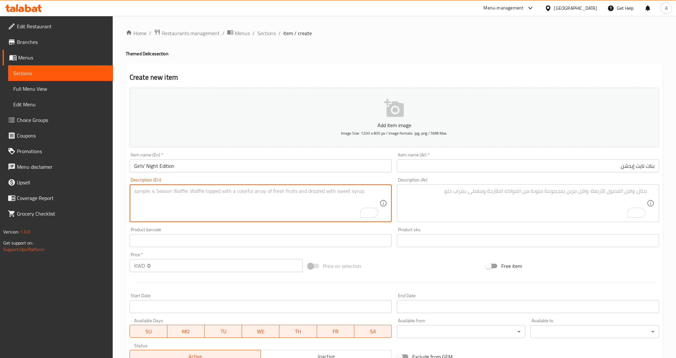
click at [253, 213] on textarea "To enrich screen reader interactions, please activate Accessibility in Grammarl…" at bounding box center [256, 203] width 245 height 31
paste textarea "Fun, chic, and made to share."
type textarea "Fun, chic, and made to share."
click at [453, 208] on textarea "To enrich screen reader interactions, please activate Accessibility in Grammarl…" at bounding box center [523, 203] width 245 height 31
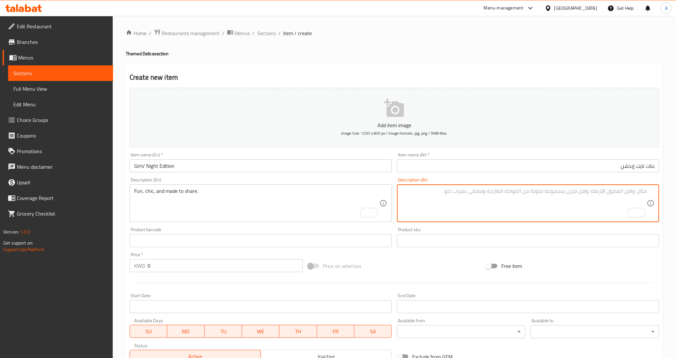
click at [485, 203] on textarea "To enrich screen reader interactions, please activate Accessibility in Grammarl…" at bounding box center [523, 203] width 245 height 31
paste textarea "ممتعة وأنيقة ومصممة للمشاركة."
drag, startPoint x: 628, startPoint y: 194, endPoint x: 618, endPoint y: 194, distance: 10.1
click at [618, 194] on textarea "ممتعة وأنيقة ومصممة للمشاركة." at bounding box center [523, 203] width 245 height 31
type textarea "ممتعة وشيك ومصممة للمشاركة."
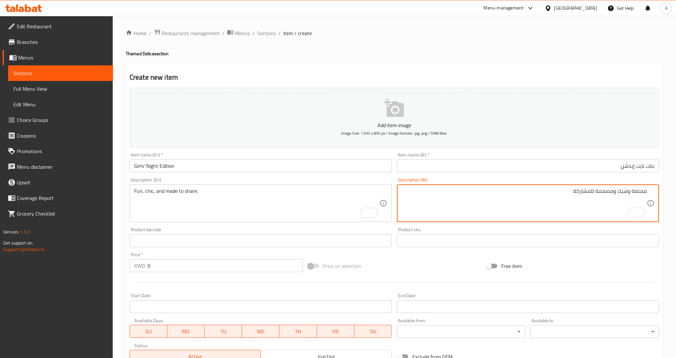
click at [593, 267] on div "Free item" at bounding box center [572, 266] width 178 height 18
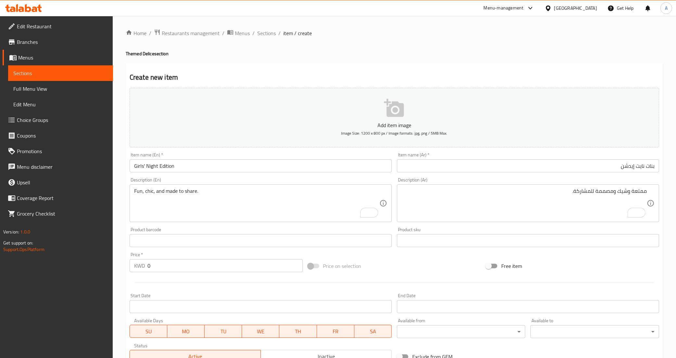
click at [458, 263] on div "Price on selection" at bounding box center [394, 266] width 178 height 18
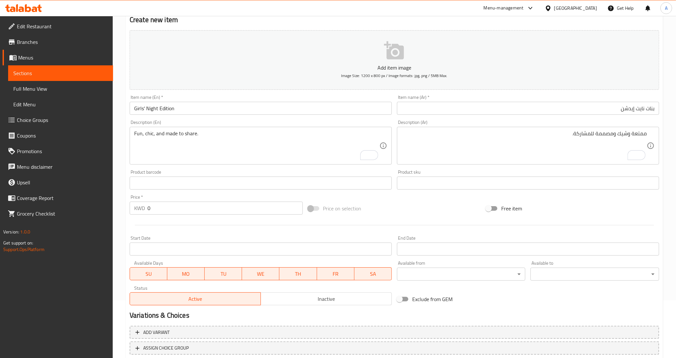
scroll to position [100, 0]
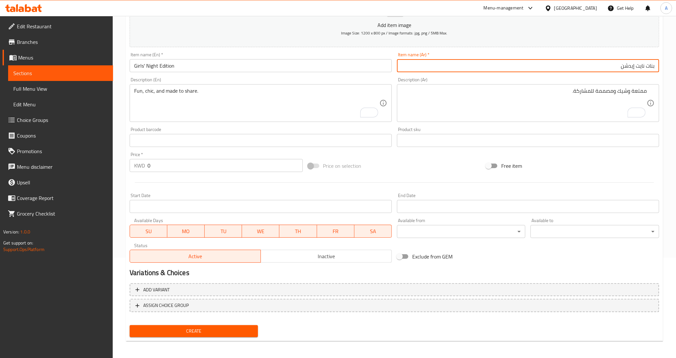
drag, startPoint x: 646, startPoint y: 68, endPoint x: 678, endPoint y: 62, distance: 32.7
click at [675, 62] on html "​ Menu-management Kuwait Get Help A Edit Restaurant Branches Menus Sections Ful…" at bounding box center [338, 79] width 676 height 358
type input "جيرلز نايت إيدشن"
click at [574, 160] on div "Free item" at bounding box center [572, 166] width 178 height 18
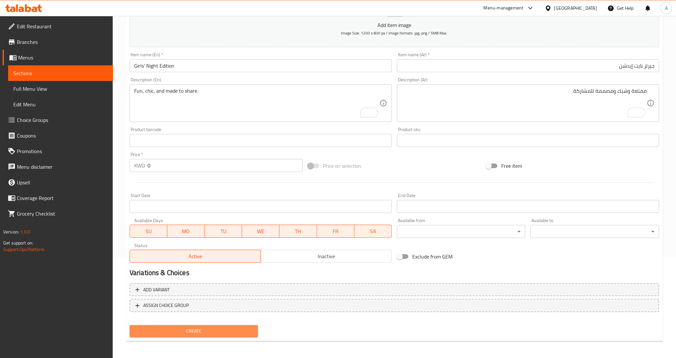
click at [195, 332] on span "Create" at bounding box center [194, 331] width 118 height 8
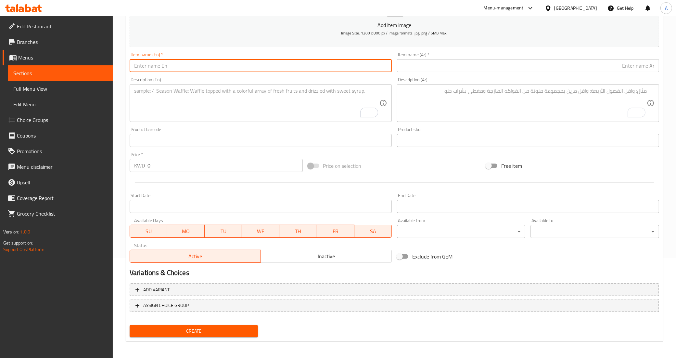
click at [232, 70] on input "text" at bounding box center [261, 65] width 262 height 13
paste input "Police"
type input "Police"
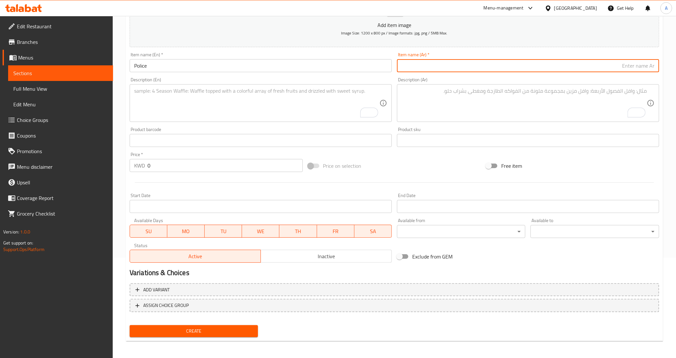
click at [477, 69] on input "text" at bounding box center [528, 65] width 262 height 13
type input "بوليس"
click at [442, 175] on div at bounding box center [394, 182] width 534 height 16
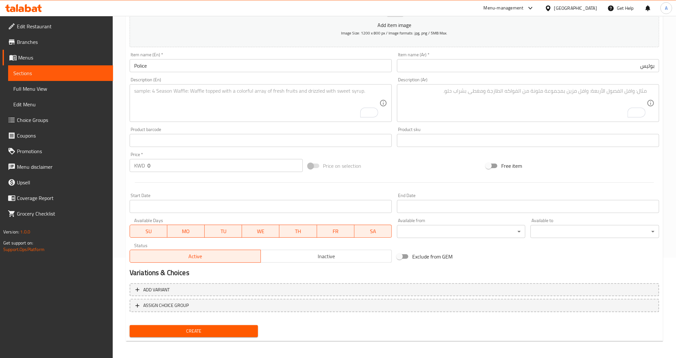
click at [209, 98] on textarea "To enrich screen reader interactions, please activate Accessibility in Grammarl…" at bounding box center [256, 103] width 245 height 31
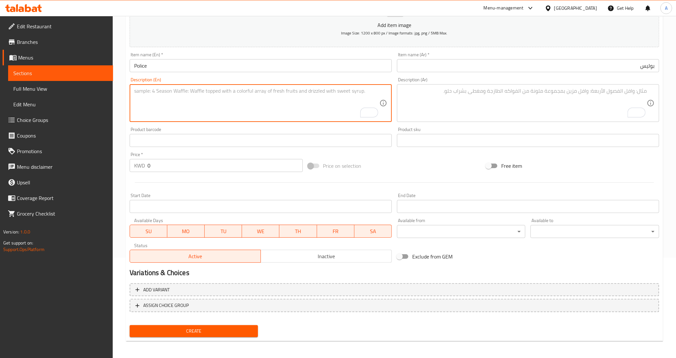
paste textarea "A bold treat that arrests every craving."
type textarea "A bold treat that arrests every craving."
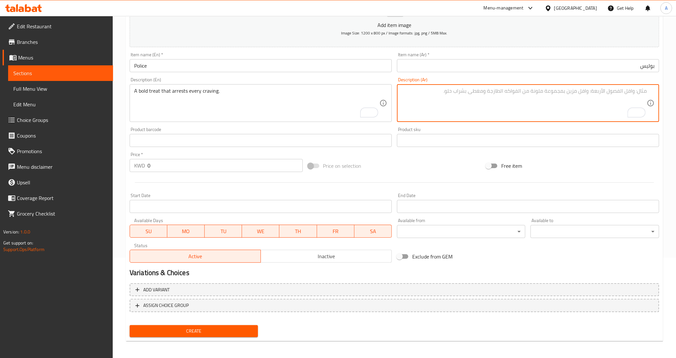
click at [463, 102] on textarea "To enrich screen reader interactions, please activate Accessibility in Grammarl…" at bounding box center [523, 103] width 245 height 31
paste textarea "علاج جريء يلبي كل الرغبات."
drag, startPoint x: 637, startPoint y: 91, endPoint x: 681, endPoint y: 91, distance: 44.2
click at [675, 91] on html "​ Menu-management Kuwait Get Help A Edit Restaurant Branches Menus Sections Ful…" at bounding box center [338, 79] width 676 height 358
click at [633, 90] on textarea "تريت جريء يلبي كل الرغبات." at bounding box center [523, 103] width 245 height 31
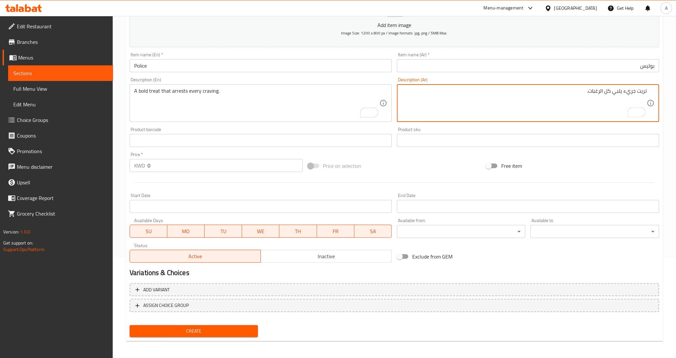
click at [633, 90] on textarea "تريت جريء يلبي كل الرغبات." at bounding box center [523, 103] width 245 height 31
type textarea "تريت بولد يلبي كل الرغبات."
click at [218, 129] on div "Product barcode Product barcode" at bounding box center [261, 137] width 262 height 20
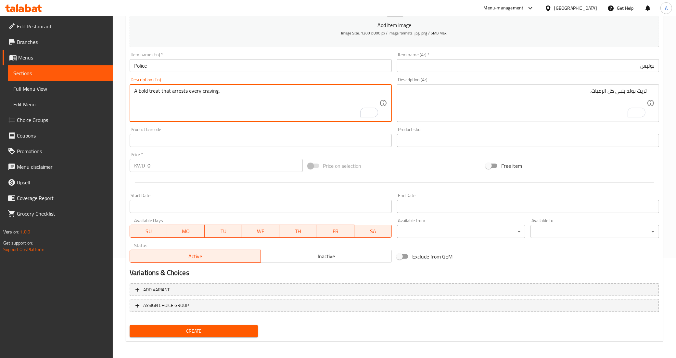
click at [176, 92] on textarea "A bold treat that arrests every craving." at bounding box center [256, 103] width 245 height 31
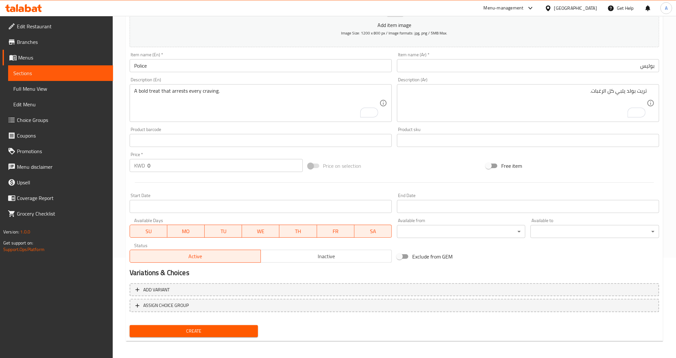
click at [223, 130] on div "Product barcode Product barcode" at bounding box center [261, 137] width 262 height 20
click at [554, 170] on div "Free item" at bounding box center [572, 166] width 178 height 18
drag, startPoint x: 168, startPoint y: 327, endPoint x: 174, endPoint y: 300, distance: 27.4
click at [168, 327] on span "Create" at bounding box center [194, 331] width 118 height 8
click at [217, 74] on div "Item name (En)   * Item name (En) *" at bounding box center [260, 62] width 267 height 25
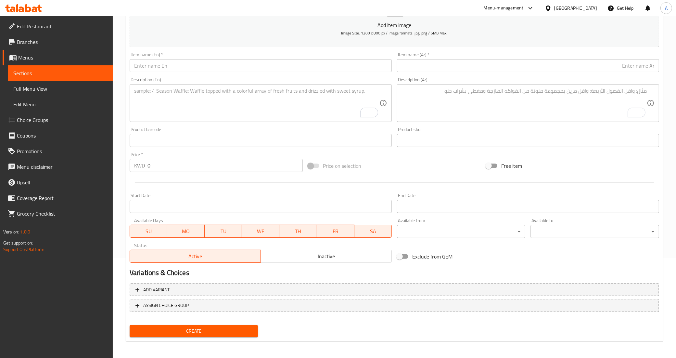
click at [216, 63] on input "text" at bounding box center [261, 65] width 262 height 13
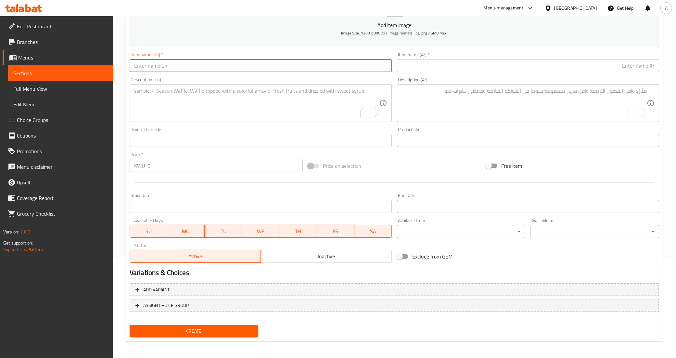
paste input "It's A Boy!"
type input "It's A Boy"
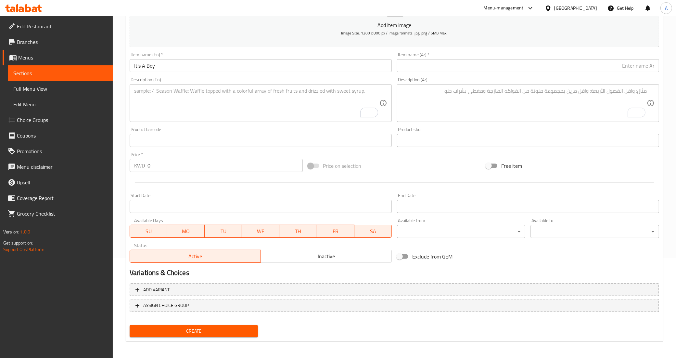
click at [178, 77] on div "Description (En) Description (En)" at bounding box center [261, 99] width 262 height 44
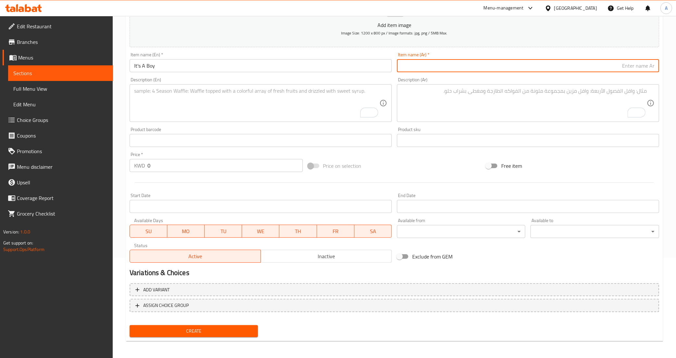
click at [440, 62] on input "text" at bounding box center [528, 65] width 262 height 13
paste input "إنه ولد!"
type input "إنه ولد"
click at [311, 104] on textarea "To enrich screen reader interactions, please activate Accessibility in Grammarl…" at bounding box center [256, 103] width 245 height 31
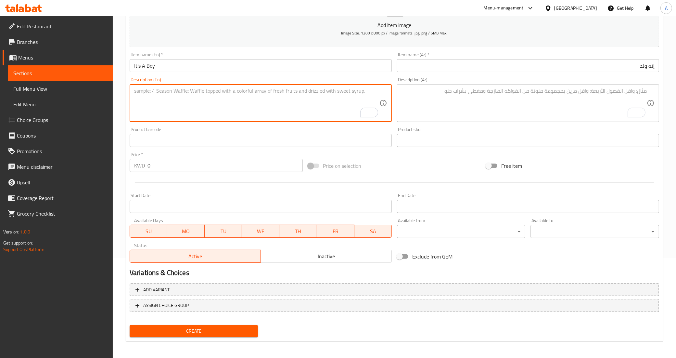
click at [172, 104] on textarea "To enrich screen reader interactions, please activate Accessibility in Grammarl…" at bounding box center [256, 103] width 245 height 31
paste textarea "Sweet beginnings deserve the sweetest cake."
type textarea "Sweet beginnings deserve the sweetest cake."
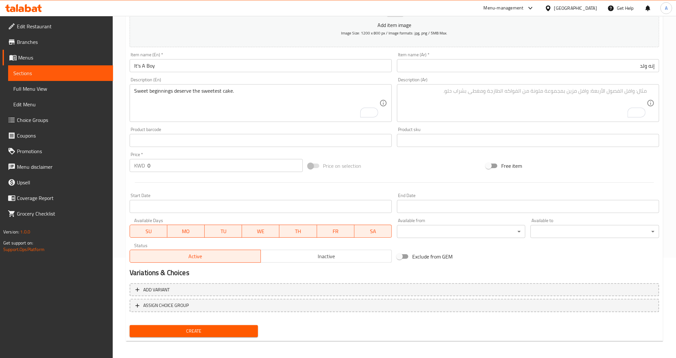
click at [451, 120] on div "Description (Ar)" at bounding box center [528, 103] width 262 height 38
paste textarea "البدايات الحلوة تستحق الكعكة الأكثر حلاوة."
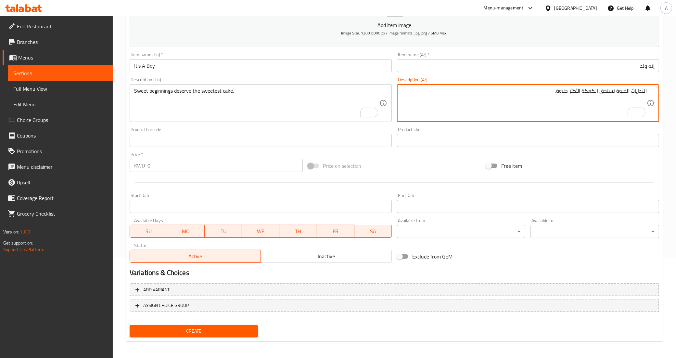
click at [644, 93] on textarea "البدايات الحلوة تستحق الكعكة الأكثر حلاوة." at bounding box center [523, 103] width 245 height 31
drag, startPoint x: 601, startPoint y: 90, endPoint x: 586, endPoint y: 90, distance: 14.9
click at [586, 90] on textarea "بدايات الحلوة تستحق الكعكة الأكثر حلاوة." at bounding box center [523, 103] width 245 height 31
type textarea "بدايات الحلوة تستحق كيكه الأكثر حلاوة."
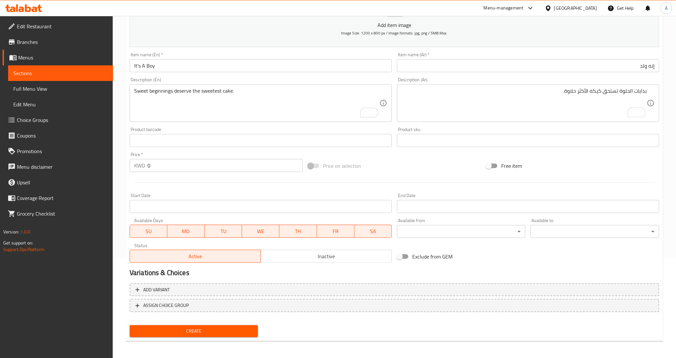
click at [581, 169] on div "Free item" at bounding box center [572, 166] width 178 height 18
click at [580, 168] on div "Free item" at bounding box center [572, 166] width 178 height 18
click at [206, 180] on div at bounding box center [394, 182] width 534 height 16
click at [181, 327] on span "Create" at bounding box center [194, 331] width 118 height 8
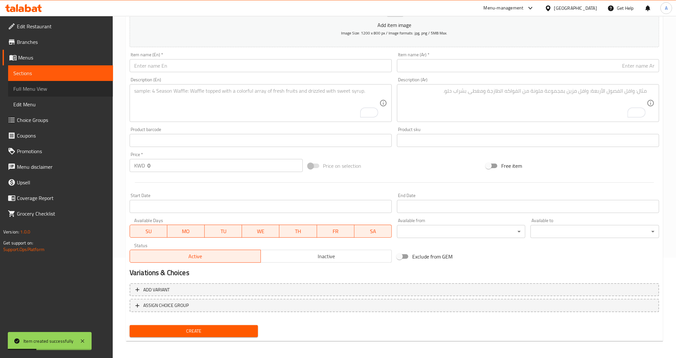
click at [45, 92] on span "Full Menu View" at bounding box center [60, 89] width 94 height 8
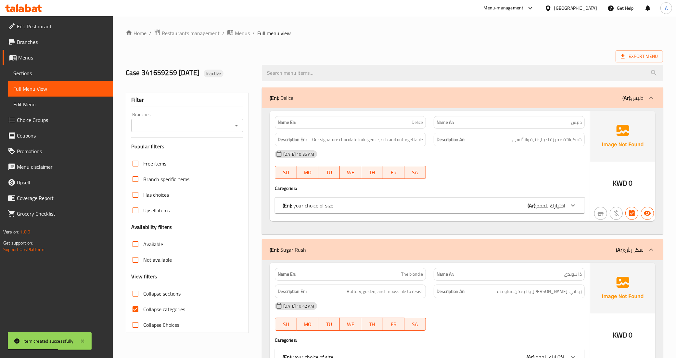
click at [236, 124] on icon "Open" at bounding box center [236, 125] width 8 height 8
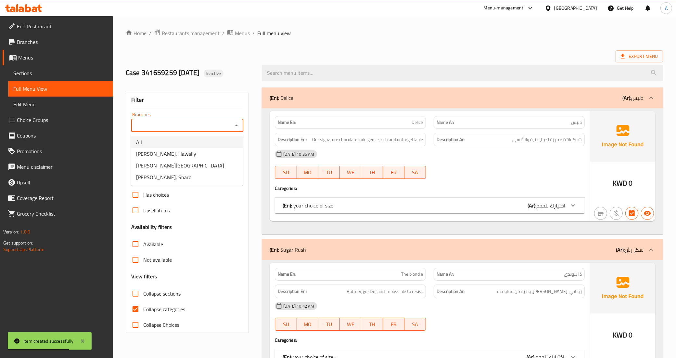
click at [225, 136] on li "All" at bounding box center [187, 142] width 112 height 12
type input "All"
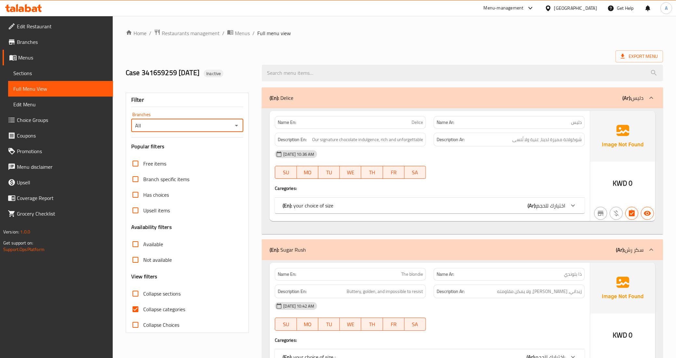
click at [135, 326] on input "Collapse Choices" at bounding box center [136, 325] width 16 height 16
click at [136, 326] on input "Collapse Choices" at bounding box center [136, 325] width 16 height 16
checkbox input "false"
click at [136, 310] on input "Collapse categories" at bounding box center [136, 309] width 16 height 16
checkbox input "false"
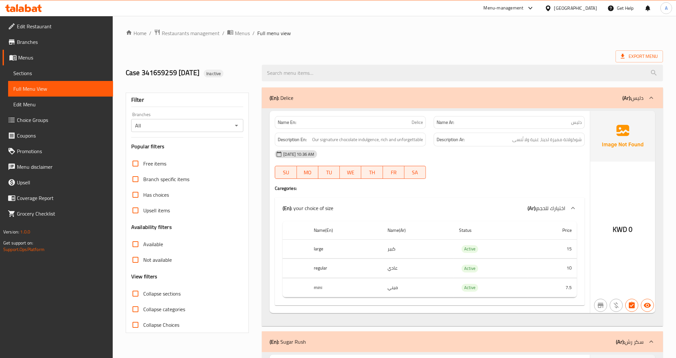
click at [403, 102] on div "(En): Delice (Ar): دليس" at bounding box center [462, 97] width 401 height 21
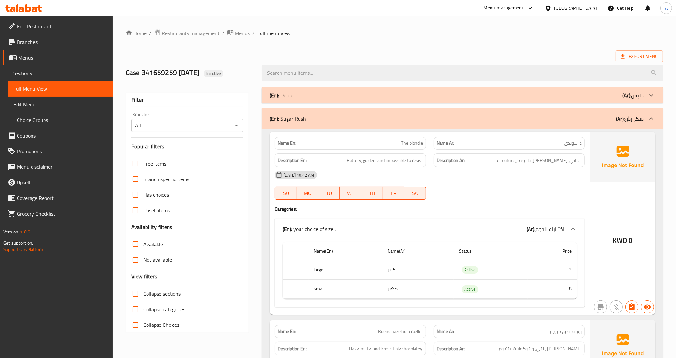
click at [291, 120] on p "(En): Sugar Rush" at bounding box center [288, 119] width 36 height 8
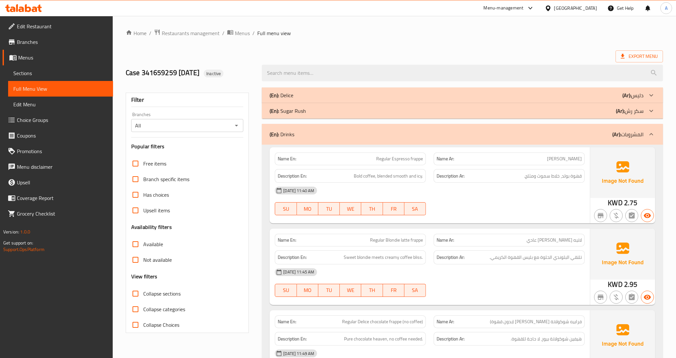
click at [291, 135] on p "(En): Drinks" at bounding box center [282, 134] width 25 height 8
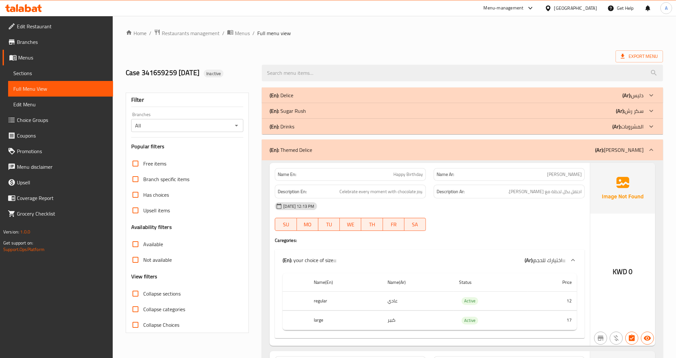
click at [291, 146] on p "(En): Themed Delice" at bounding box center [291, 150] width 43 height 8
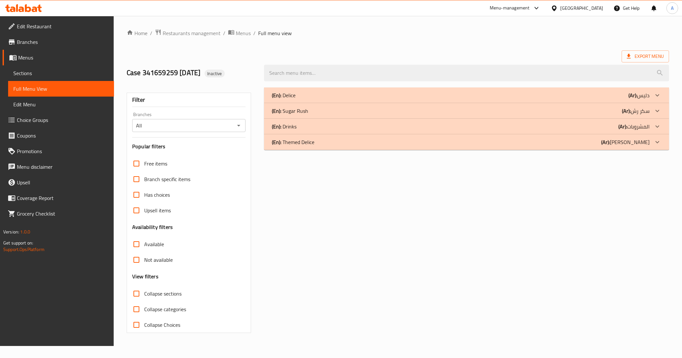
drag, startPoint x: 323, startPoint y: 138, endPoint x: 319, endPoint y: 132, distance: 7.5
click at [323, 138] on div "(En): Themed Delice (Ar): ديليس ثيمد" at bounding box center [460, 142] width 377 height 8
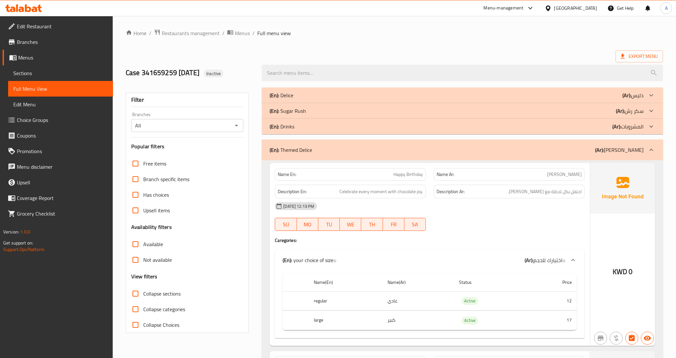
click at [314, 124] on div "(En): Drinks (Ar): المشروبات" at bounding box center [457, 126] width 374 height 8
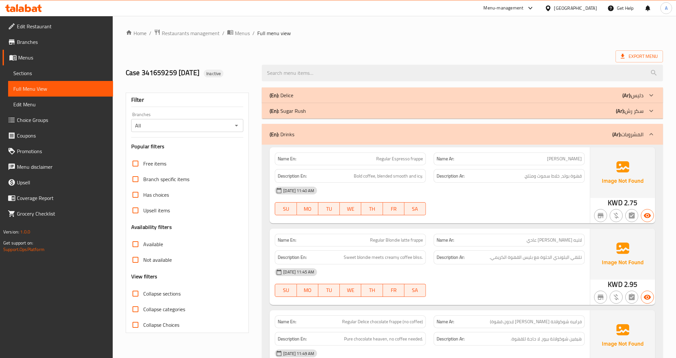
click at [310, 113] on div "(En): Sugar Rush (Ar): سكر رش" at bounding box center [457, 111] width 374 height 8
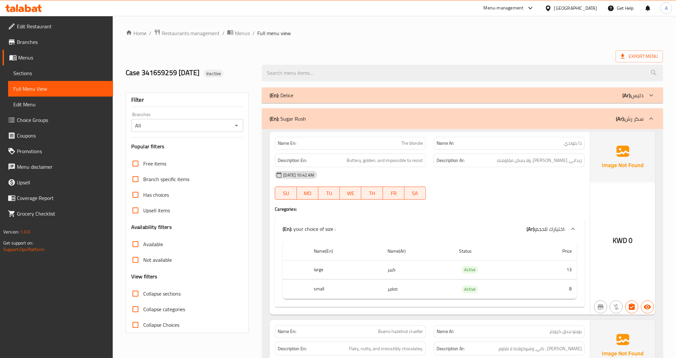
click at [306, 100] on div "(En): Delice (Ar): دليس" at bounding box center [462, 95] width 401 height 16
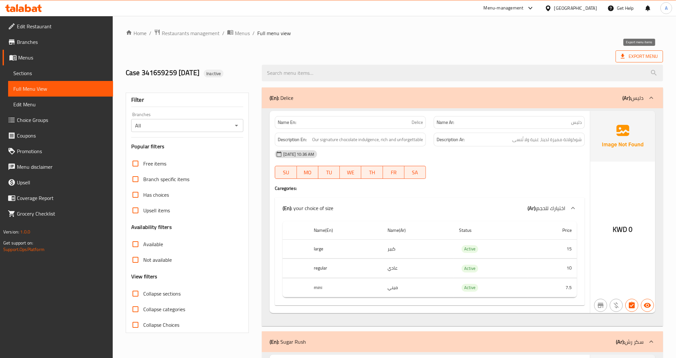
click at [630, 57] on span "Export Menu" at bounding box center [639, 56] width 37 height 8
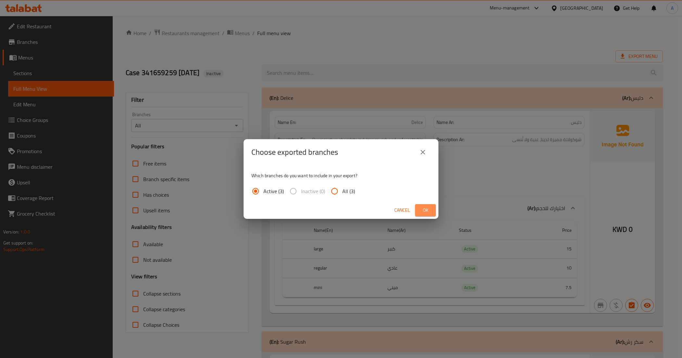
click at [424, 209] on span "Ok" at bounding box center [425, 210] width 10 height 8
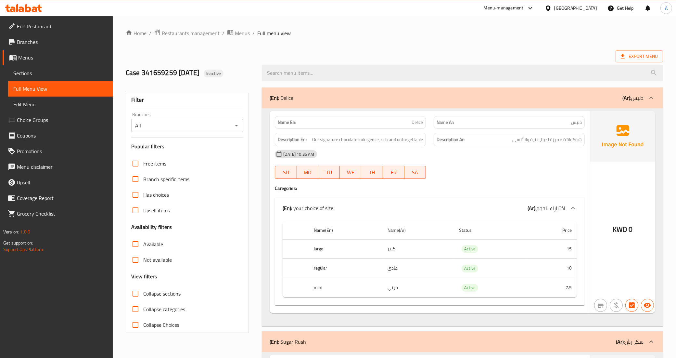
drag, startPoint x: 35, startPoint y: 23, endPoint x: 45, endPoint y: 33, distance: 14.7
click at [35, 23] on span "Edit Restaurant" at bounding box center [62, 26] width 91 height 8
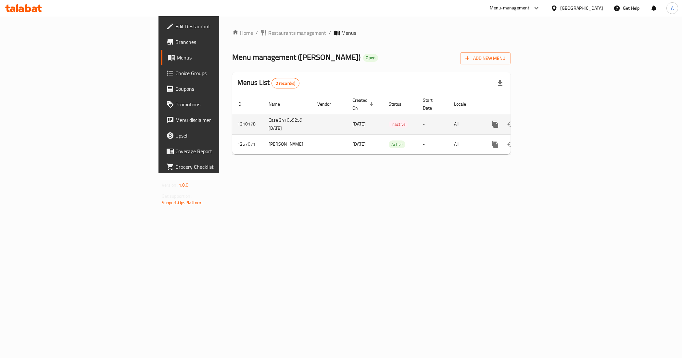
click at [263, 119] on td "Case 341659259 [DATE]" at bounding box center [287, 124] width 49 height 20
click at [232, 120] on td "1310178" at bounding box center [247, 124] width 31 height 20
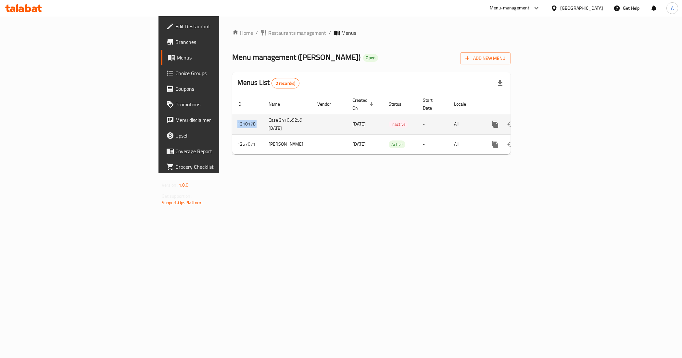
click at [232, 120] on td "1310178" at bounding box center [247, 124] width 31 height 20
copy td "1310178"
click at [263, 116] on td "Case 341659259 [DATE]" at bounding box center [287, 124] width 49 height 20
copy td "Case 341659259 [DATE]"
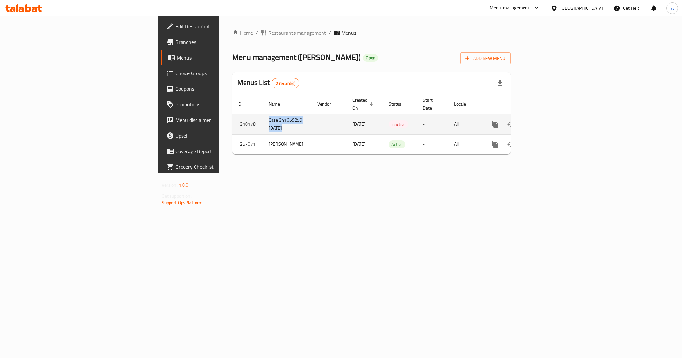
click at [263, 116] on td "Case 341659259 [DATE]" at bounding box center [287, 124] width 49 height 20
click at [259, 172] on div "Home / Restaurants management / Menus Menu management ( [PERSON_NAME] ) Open Ad…" at bounding box center [371, 94] width 304 height 157
click at [304, 172] on div "Home / Restaurants management / Menus Menu management ( [PERSON_NAME] ) Open Ad…" at bounding box center [371, 94] width 304 height 157
click at [355, 172] on div "Home / Restaurants management / Menus Menu management ( [PERSON_NAME] ) Open Ad…" at bounding box center [371, 94] width 304 height 157
click at [219, 172] on div "Home / Restaurants management / Menus Menu management ( [PERSON_NAME] ) Open Ad…" at bounding box center [371, 94] width 304 height 157
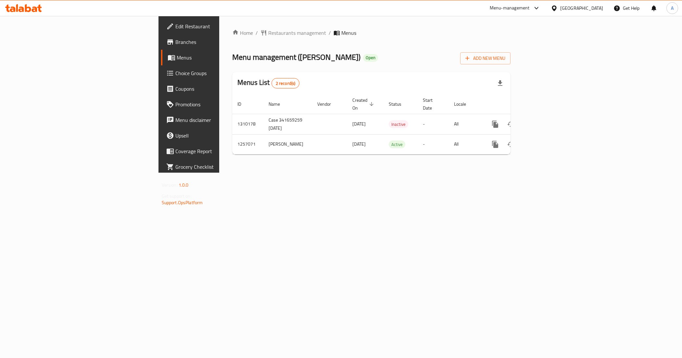
click at [219, 172] on div "Home / Restaurants management / Menus Menu management ( [PERSON_NAME] ) Open Ad…" at bounding box center [371, 94] width 304 height 157
click at [223, 172] on div "Home / Restaurants management / Menus Menu management ( [PERSON_NAME] ) Open Ad…" at bounding box center [371, 94] width 304 height 157
click at [317, 172] on div "Home / Restaurants management / Menus Menu management ( [PERSON_NAME] ) Open Ad…" at bounding box center [371, 94] width 304 height 157
click at [325, 172] on div "Home / Restaurants management / Menus Menu management ( [PERSON_NAME] ) Open Ad…" at bounding box center [371, 94] width 304 height 157
click at [241, 172] on div "Home / Restaurants management / Menus Menu management ( [PERSON_NAME] ) Open Ad…" at bounding box center [371, 94] width 304 height 157
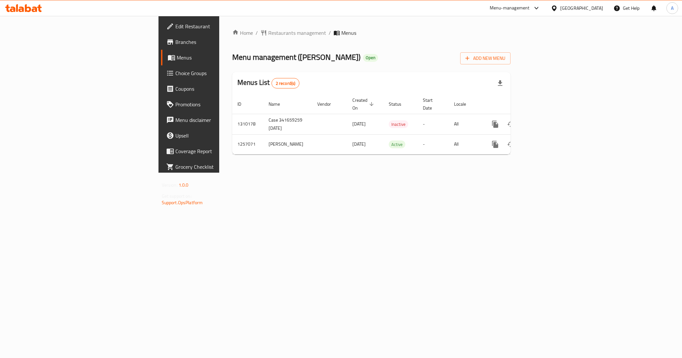
click at [219, 172] on div "Home / Restaurants management / Menus Menu management ( [PERSON_NAME] ) Open Ad…" at bounding box center [371, 94] width 304 height 157
click at [326, 49] on div "Home / Restaurants management / Menus Menu management ( [PERSON_NAME] ) Open Ad…" at bounding box center [371, 94] width 278 height 131
click at [219, 172] on div "Home / Restaurants management / Menus Menu management ( [PERSON_NAME] ) Open Ad…" at bounding box center [371, 94] width 304 height 157
